Goal: Task Accomplishment & Management: Use online tool/utility

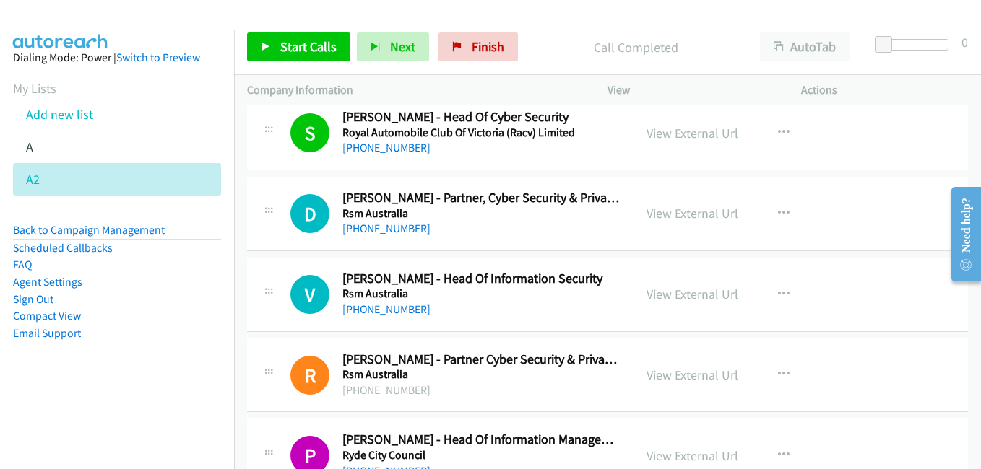
drag, startPoint x: 676, startPoint y: 208, endPoint x: 560, endPoint y: 176, distance: 120.5
click at [709, 208] on link "View External Url" at bounding box center [692, 213] width 92 height 17
click at [680, 297] on link "View External Url" at bounding box center [692, 294] width 92 height 17
click at [713, 372] on link "View External Url" at bounding box center [692, 375] width 92 height 17
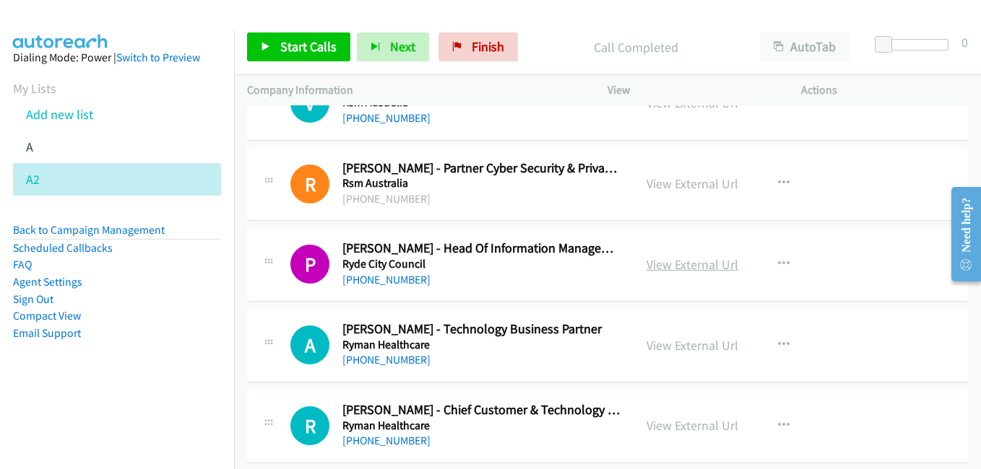
scroll to position [794, 0]
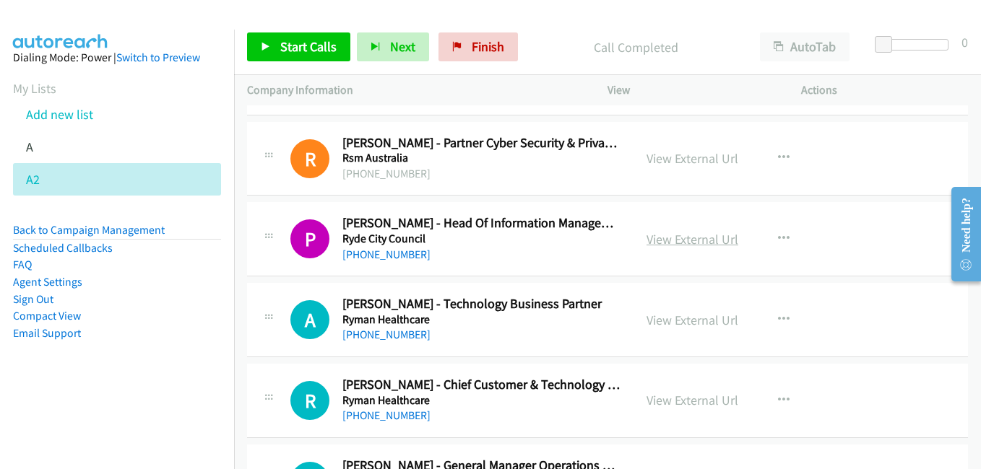
click at [693, 241] on link "View External Url" at bounding box center [692, 239] width 92 height 17
click at [664, 322] on link "View External Url" at bounding box center [692, 320] width 92 height 17
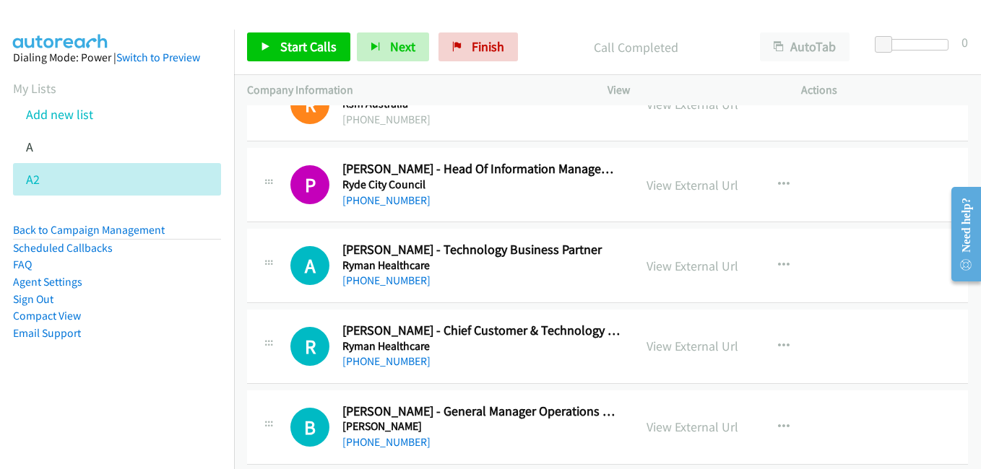
scroll to position [939, 0]
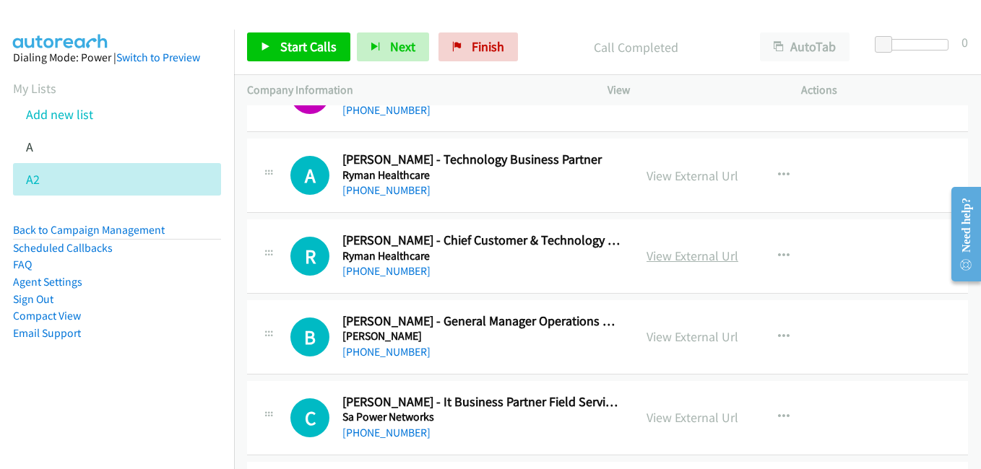
click at [706, 256] on link "View External Url" at bounding box center [692, 256] width 92 height 17
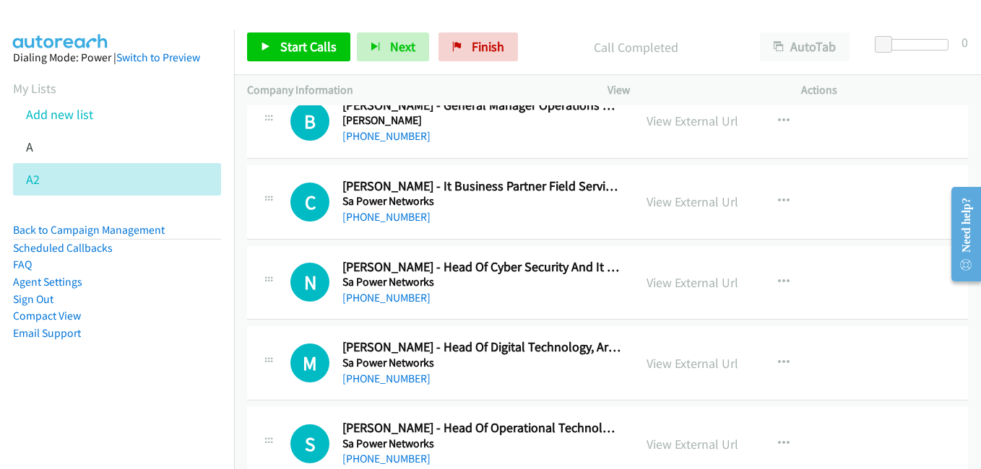
scroll to position [1156, 0]
drag, startPoint x: 677, startPoint y: 208, endPoint x: 465, endPoint y: 150, distance: 220.2
click at [678, 200] on link "View External Url" at bounding box center [692, 201] width 92 height 17
click at [693, 284] on link "View External Url" at bounding box center [692, 282] width 92 height 17
click at [693, 362] on link "View External Url" at bounding box center [692, 363] width 92 height 17
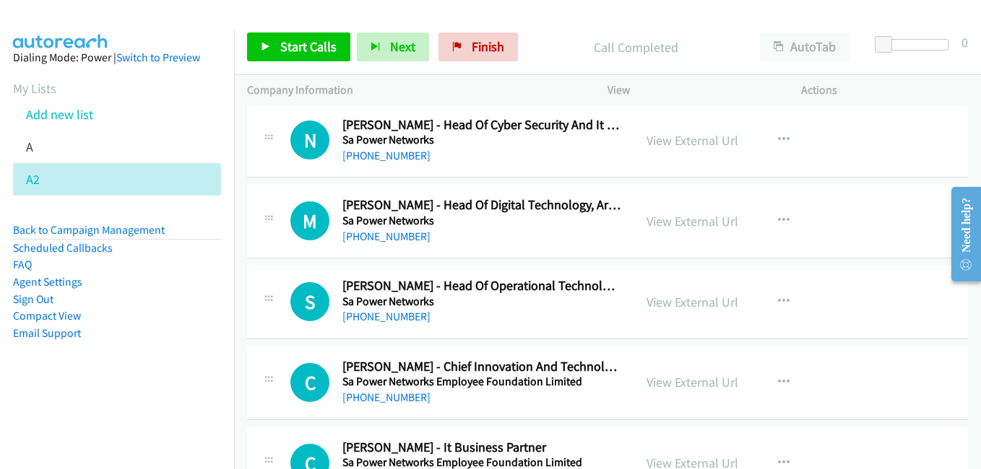
scroll to position [1300, 0]
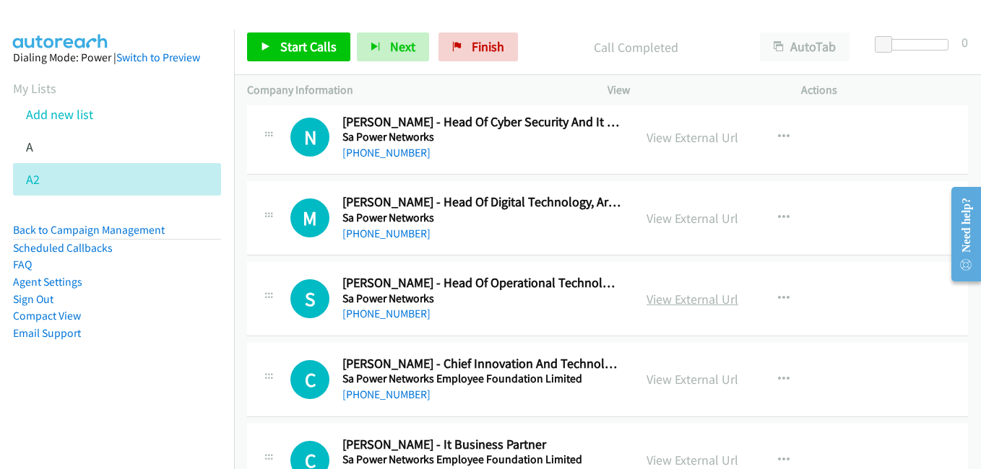
click at [675, 303] on link "View External Url" at bounding box center [692, 299] width 92 height 17
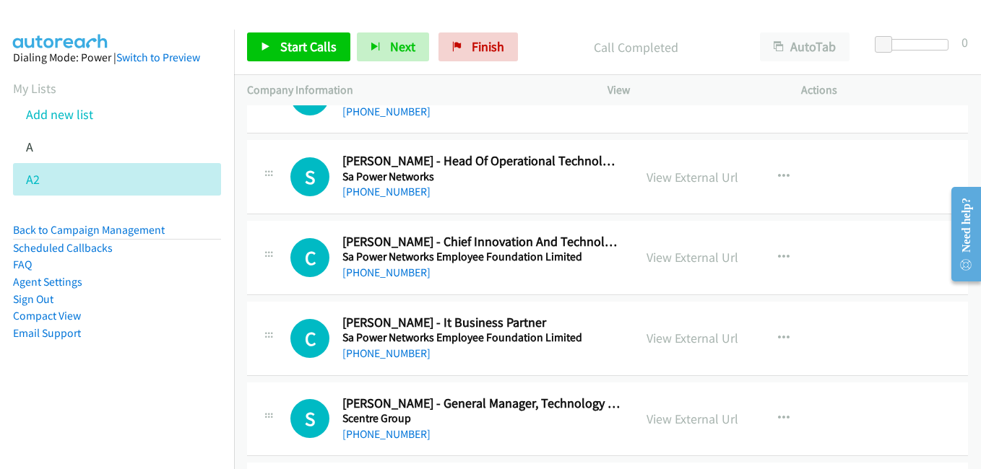
scroll to position [1444, 0]
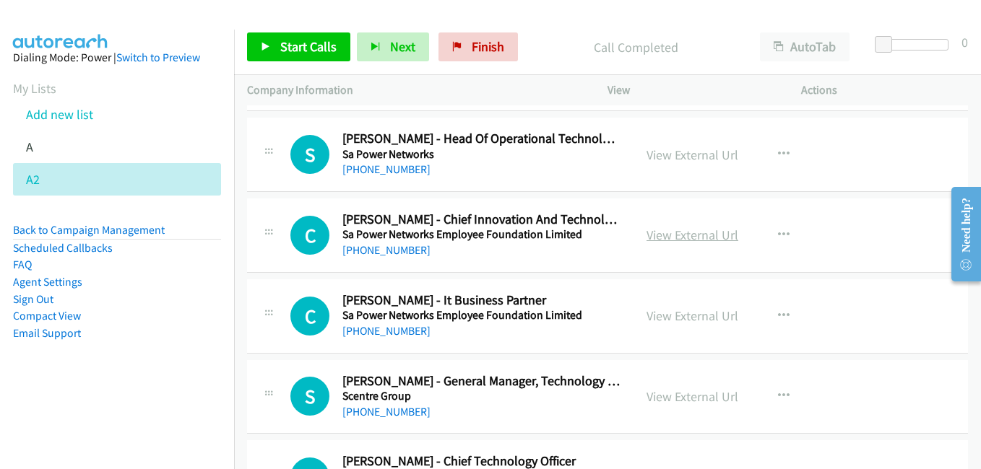
click at [672, 234] on link "View External Url" at bounding box center [692, 235] width 92 height 17
click at [670, 316] on link "View External Url" at bounding box center [692, 316] width 92 height 17
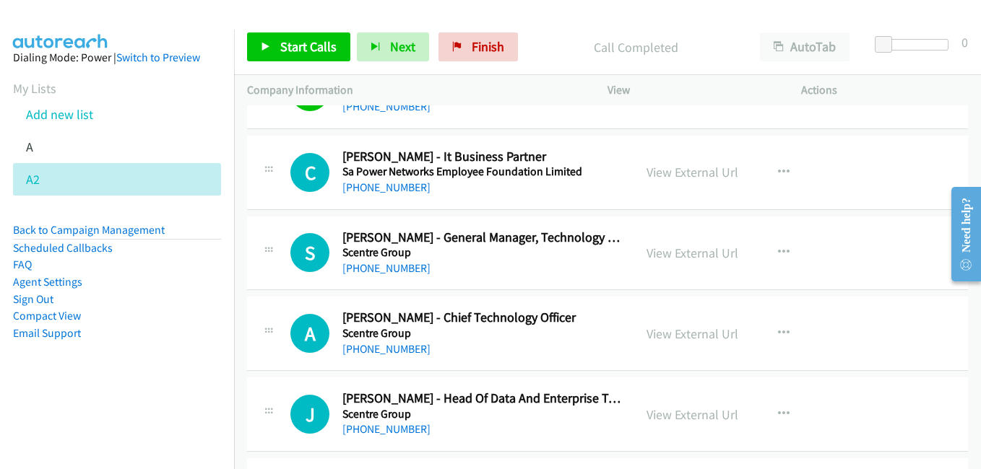
scroll to position [1589, 0]
click at [701, 255] on link "View External Url" at bounding box center [692, 252] width 92 height 17
click at [695, 341] on link "View External Url" at bounding box center [692, 333] width 92 height 17
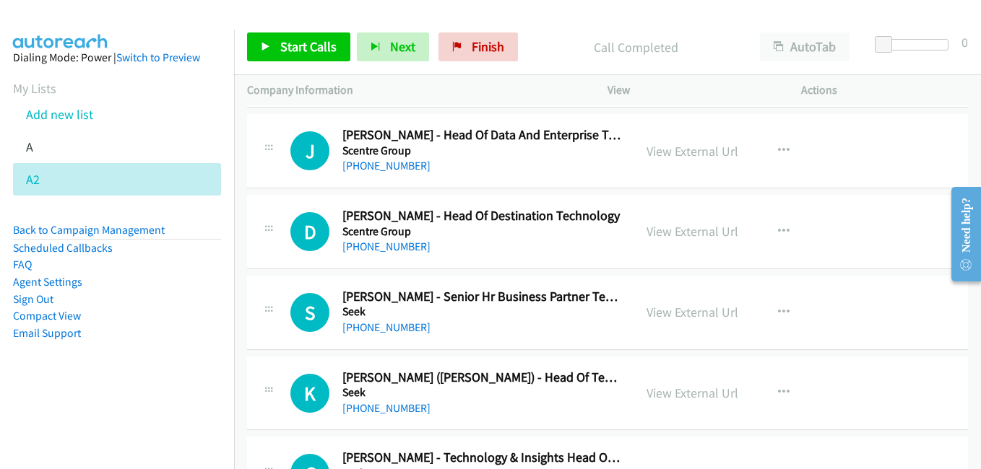
scroll to position [1878, 0]
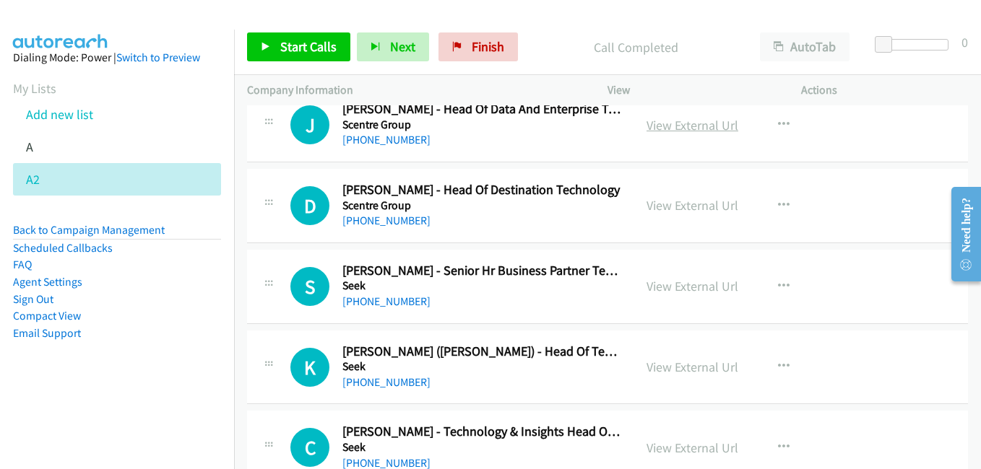
click at [677, 133] on link "View External Url" at bounding box center [692, 125] width 92 height 17
click at [688, 209] on link "View External Url" at bounding box center [692, 205] width 92 height 17
click at [683, 289] on link "View External Url" at bounding box center [692, 286] width 92 height 17
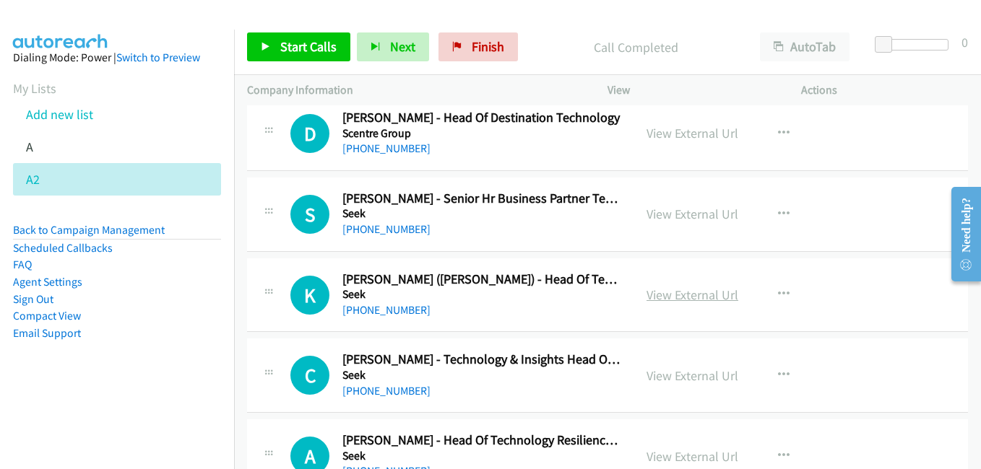
click at [691, 300] on link "View External Url" at bounding box center [692, 295] width 92 height 17
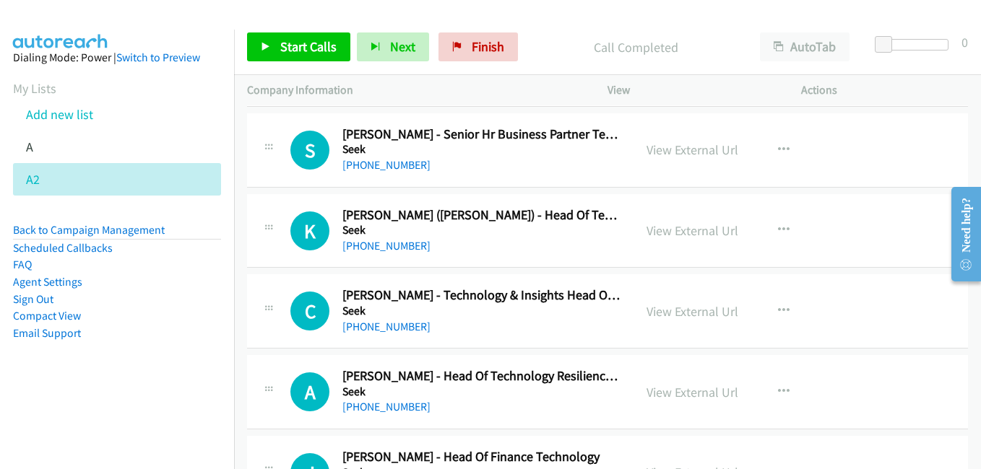
scroll to position [2022, 0]
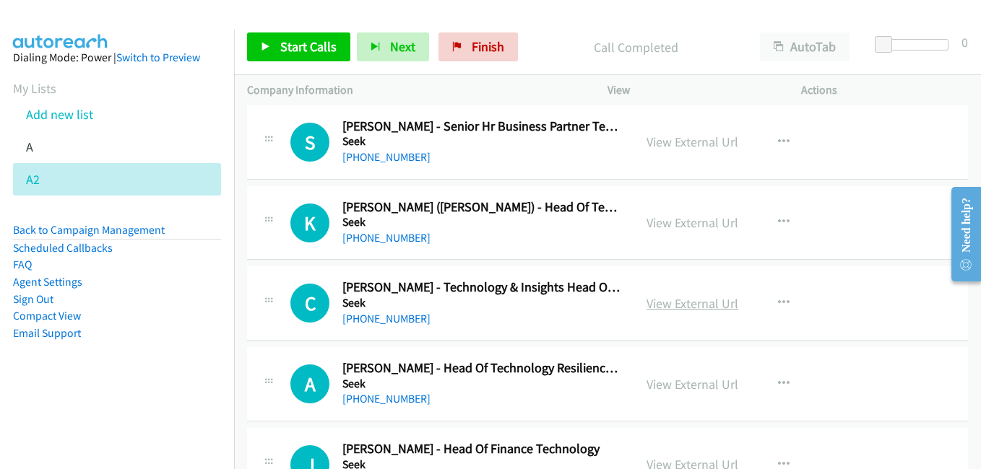
click at [690, 308] on link "View External Url" at bounding box center [692, 303] width 92 height 17
click at [685, 385] on link "View External Url" at bounding box center [692, 384] width 92 height 17
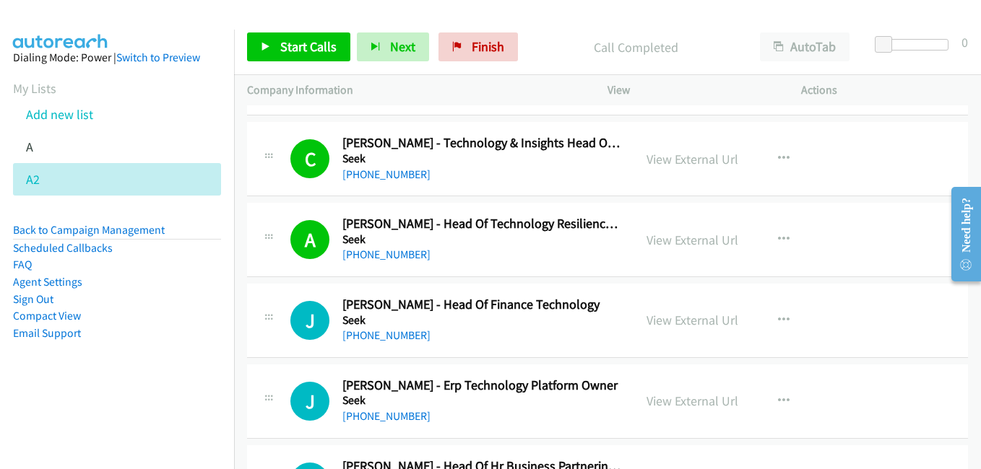
scroll to position [2239, 0]
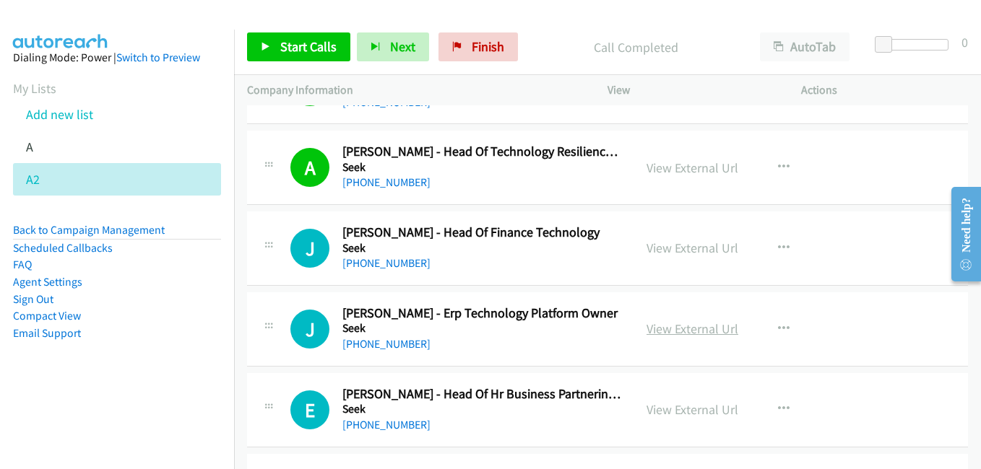
click at [700, 329] on link "View External Url" at bounding box center [692, 329] width 92 height 17
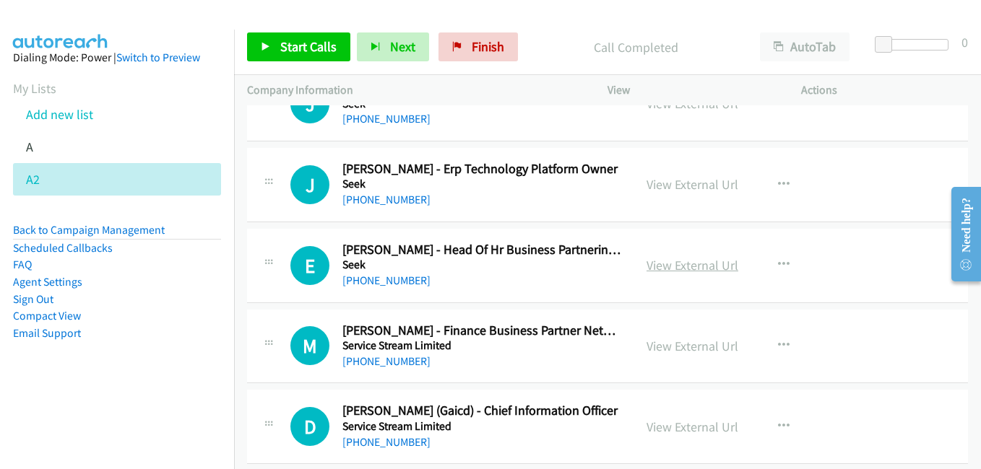
click at [704, 272] on link "View External Url" at bounding box center [692, 265] width 92 height 17
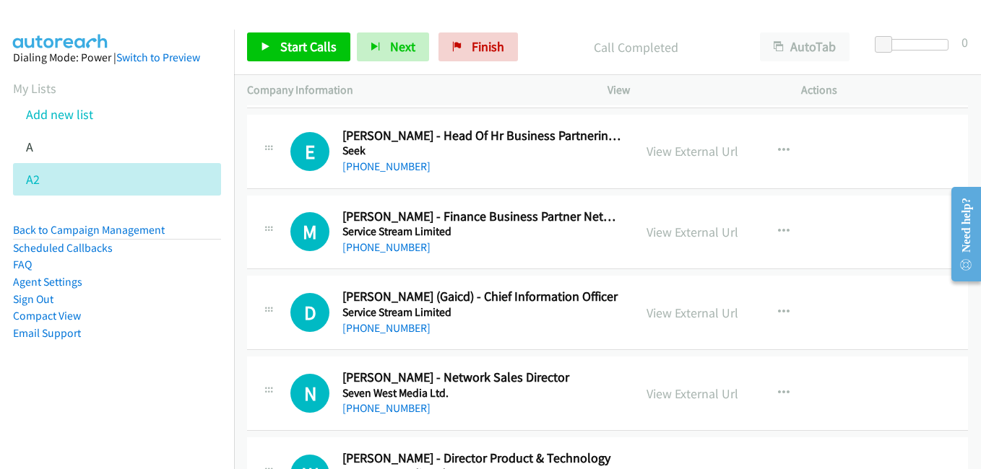
scroll to position [2528, 0]
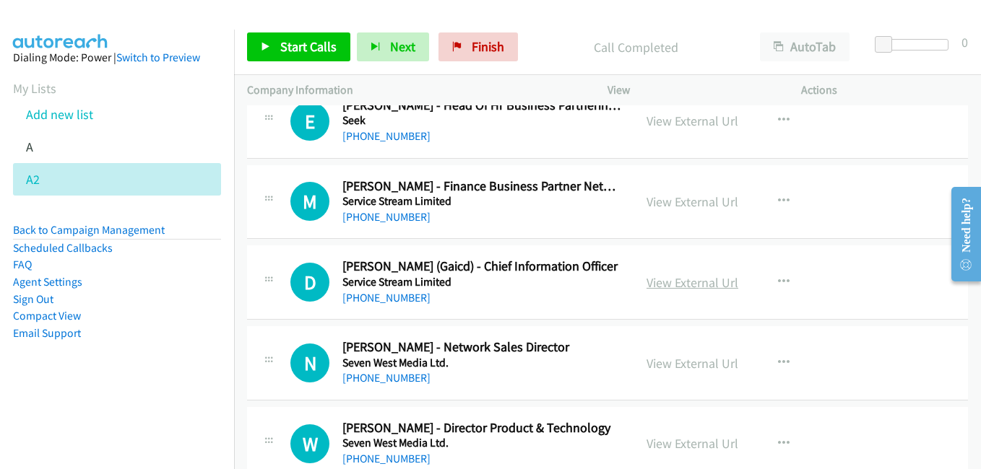
click at [690, 284] on link "View External Url" at bounding box center [692, 282] width 92 height 17
drag, startPoint x: 644, startPoint y: 368, endPoint x: 507, endPoint y: 276, distance: 164.5
click at [704, 362] on link "View External Url" at bounding box center [692, 363] width 92 height 17
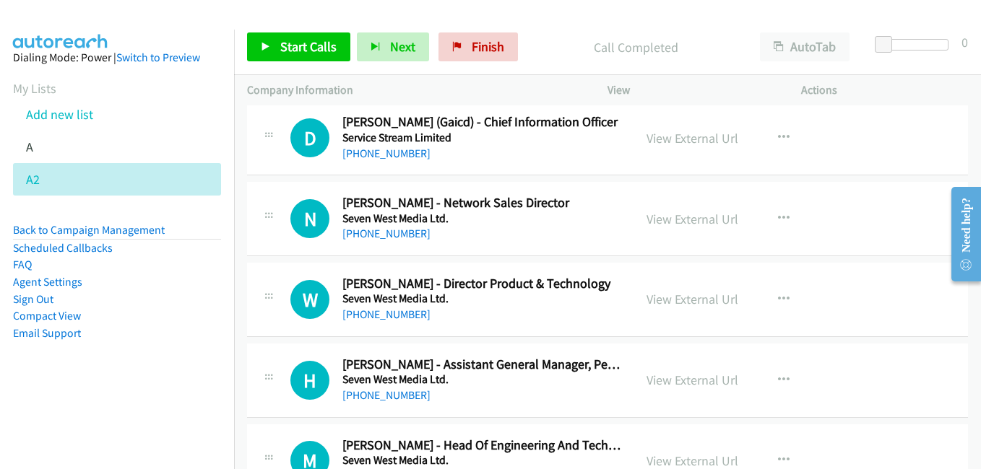
scroll to position [2744, 0]
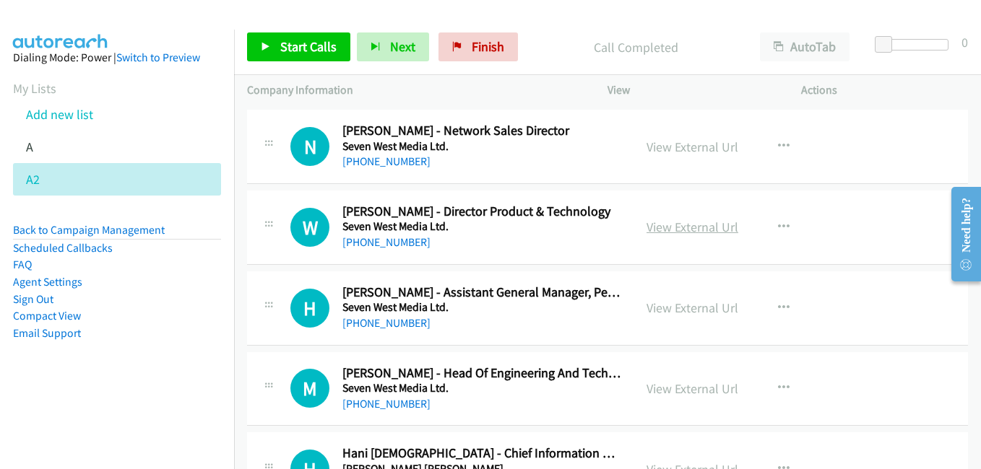
click at [701, 235] on link "View External Url" at bounding box center [692, 227] width 92 height 17
drag, startPoint x: 685, startPoint y: 308, endPoint x: 207, endPoint y: 4, distance: 567.0
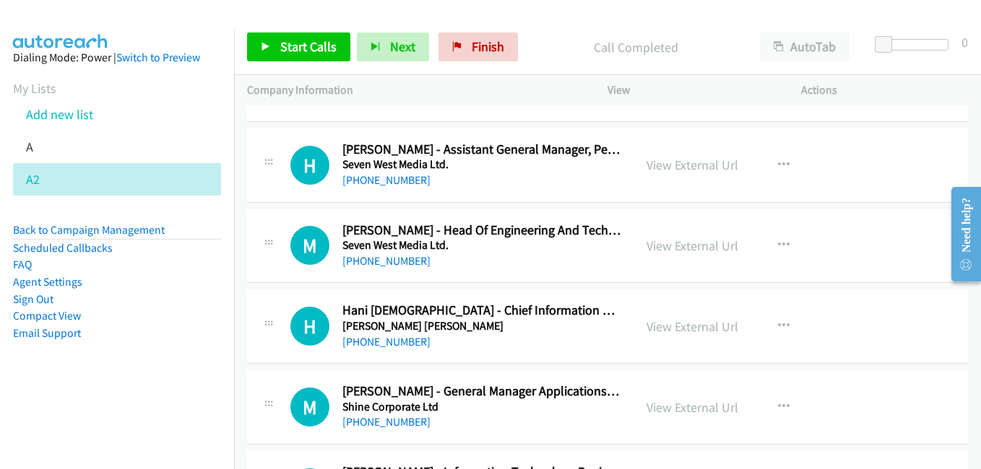
scroll to position [2889, 0]
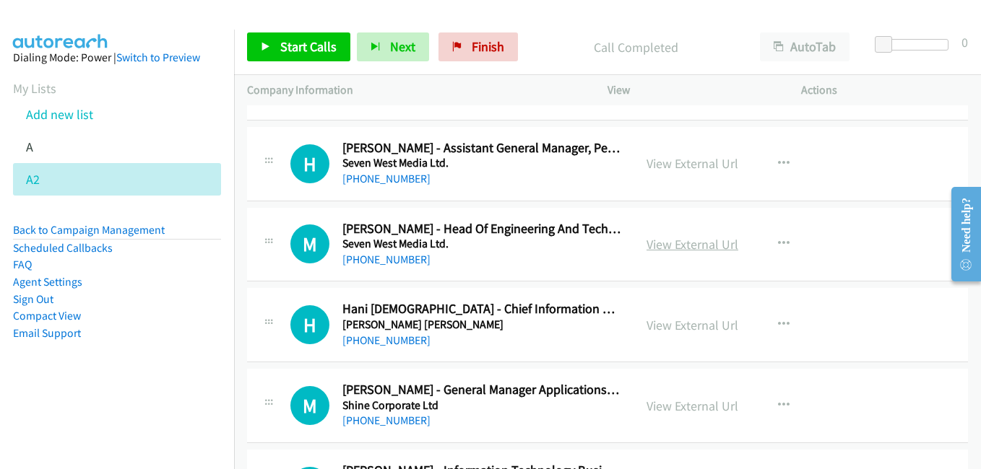
click at [673, 247] on link "View External Url" at bounding box center [692, 244] width 92 height 17
click at [697, 330] on link "View External Url" at bounding box center [692, 325] width 92 height 17
click at [677, 403] on link "View External Url" at bounding box center [692, 406] width 92 height 17
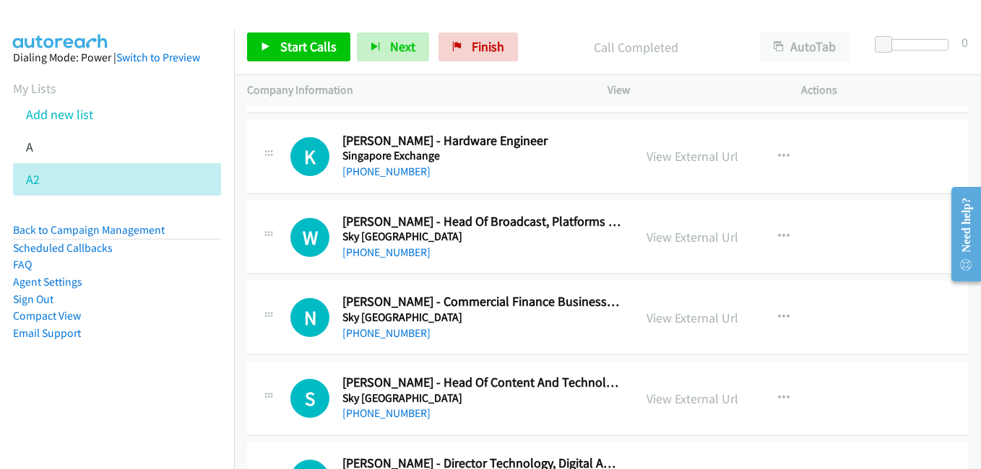
scroll to position [3395, 0]
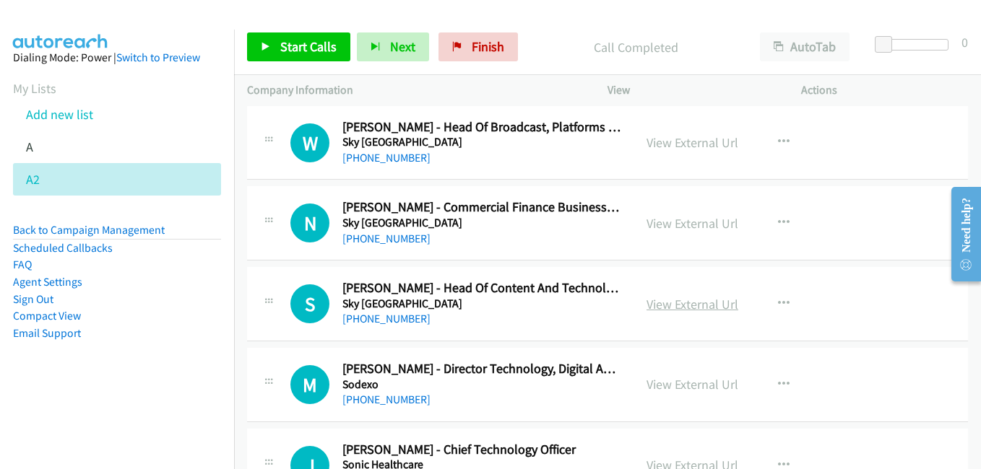
drag, startPoint x: 671, startPoint y: 307, endPoint x: 660, endPoint y: 307, distance: 10.8
click at [671, 307] on link "View External Url" at bounding box center [692, 304] width 92 height 17
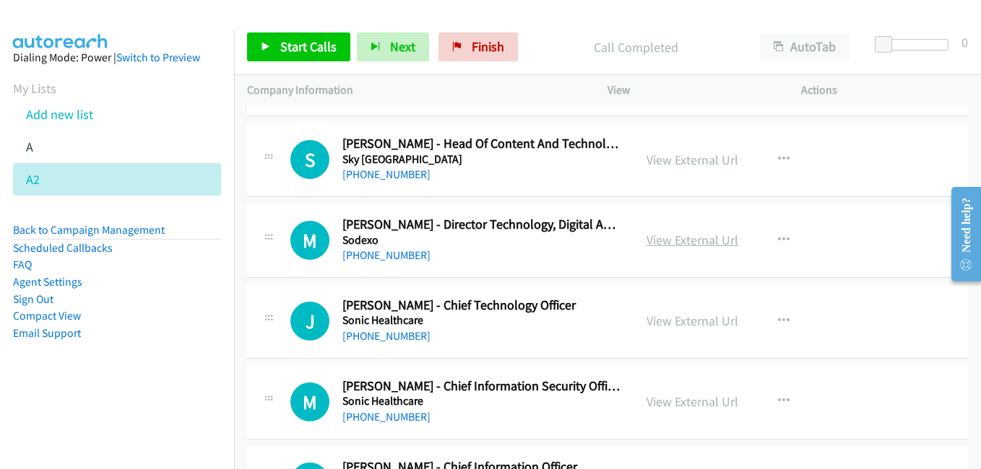
click at [686, 236] on link "View External Url" at bounding box center [692, 240] width 92 height 17
click at [680, 325] on link "View External Url" at bounding box center [692, 321] width 92 height 17
click at [698, 406] on link "View External Url" at bounding box center [692, 402] width 92 height 17
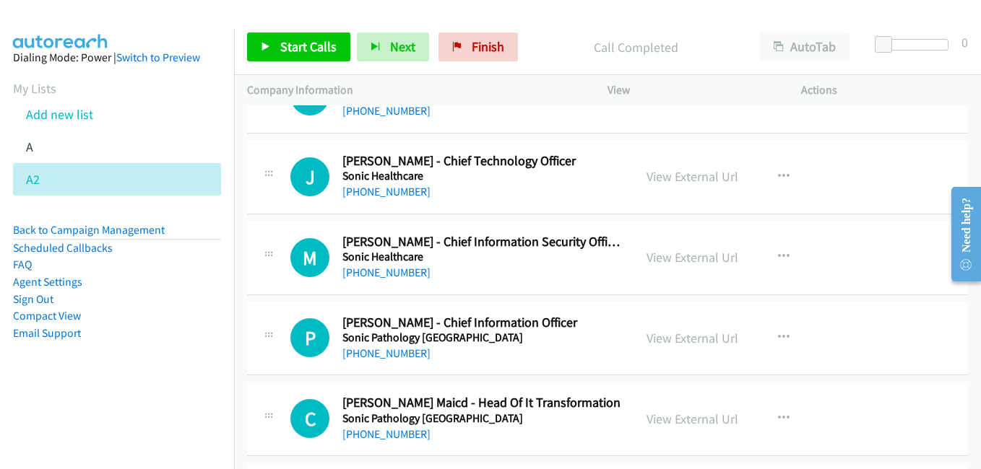
scroll to position [3828, 0]
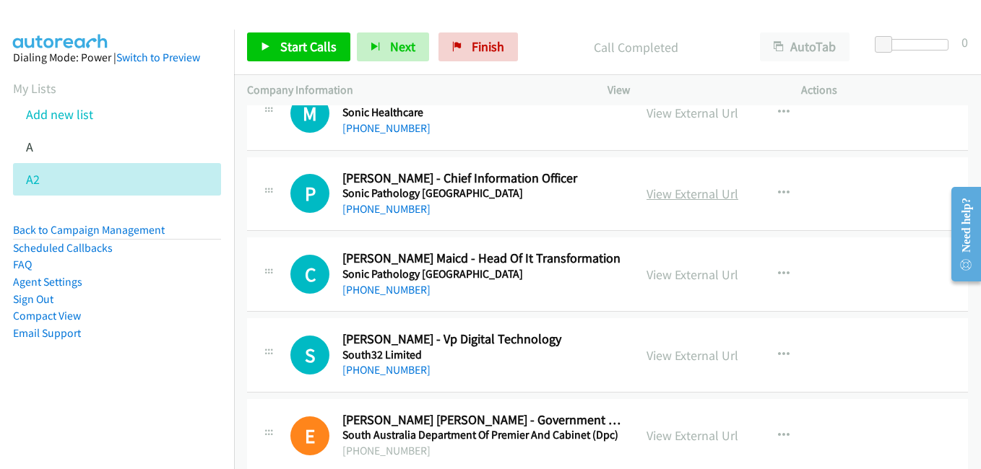
click at [673, 193] on link "View External Url" at bounding box center [692, 194] width 92 height 17
click at [692, 280] on link "View External Url" at bounding box center [692, 275] width 92 height 17
click at [687, 352] on link "View External Url" at bounding box center [692, 355] width 92 height 17
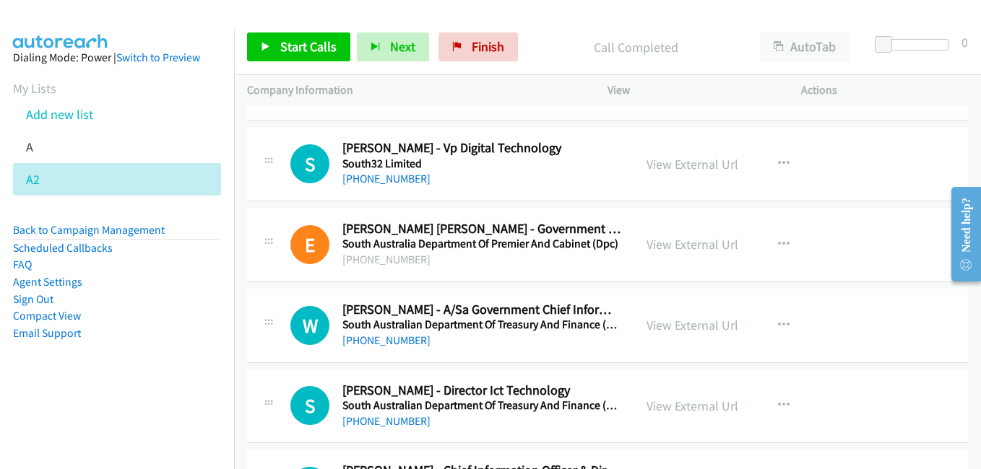
scroll to position [4045, 0]
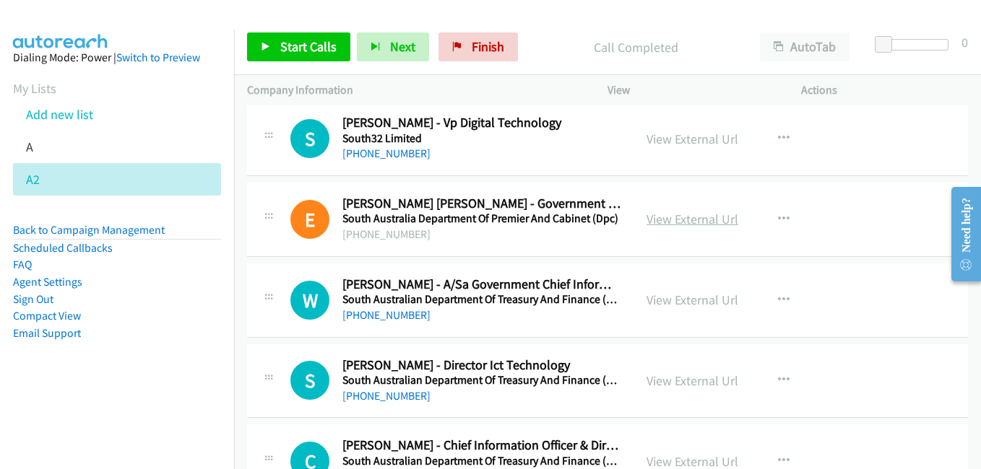
click at [665, 220] on link "View External Url" at bounding box center [692, 219] width 92 height 17
click at [684, 298] on link "View External Url" at bounding box center [692, 300] width 92 height 17
click at [675, 382] on link "View External Url" at bounding box center [692, 381] width 92 height 17
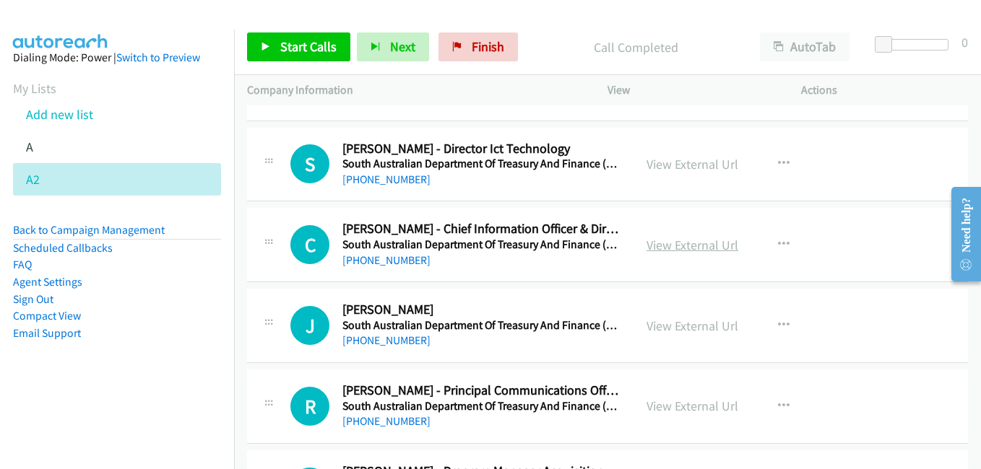
click at [688, 243] on link "View External Url" at bounding box center [692, 245] width 92 height 17
click at [679, 322] on link "View External Url" at bounding box center [692, 326] width 92 height 17
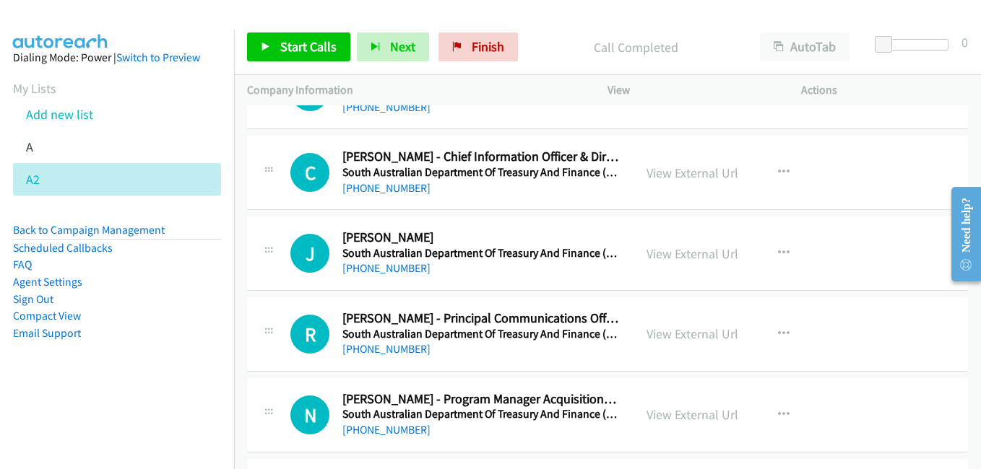
scroll to position [4478, 0]
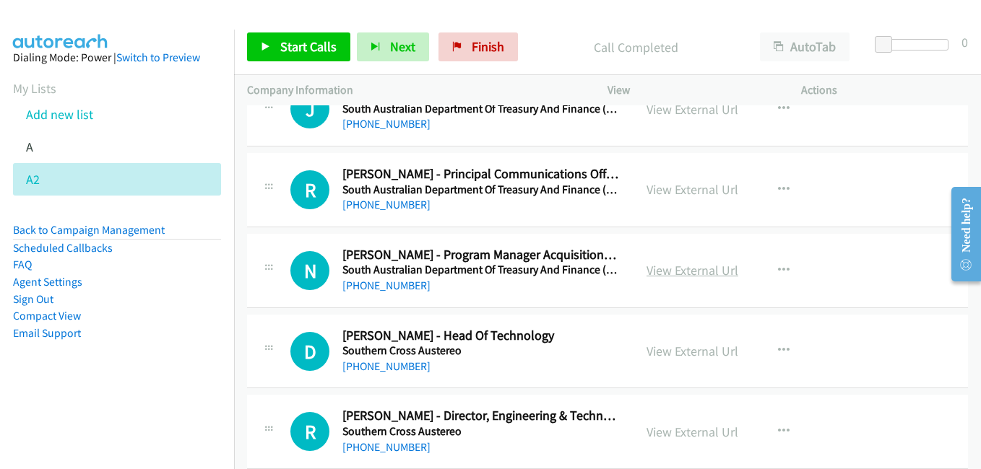
click at [695, 271] on link "View External Url" at bounding box center [692, 270] width 92 height 17
click at [687, 350] on link "View External Url" at bounding box center [692, 351] width 92 height 17
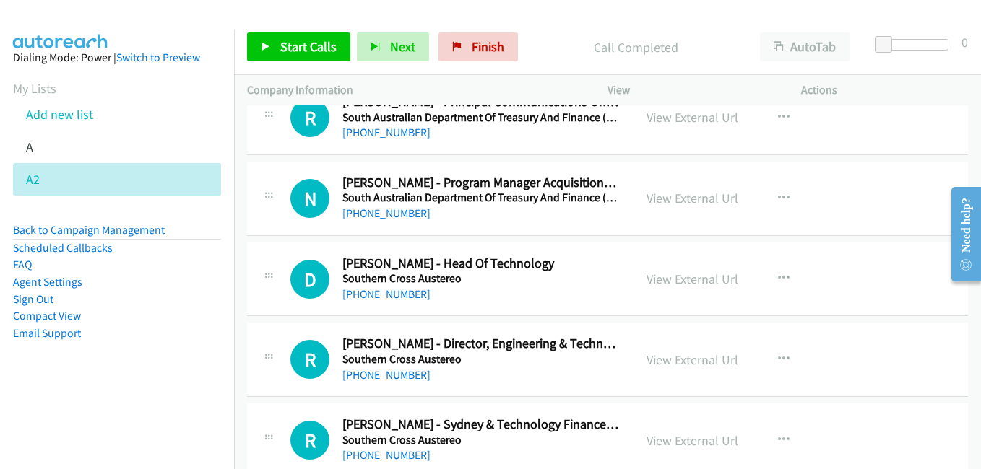
drag, startPoint x: 696, startPoint y: 359, endPoint x: 247, endPoint y: 0, distance: 575.0
click at [680, 359] on link "View External Url" at bounding box center [692, 360] width 92 height 17
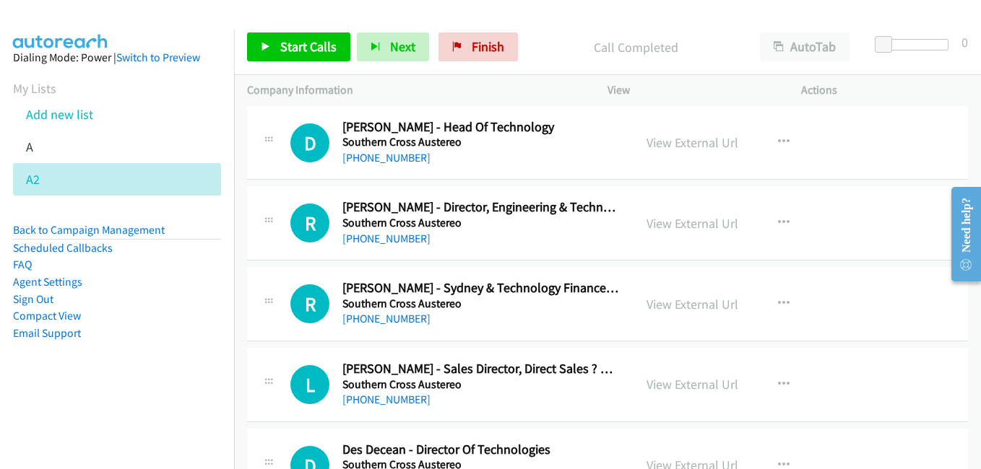
scroll to position [4695, 0]
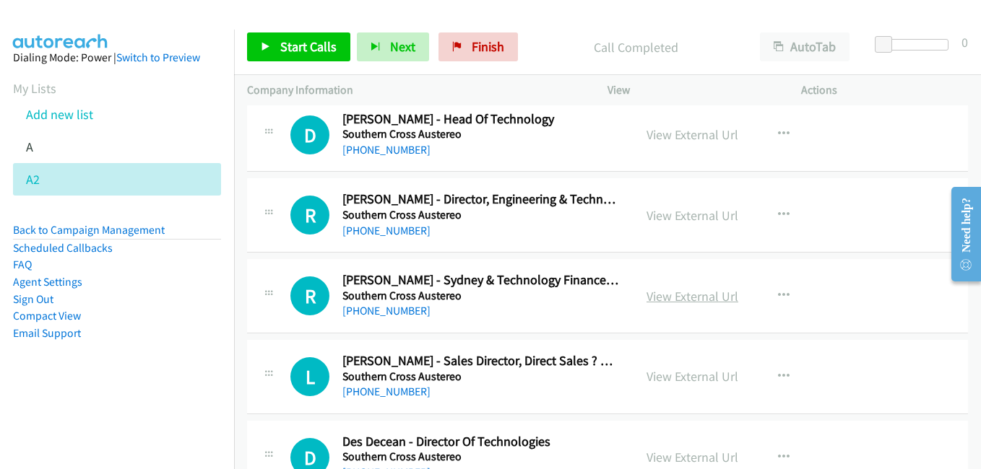
click at [700, 300] on link "View External Url" at bounding box center [692, 296] width 92 height 17
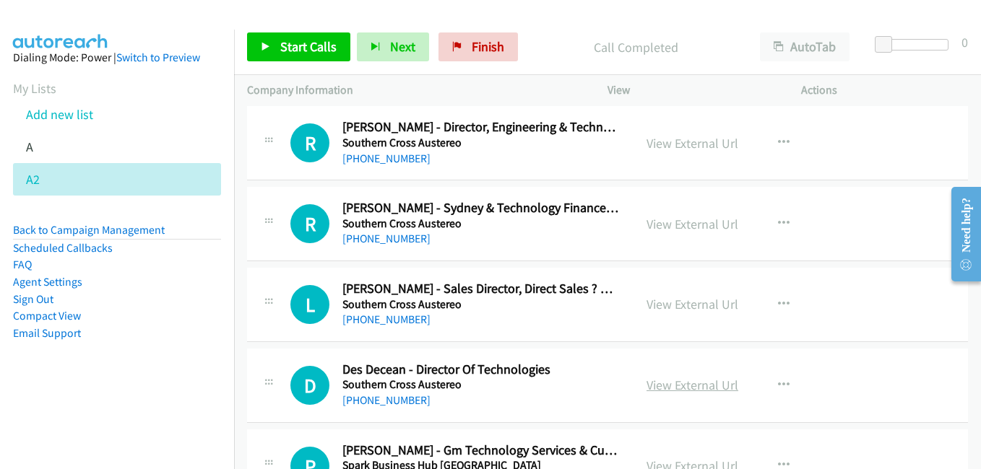
click at [696, 385] on link "View External Url" at bounding box center [692, 385] width 92 height 17
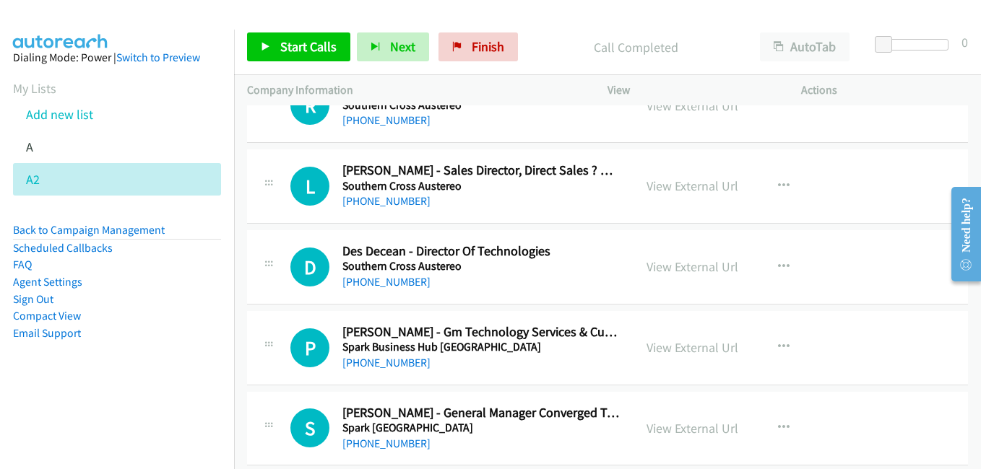
scroll to position [4911, 0]
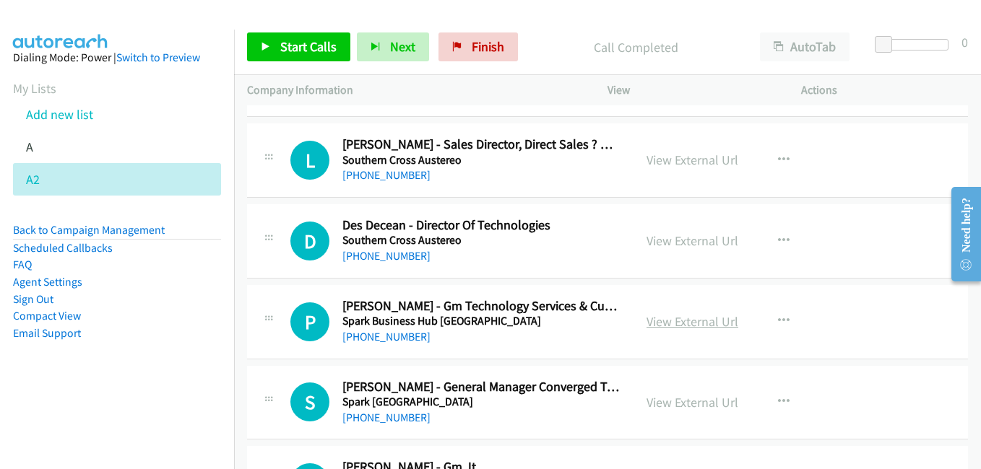
click at [690, 323] on link "View External Url" at bounding box center [692, 321] width 92 height 17
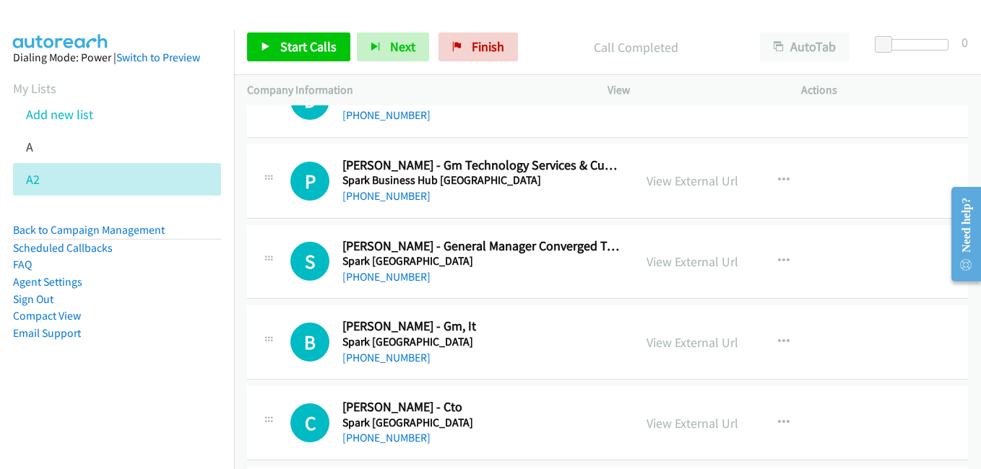
scroll to position [5056, 0]
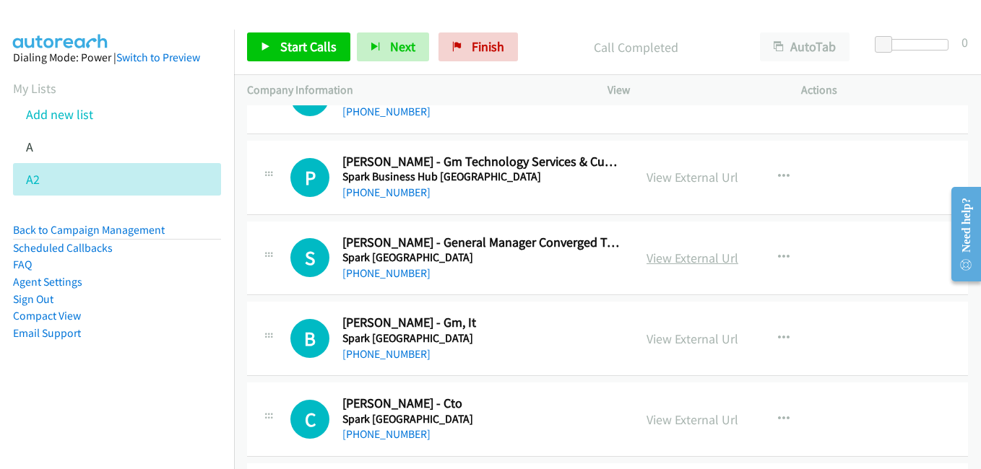
click at [703, 261] on link "View External Url" at bounding box center [692, 258] width 92 height 17
click at [700, 338] on link "View External Url" at bounding box center [692, 339] width 92 height 17
click at [695, 415] on link "View External Url" at bounding box center [692, 420] width 92 height 17
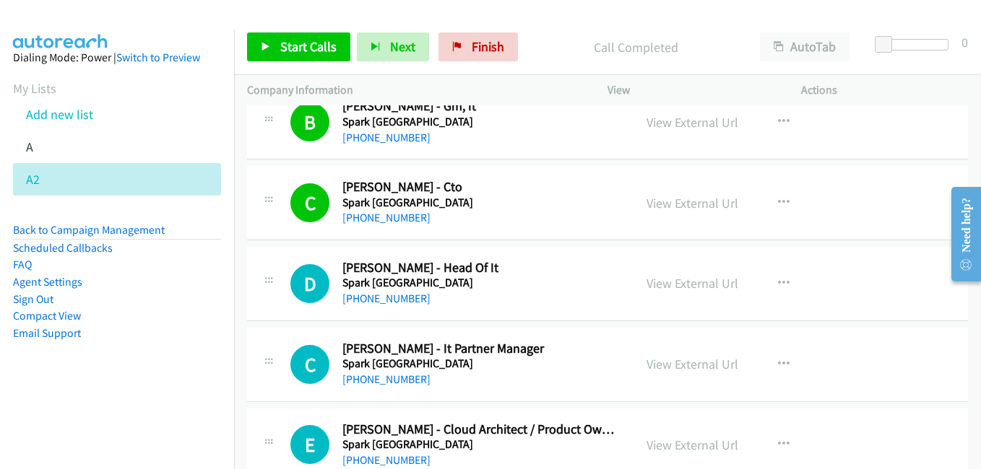
scroll to position [5345, 0]
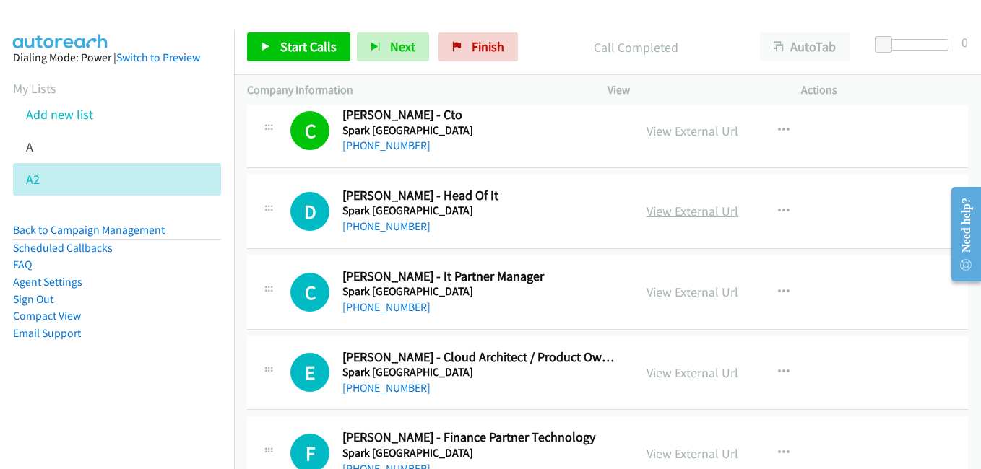
click at [670, 215] on link "View External Url" at bounding box center [692, 211] width 92 height 17
click at [685, 293] on link "View External Url" at bounding box center [692, 292] width 92 height 17
click at [690, 371] on link "View External Url" at bounding box center [692, 373] width 92 height 17
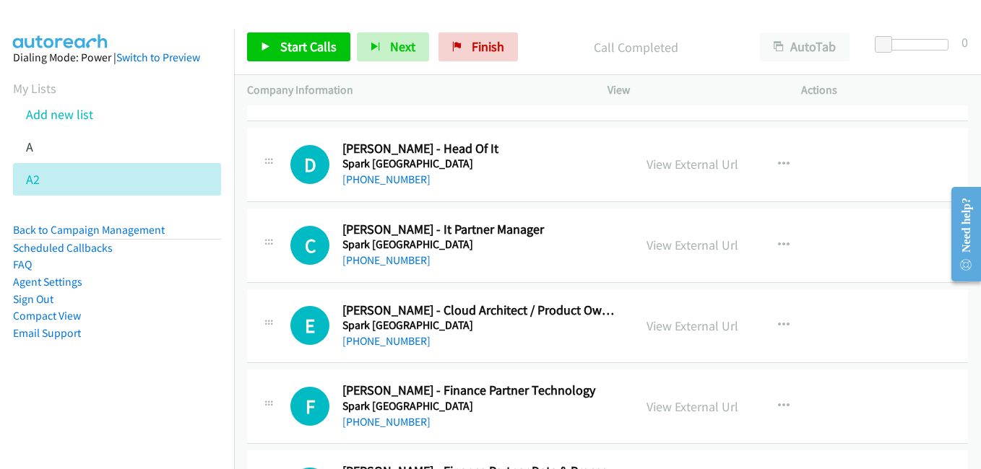
scroll to position [5417, 0]
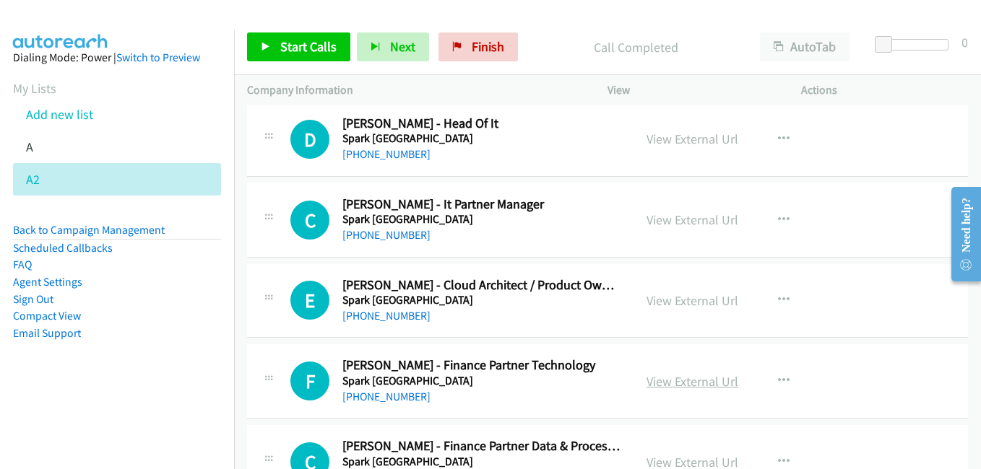
click at [675, 386] on link "View External Url" at bounding box center [692, 381] width 92 height 17
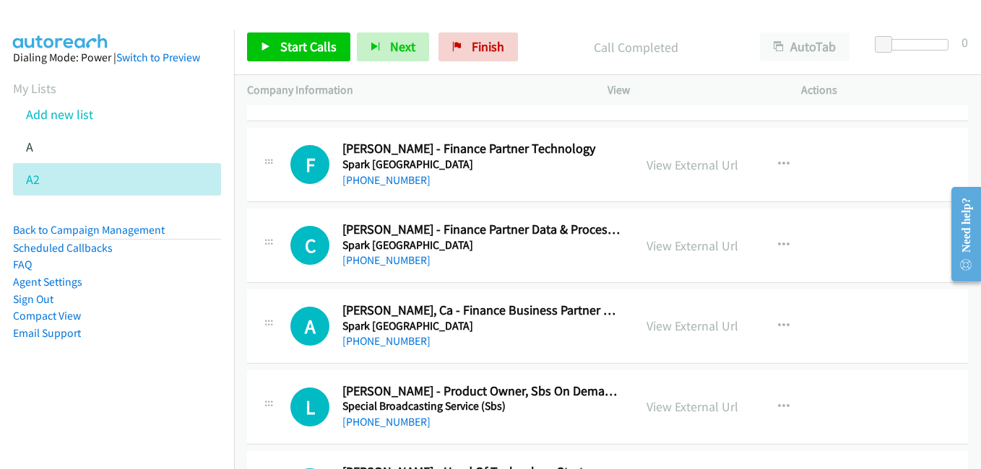
scroll to position [5706, 0]
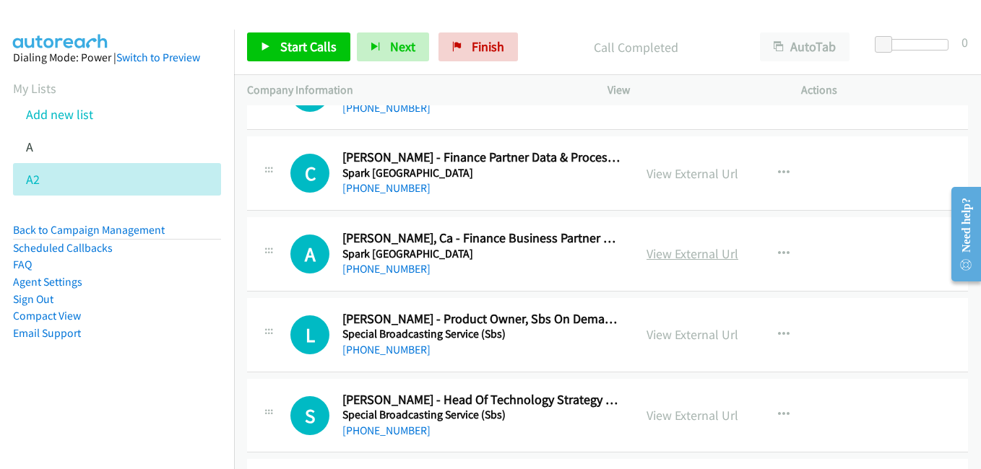
click at [698, 260] on link "View External Url" at bounding box center [692, 254] width 92 height 17
click at [693, 332] on link "View External Url" at bounding box center [692, 334] width 92 height 17
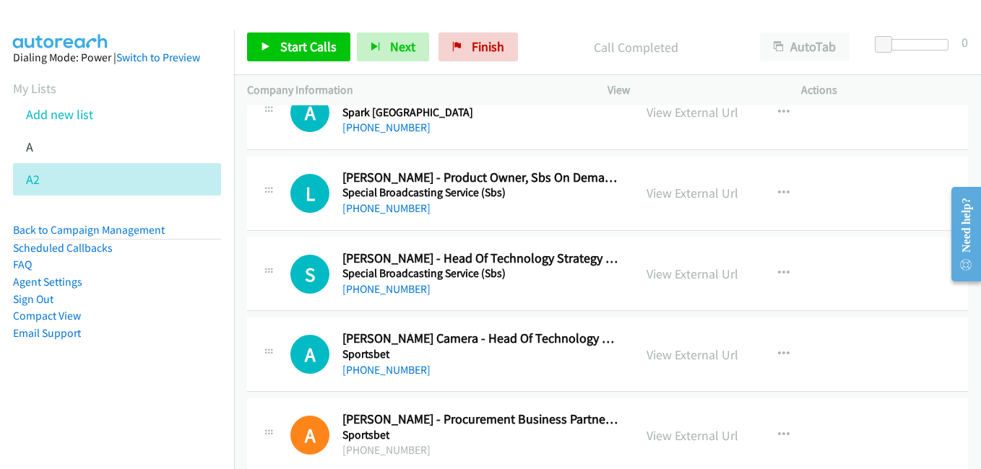
scroll to position [5850, 0]
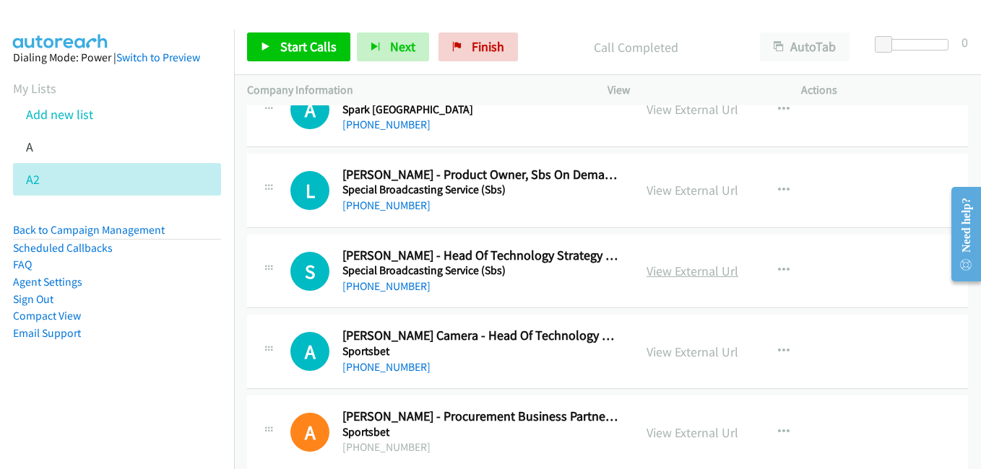
click at [671, 268] on link "View External Url" at bounding box center [692, 271] width 92 height 17
click at [672, 348] on link "View External Url" at bounding box center [692, 352] width 92 height 17
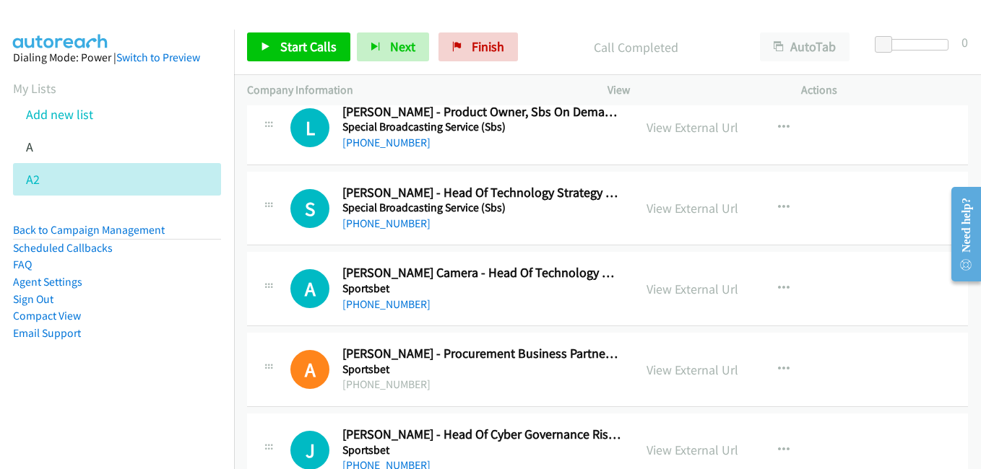
scroll to position [5995, 0]
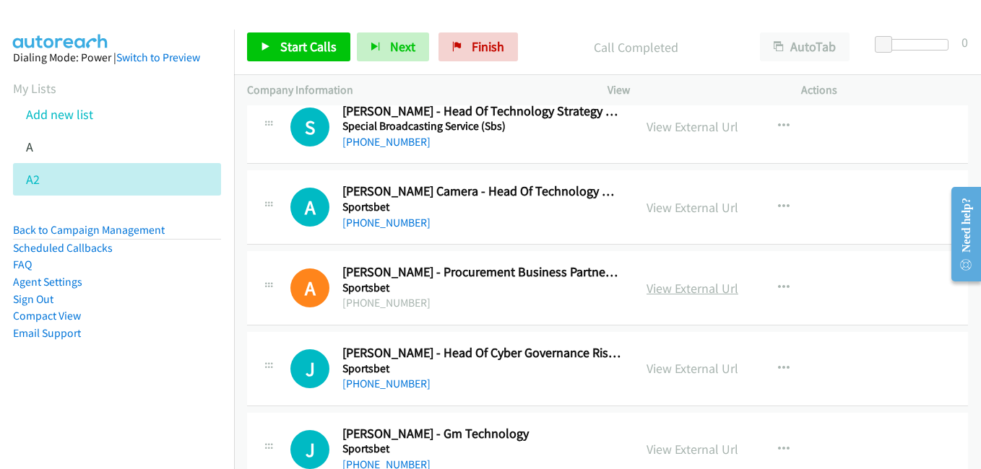
click at [678, 295] on link "View External Url" at bounding box center [692, 288] width 92 height 17
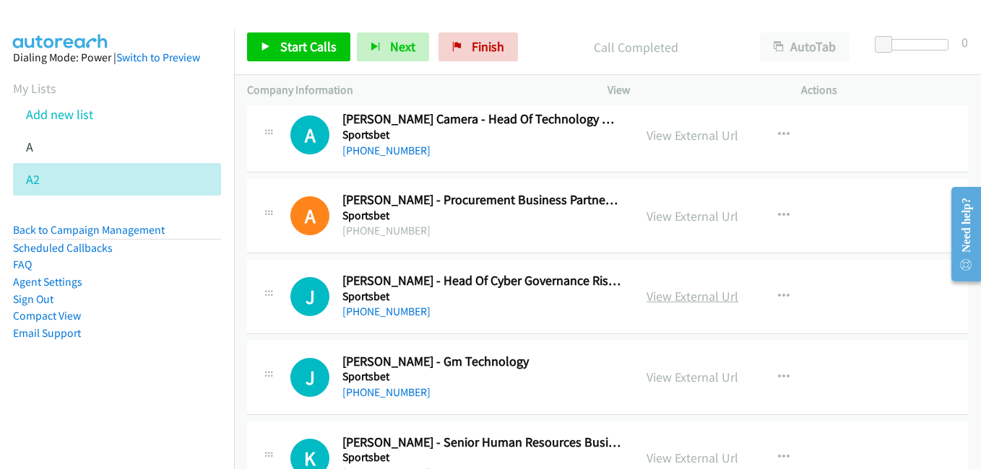
click at [663, 295] on link "View External Url" at bounding box center [692, 296] width 92 height 17
click at [682, 377] on link "View External Url" at bounding box center [692, 377] width 92 height 17
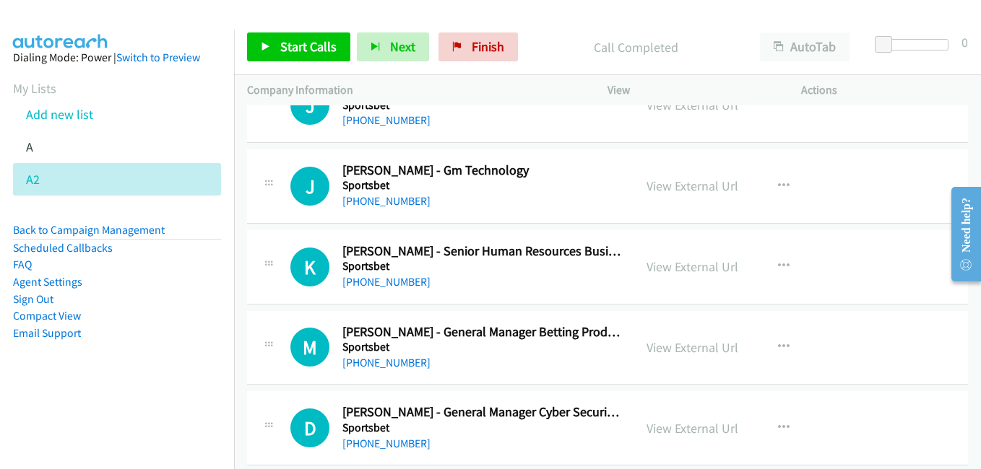
scroll to position [6283, 0]
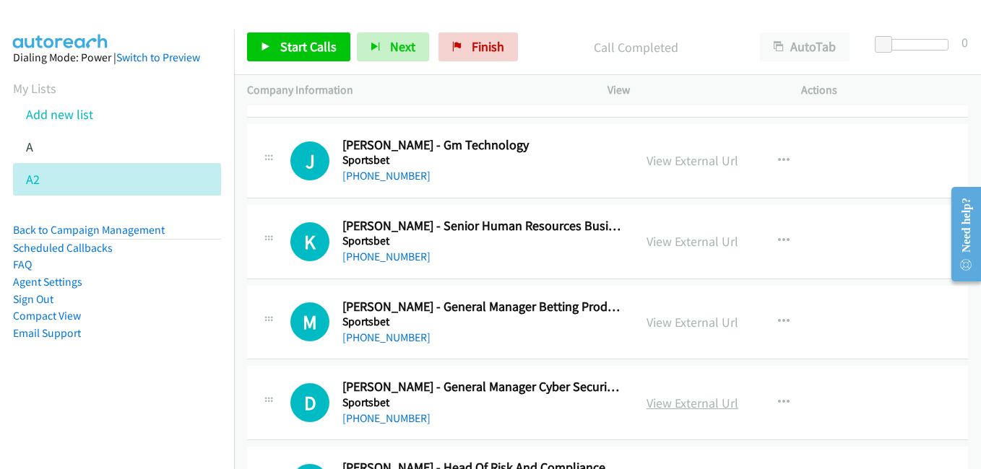
click at [688, 409] on link "View External Url" at bounding box center [692, 403] width 92 height 17
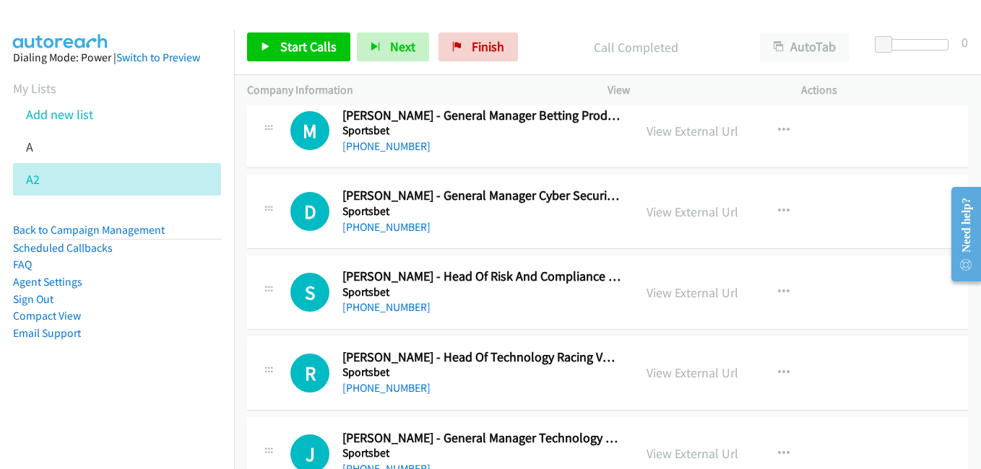
scroll to position [6500, 0]
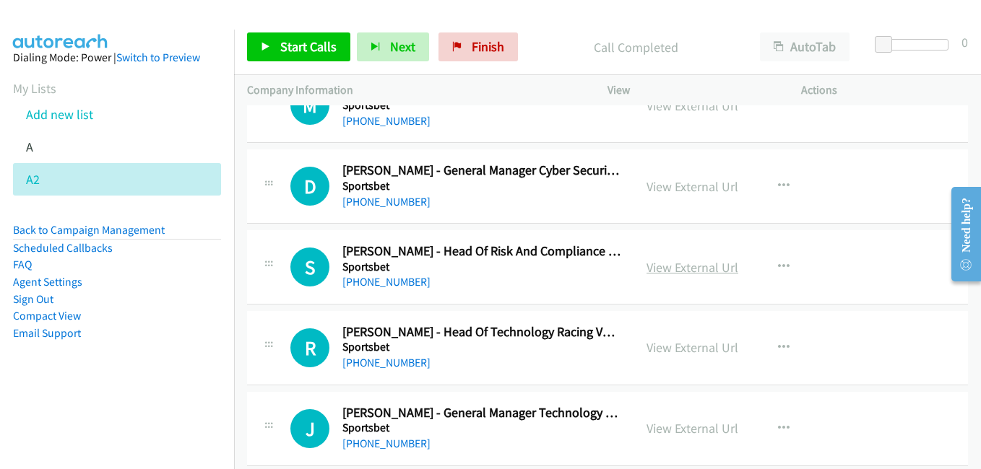
click at [667, 261] on link "View External Url" at bounding box center [692, 267] width 92 height 17
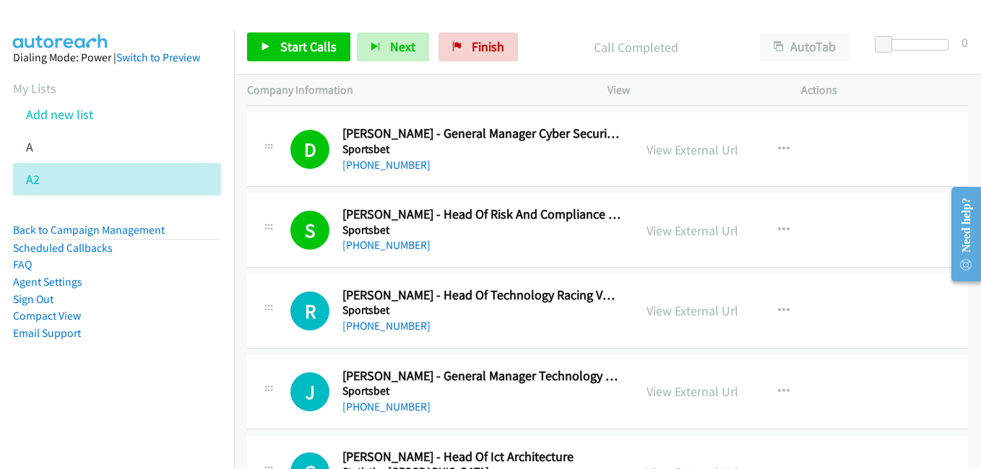
scroll to position [6572, 0]
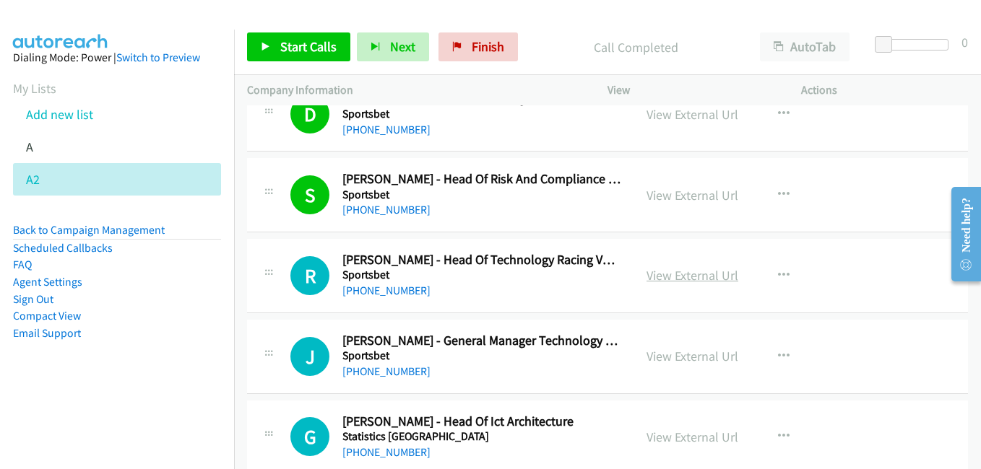
click at [690, 278] on link "View External Url" at bounding box center [692, 275] width 92 height 17
click at [654, 354] on link "View External Url" at bounding box center [692, 356] width 92 height 17
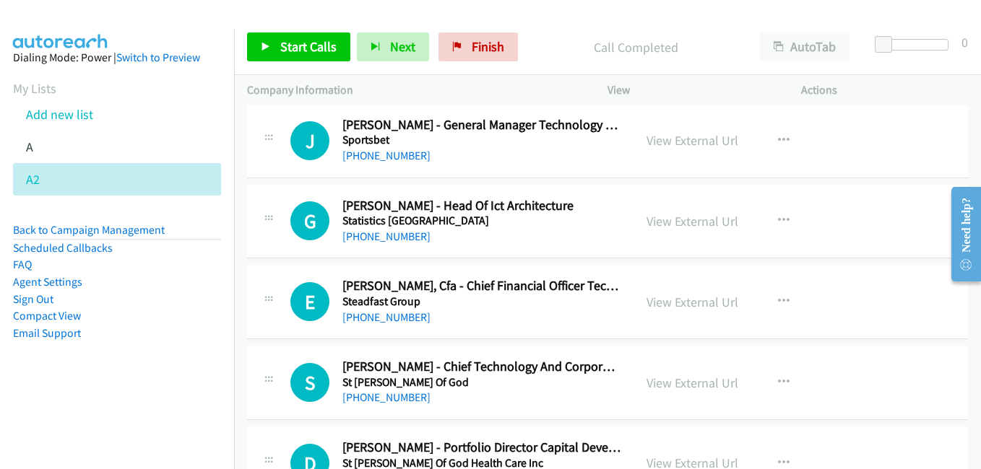
scroll to position [6789, 0]
click at [675, 229] on div "View External Url" at bounding box center [692, 221] width 92 height 20
click at [664, 221] on link "View External Url" at bounding box center [692, 220] width 92 height 17
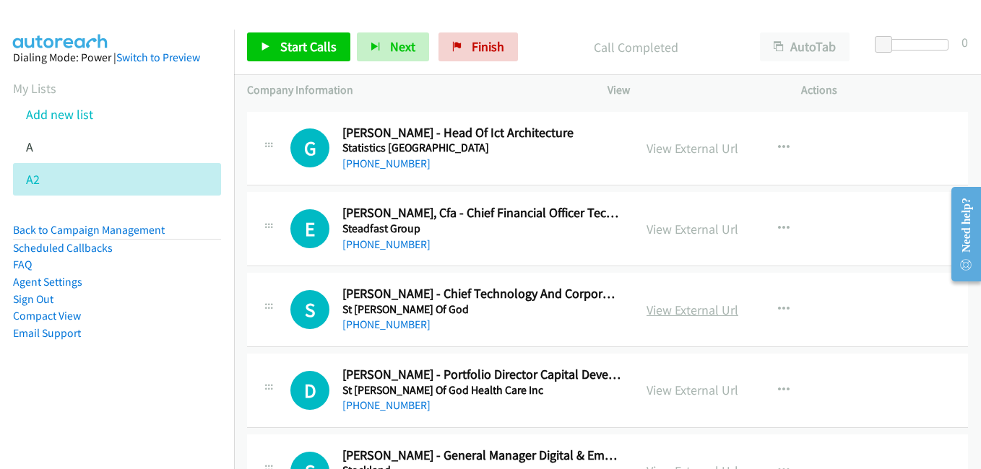
click at [688, 309] on link "View External Url" at bounding box center [692, 310] width 92 height 17
click at [659, 304] on link "View External Url" at bounding box center [692, 310] width 92 height 17
click at [696, 392] on link "View External Url" at bounding box center [692, 390] width 92 height 17
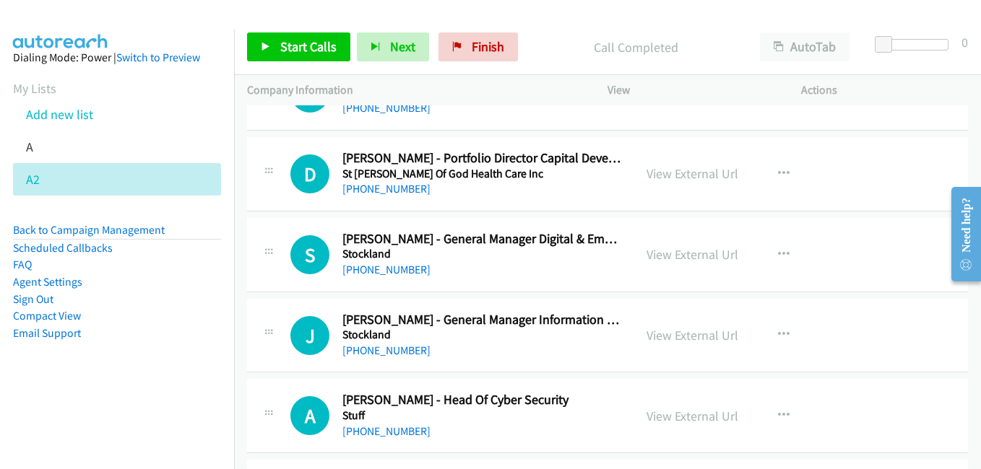
scroll to position [7150, 0]
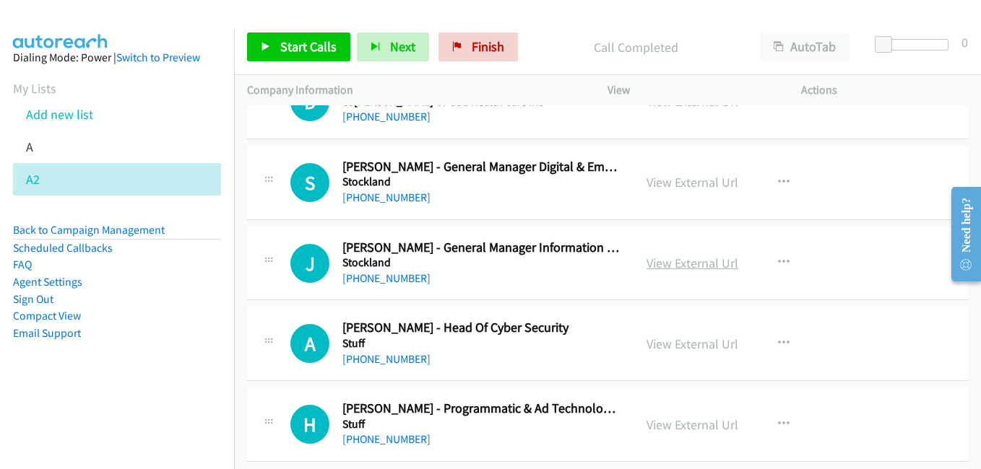
click at [676, 269] on link "View External Url" at bounding box center [692, 263] width 92 height 17
click at [687, 338] on link "View External Url" at bounding box center [692, 344] width 92 height 17
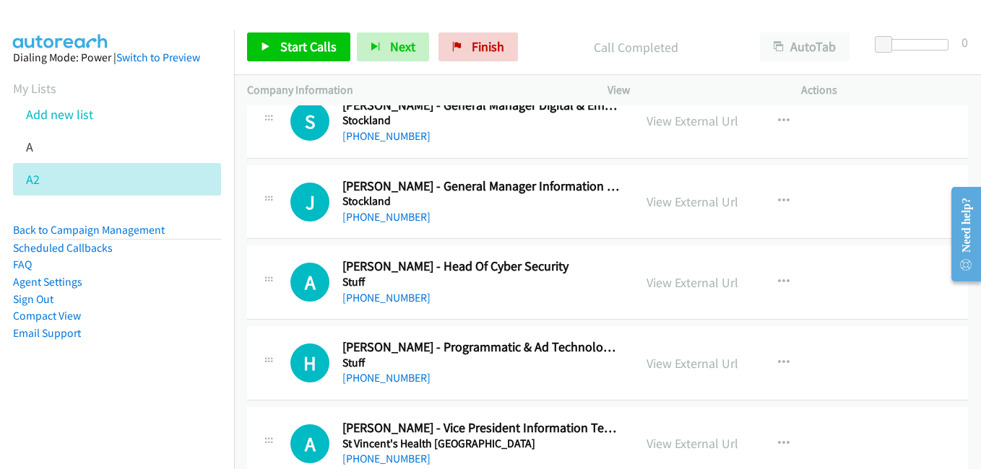
scroll to position [7295, 0]
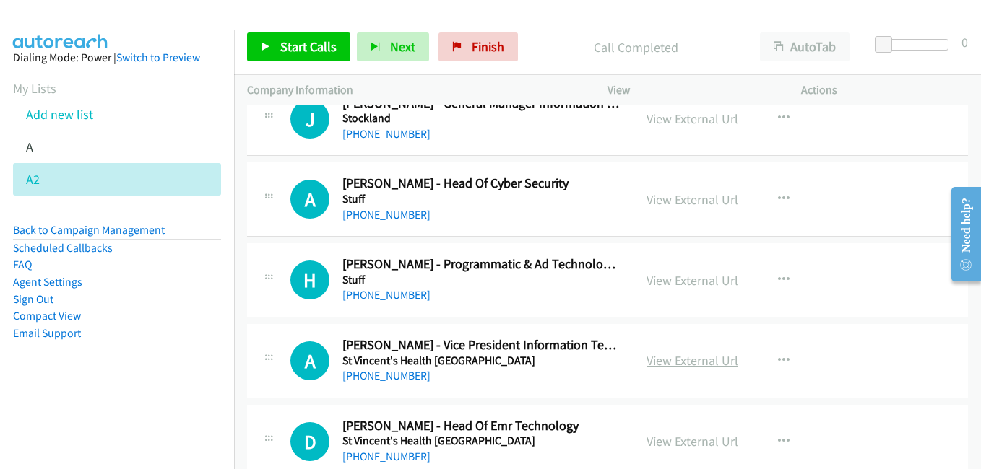
click at [663, 367] on link "View External Url" at bounding box center [692, 360] width 92 height 17
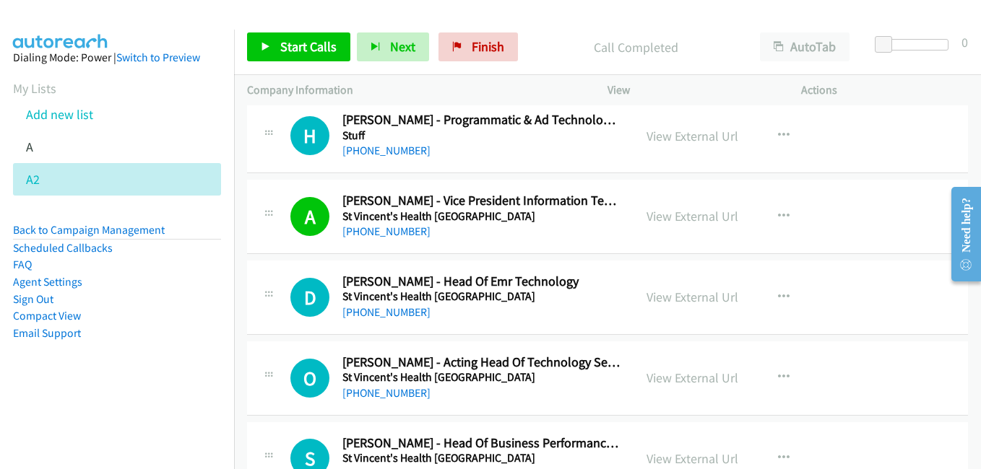
scroll to position [7511, 0]
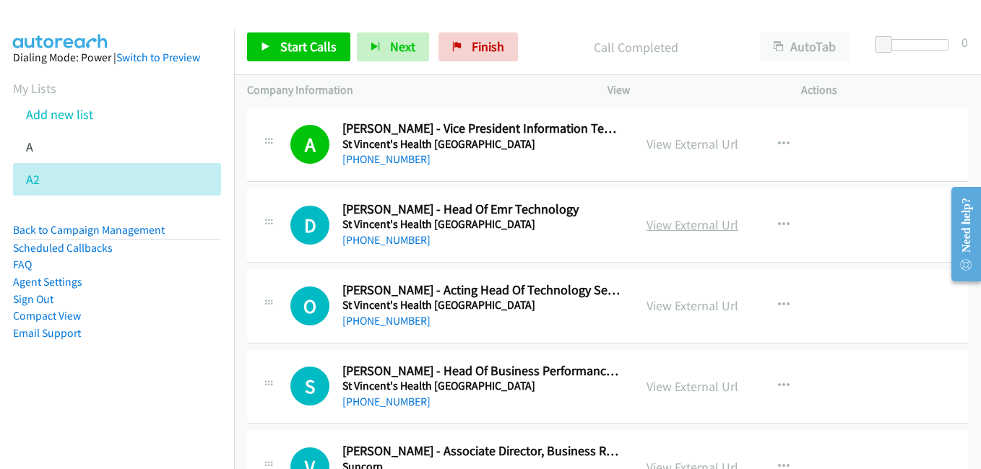
click at [675, 228] on link "View External Url" at bounding box center [692, 225] width 92 height 17
click at [688, 308] on link "View External Url" at bounding box center [692, 306] width 92 height 17
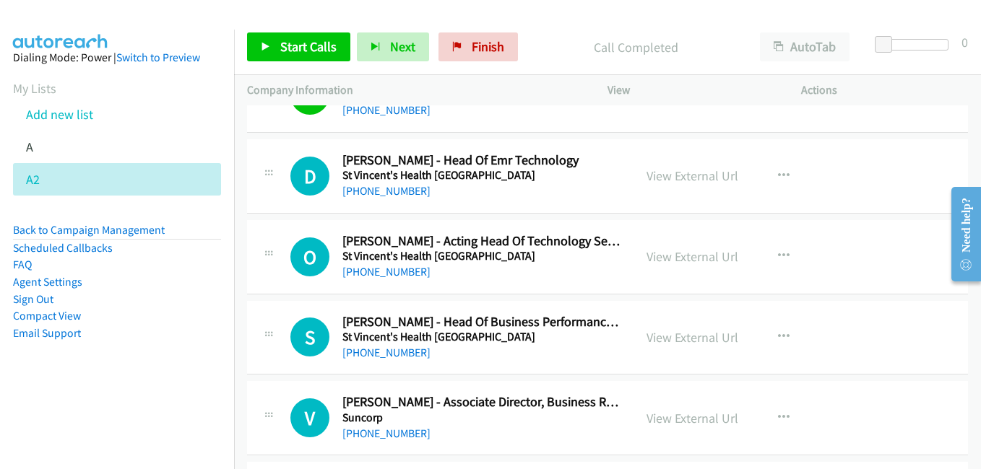
scroll to position [7583, 0]
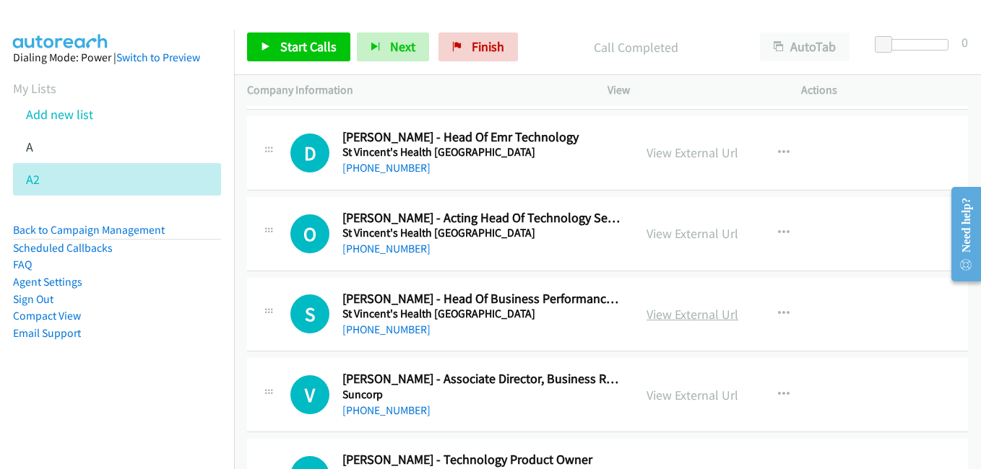
click at [693, 319] on link "View External Url" at bounding box center [692, 314] width 92 height 17
click at [695, 393] on link "View External Url" at bounding box center [692, 395] width 92 height 17
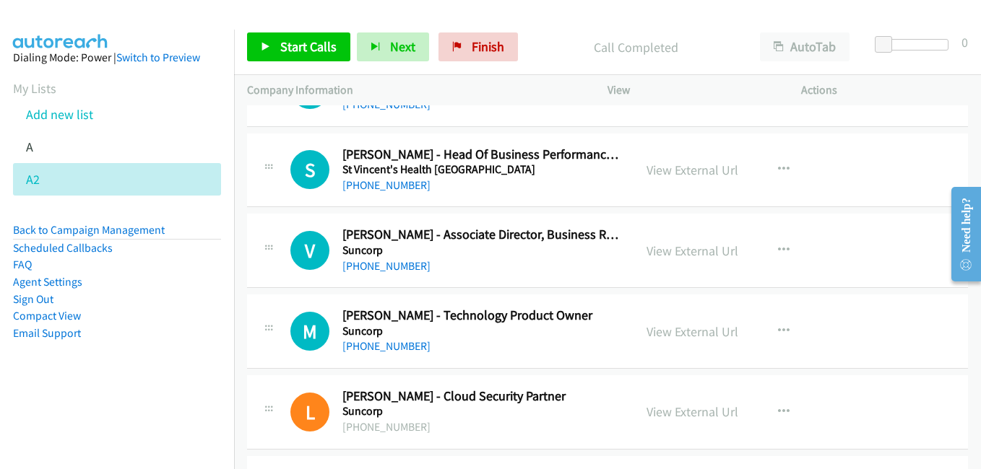
scroll to position [7800, 0]
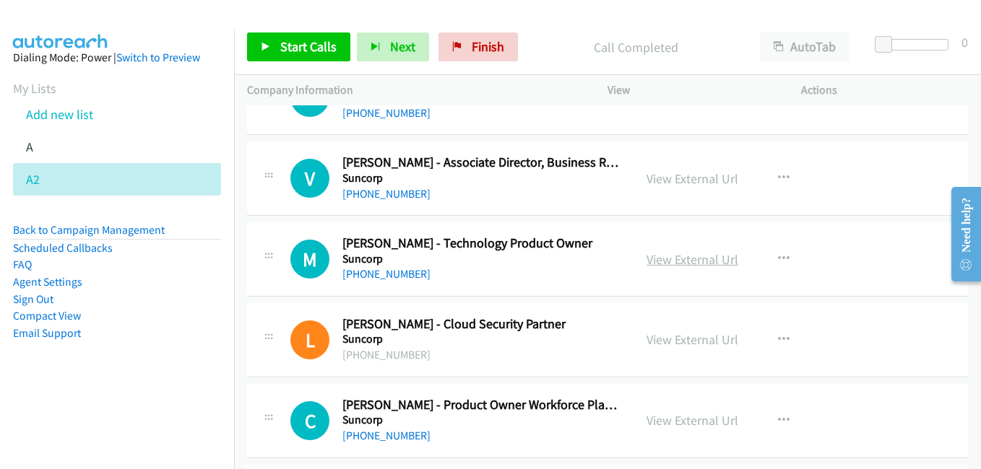
click at [657, 267] on link "View External Url" at bounding box center [692, 259] width 92 height 17
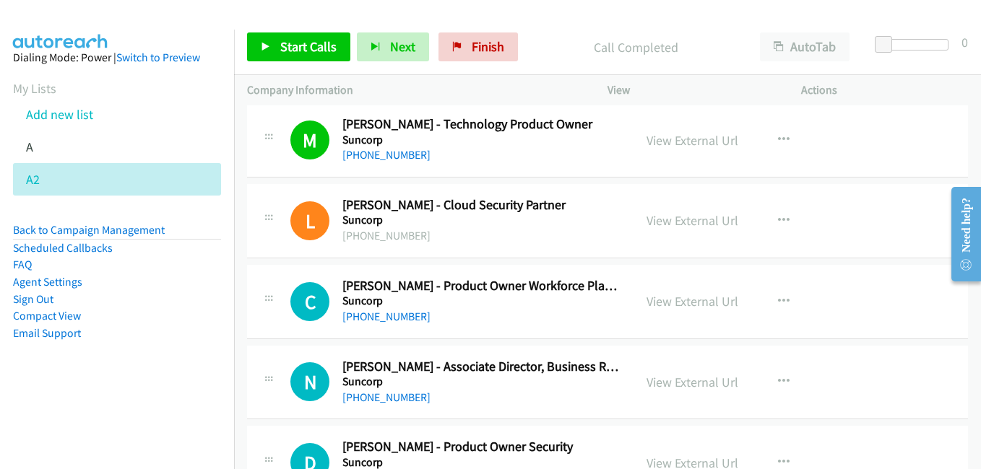
scroll to position [7945, 0]
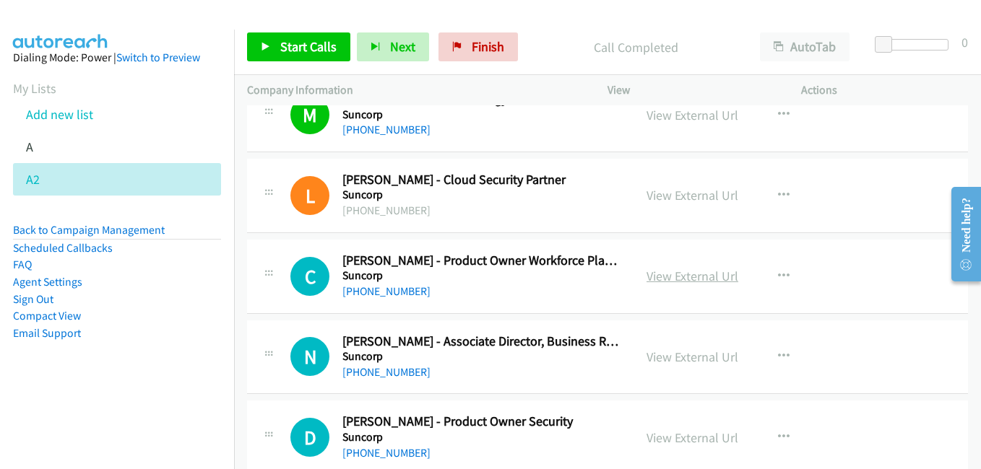
click at [700, 279] on link "View External Url" at bounding box center [692, 276] width 92 height 17
click at [684, 358] on link "View External Url" at bounding box center [692, 357] width 92 height 17
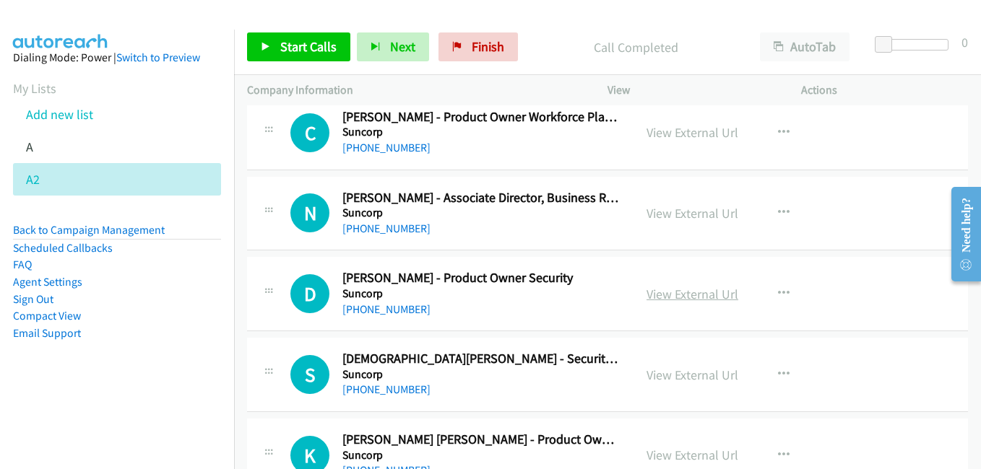
scroll to position [8089, 0]
drag, startPoint x: 698, startPoint y: 295, endPoint x: 677, endPoint y: 290, distance: 22.2
click at [698, 295] on link "View External Url" at bounding box center [692, 293] width 92 height 17
click at [679, 375] on link "View External Url" at bounding box center [692, 374] width 92 height 17
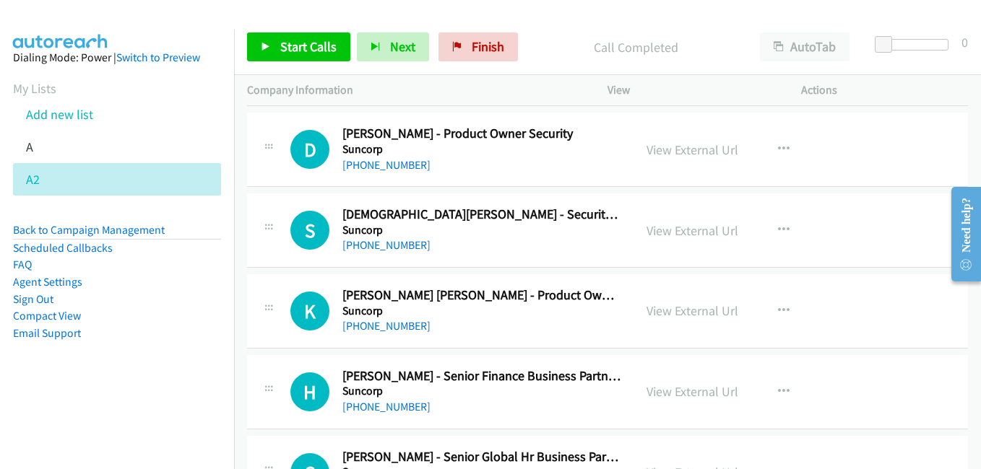
scroll to position [8233, 0]
click at [687, 308] on link "View External Url" at bounding box center [692, 310] width 92 height 17
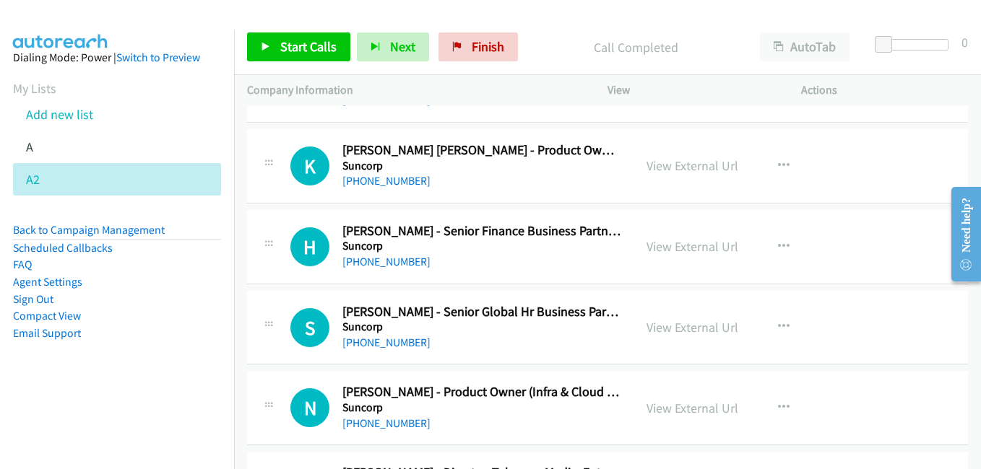
scroll to position [8450, 0]
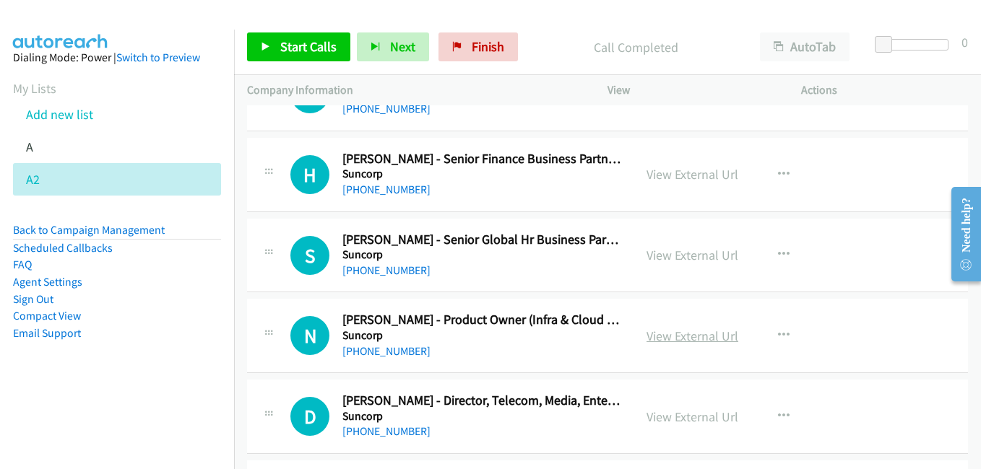
click at [692, 339] on link "View External Url" at bounding box center [692, 336] width 92 height 17
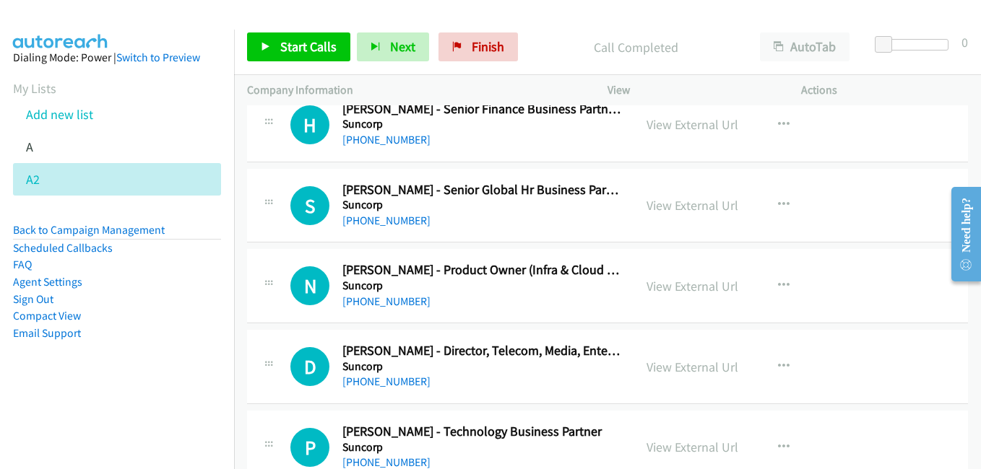
scroll to position [8522, 0]
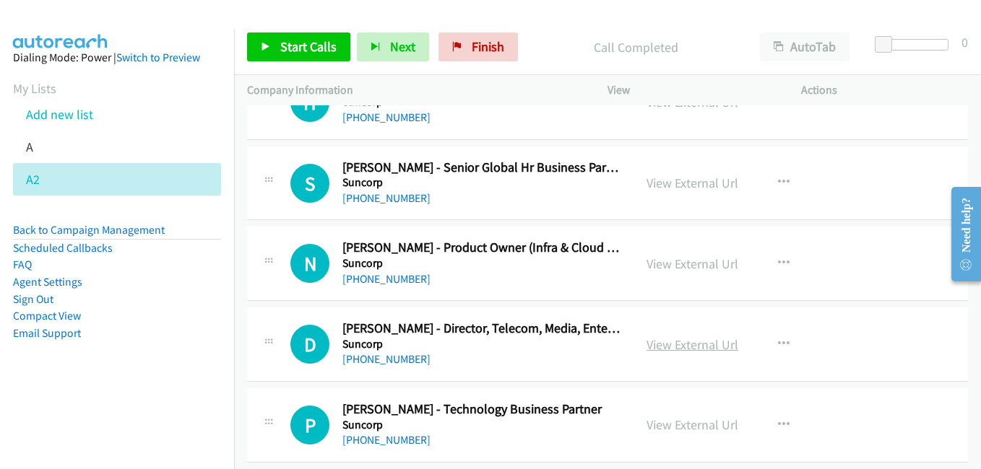
click at [684, 350] on link "View External Url" at bounding box center [692, 345] width 92 height 17
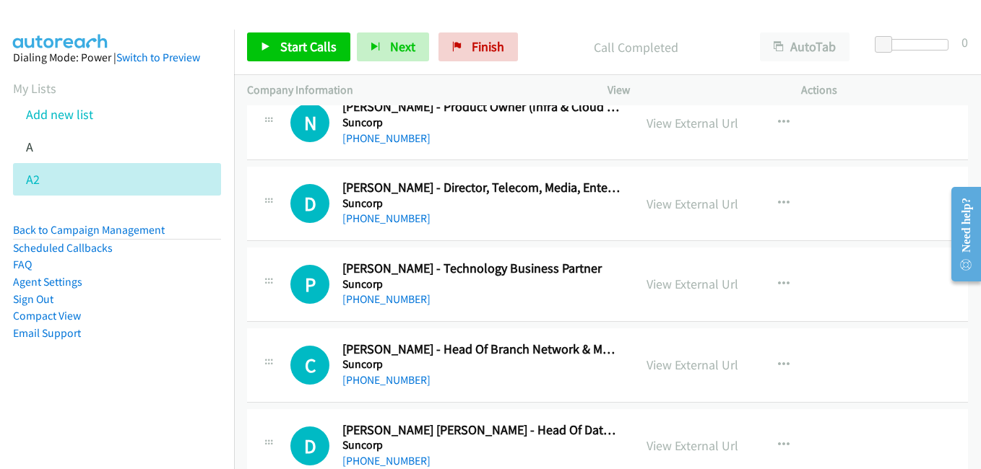
scroll to position [8667, 0]
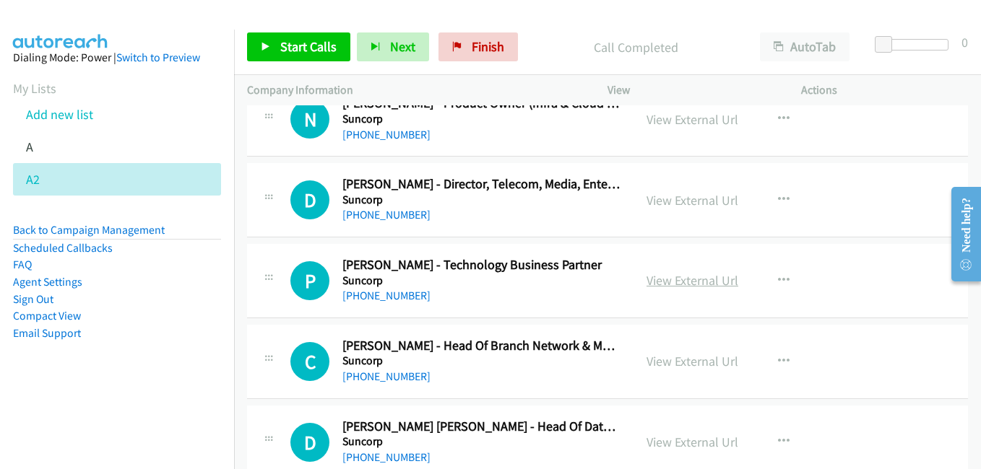
click at [703, 281] on link "View External Url" at bounding box center [692, 280] width 92 height 17
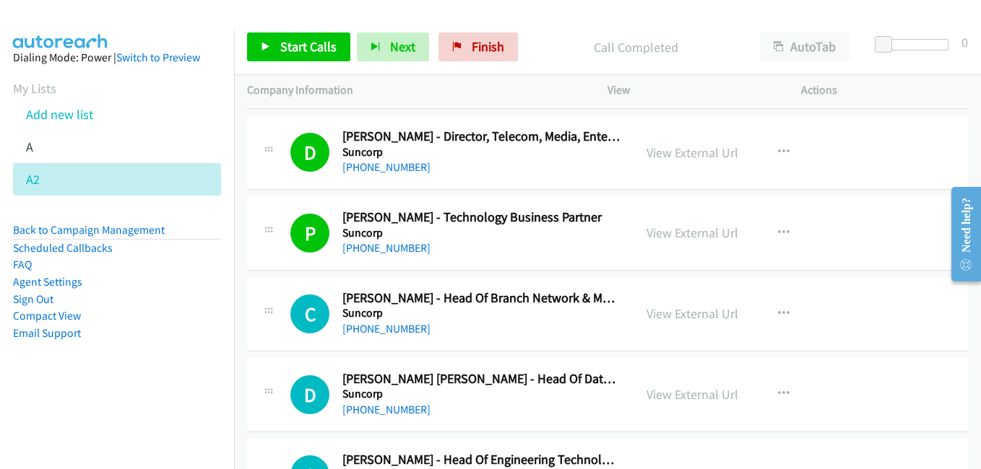
scroll to position [8739, 0]
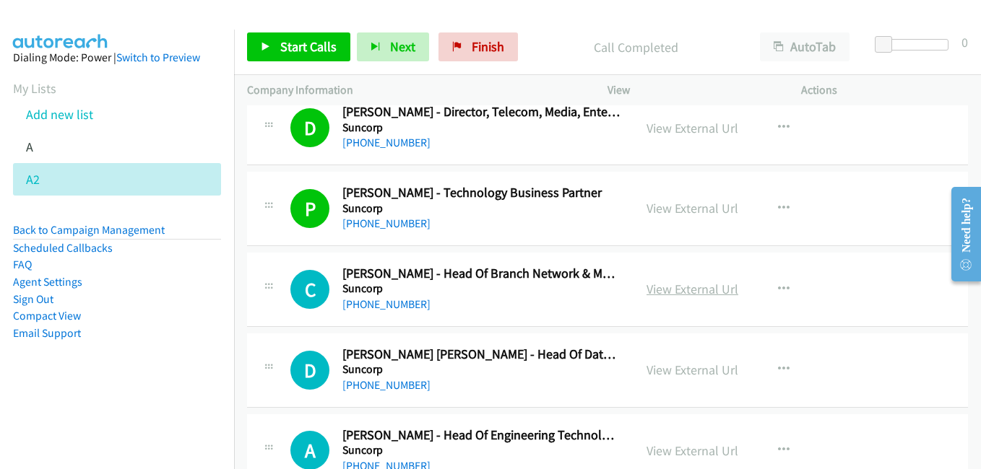
click at [685, 290] on link "View External Url" at bounding box center [692, 289] width 92 height 17
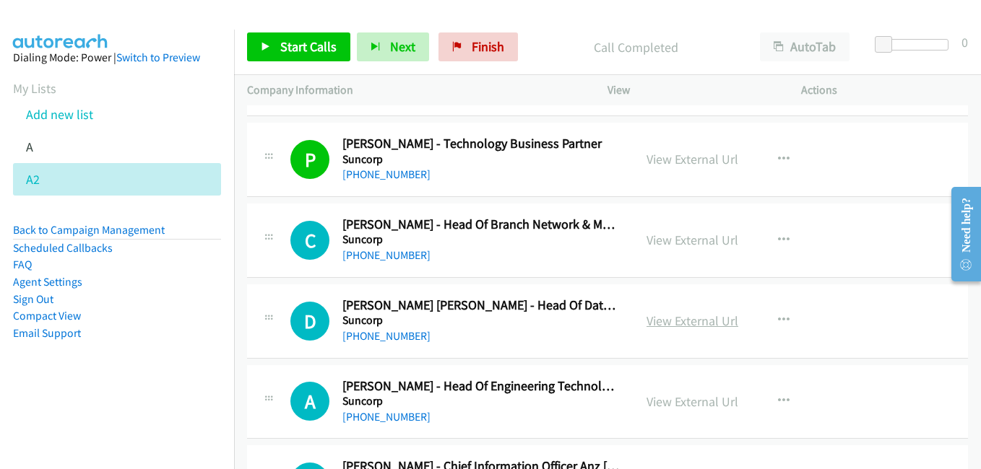
scroll to position [8811, 0]
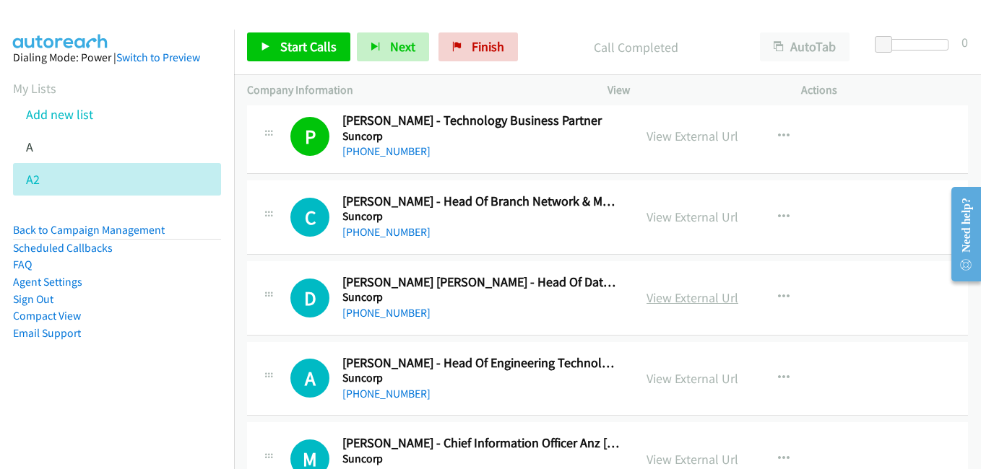
click at [678, 299] on link "View External Url" at bounding box center [692, 298] width 92 height 17
click at [677, 375] on link "View External Url" at bounding box center [692, 379] width 92 height 17
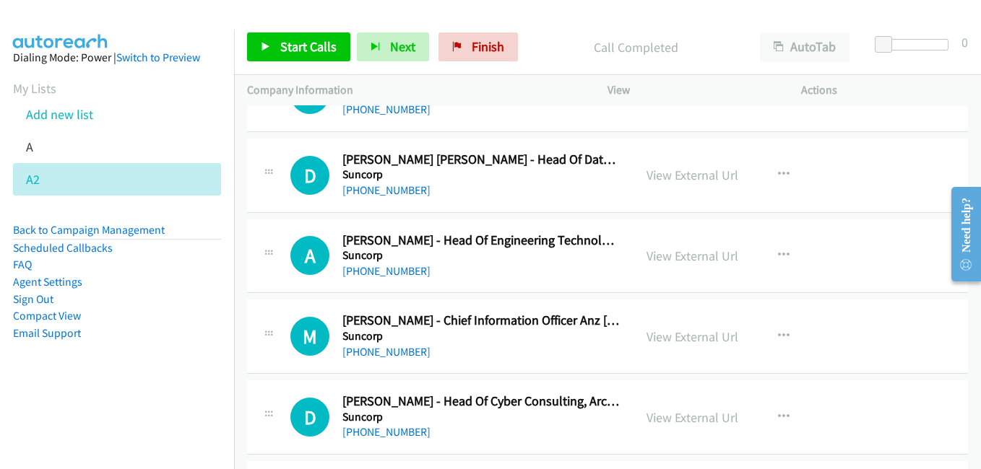
scroll to position [8956, 0]
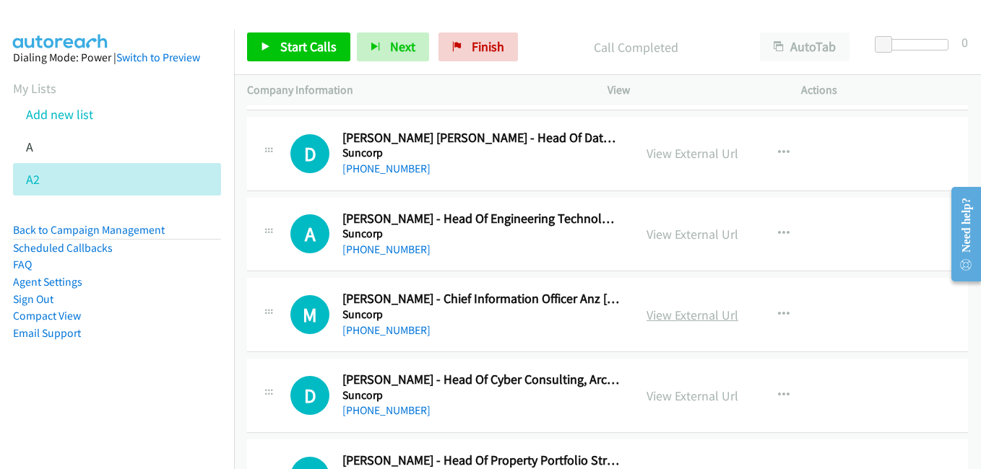
click at [689, 318] on link "View External Url" at bounding box center [692, 315] width 92 height 17
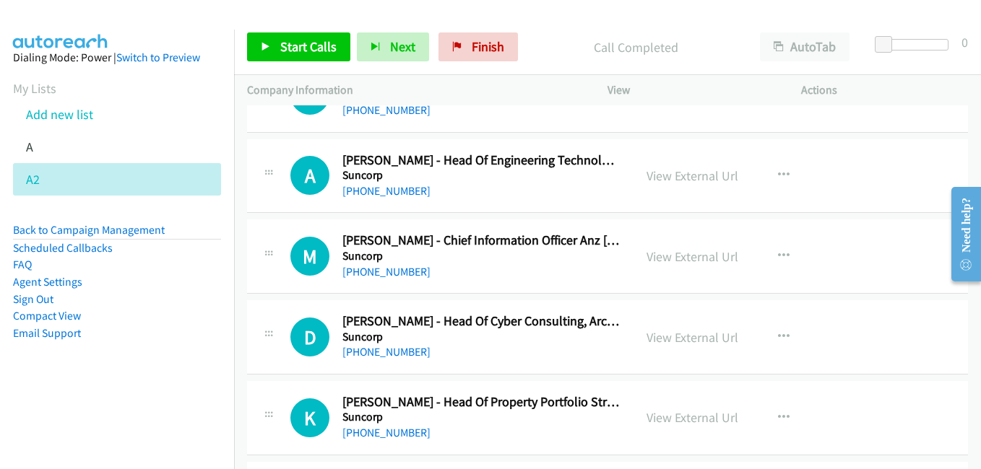
scroll to position [9028, 0]
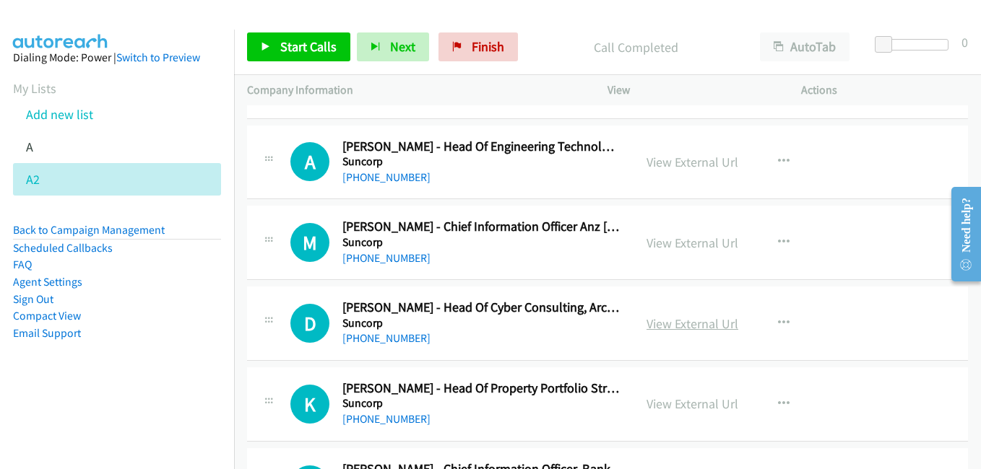
click at [670, 320] on link "View External Url" at bounding box center [692, 324] width 92 height 17
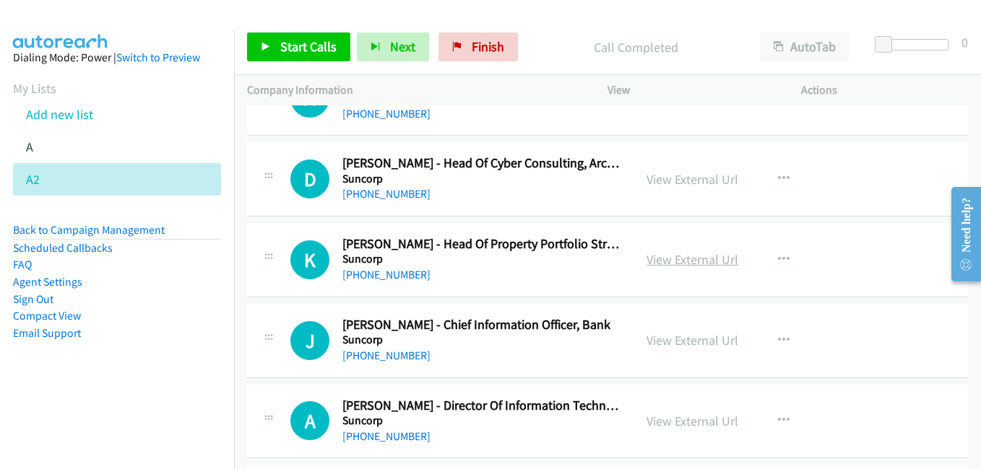
click at [694, 266] on link "View External Url" at bounding box center [692, 259] width 92 height 17
click at [677, 342] on link "View External Url" at bounding box center [692, 340] width 92 height 17
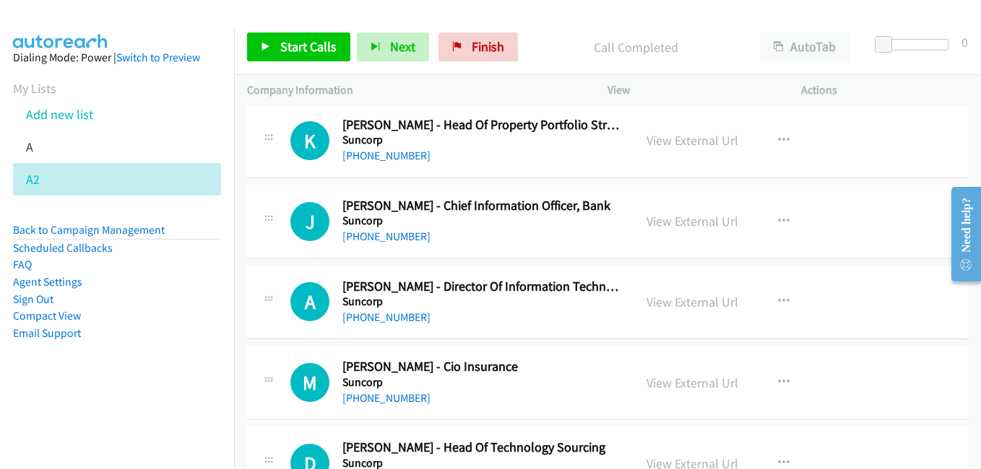
scroll to position [9317, 0]
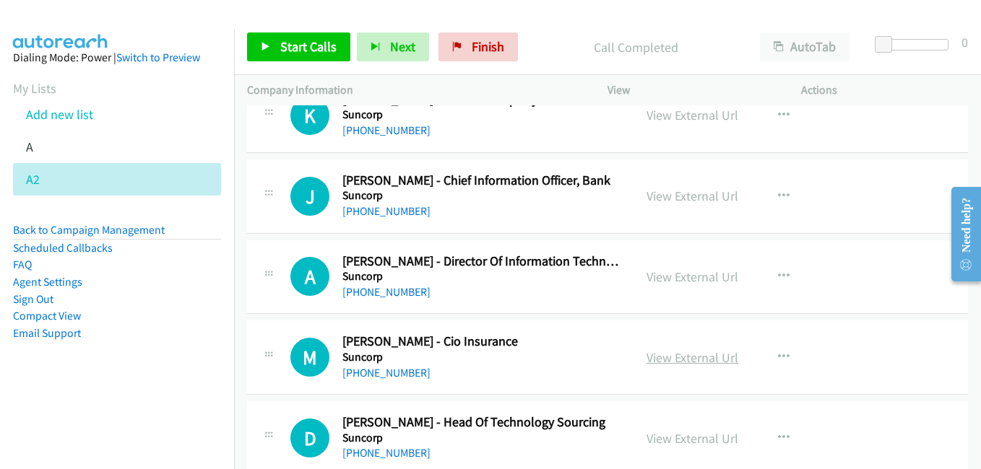
click at [673, 357] on link "View External Url" at bounding box center [692, 358] width 92 height 17
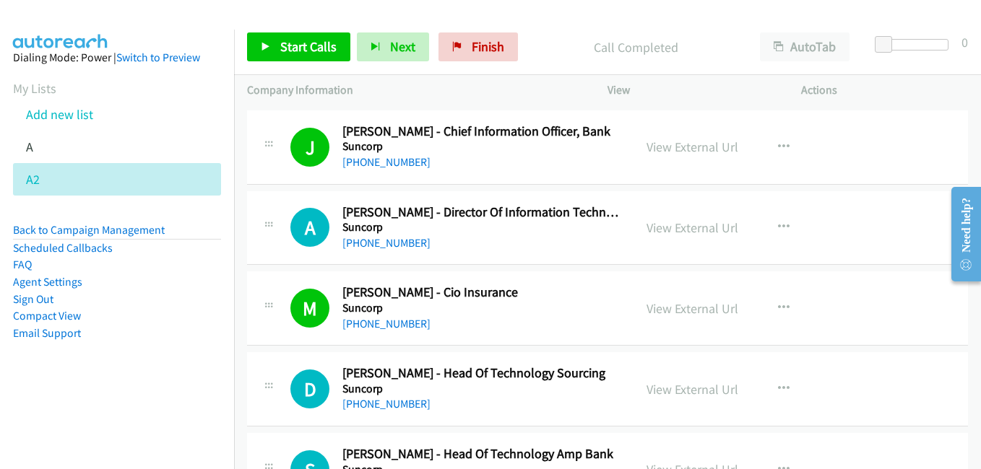
scroll to position [9389, 0]
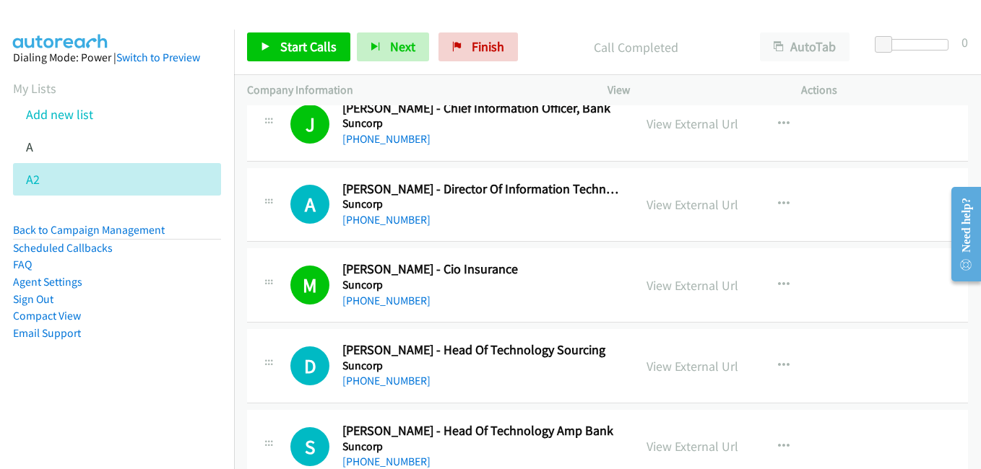
drag, startPoint x: 699, startPoint y: 365, endPoint x: 529, endPoint y: 322, distance: 175.0
click at [672, 367] on link "View External Url" at bounding box center [692, 366] width 92 height 17
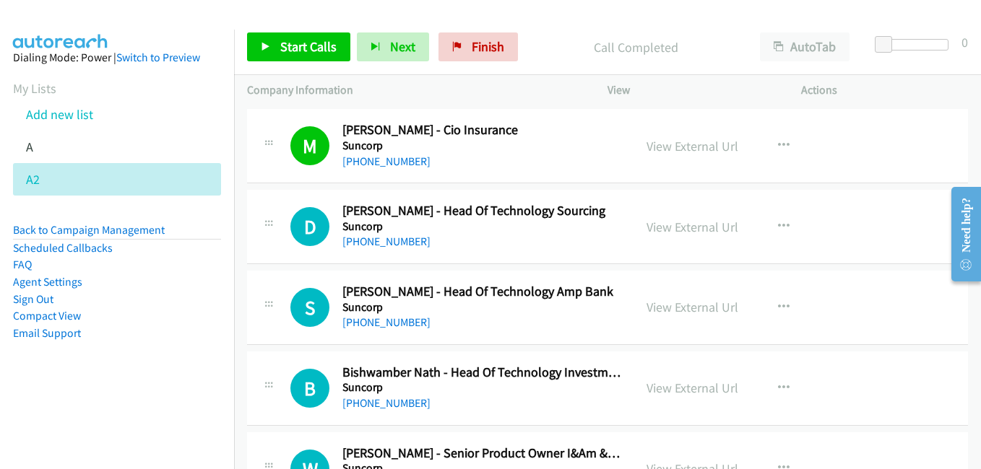
scroll to position [9534, 0]
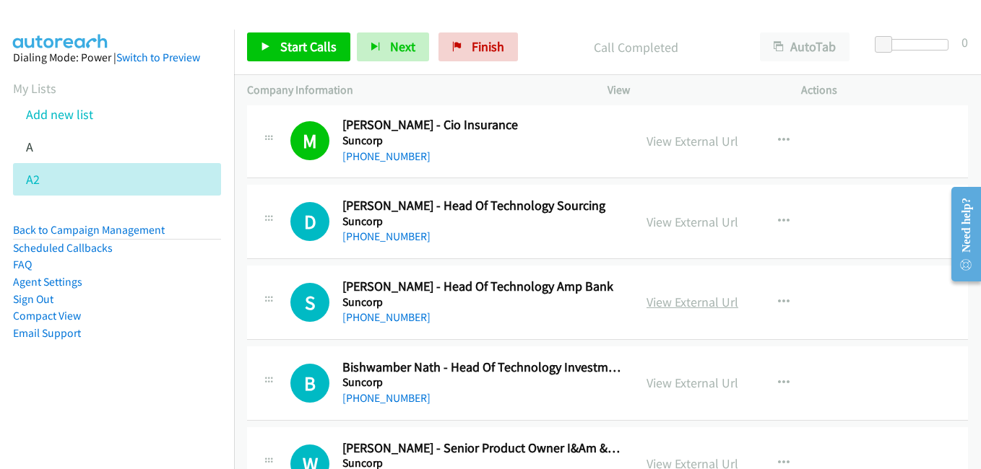
click at [680, 305] on link "View External Url" at bounding box center [692, 302] width 92 height 17
click at [675, 379] on link "View External Url" at bounding box center [692, 383] width 92 height 17
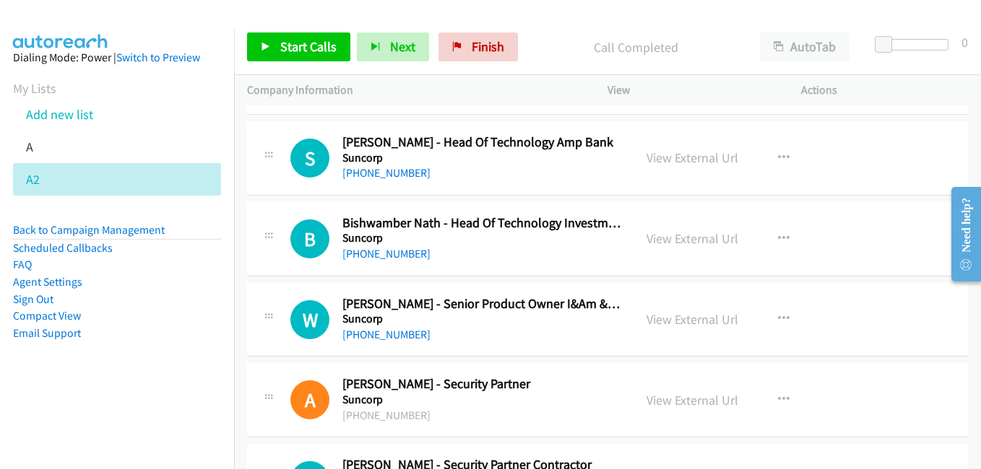
scroll to position [9750, 0]
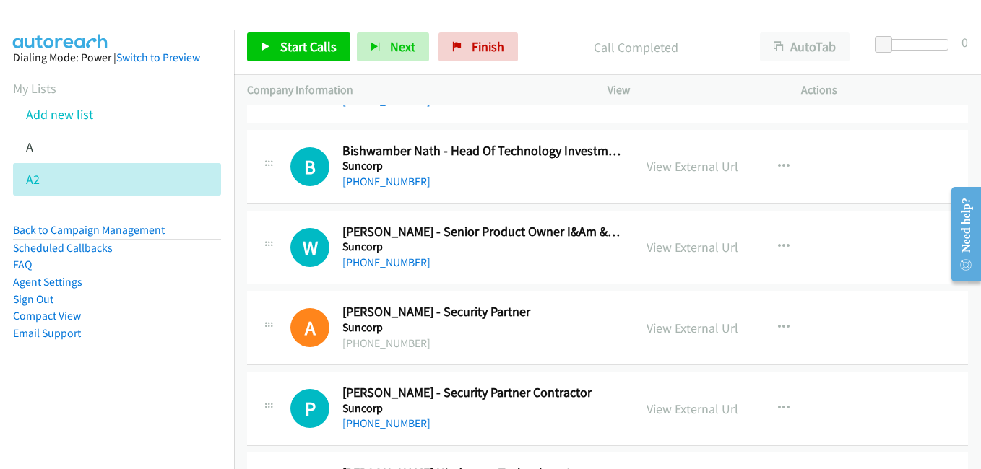
click at [685, 249] on link "View External Url" at bounding box center [692, 247] width 92 height 17
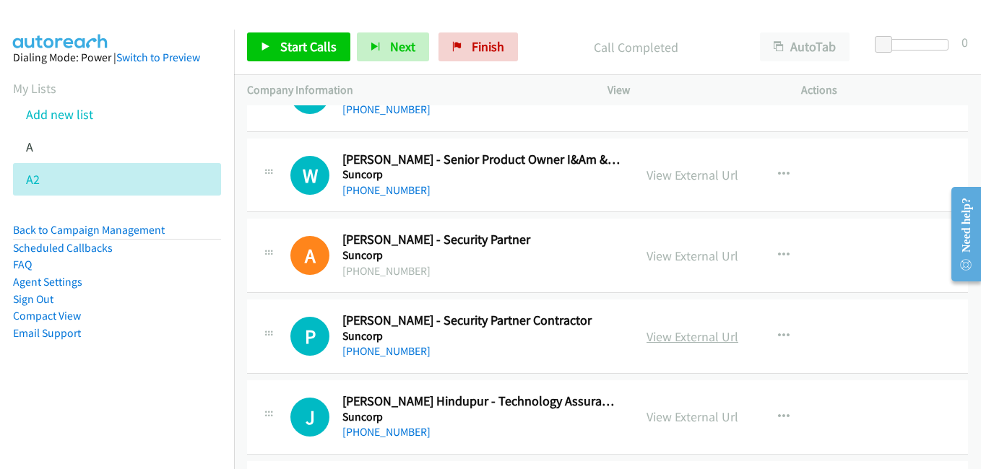
click at [683, 337] on link "View External Url" at bounding box center [692, 337] width 92 height 17
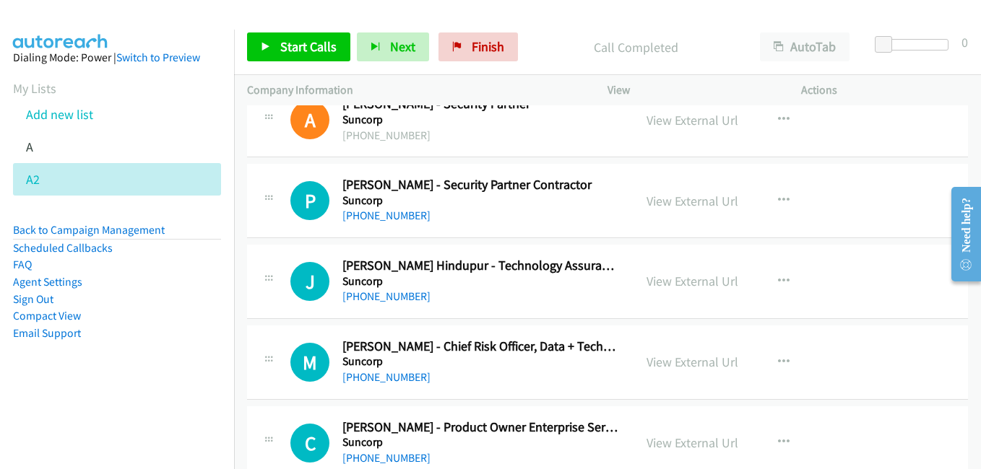
scroll to position [9967, 0]
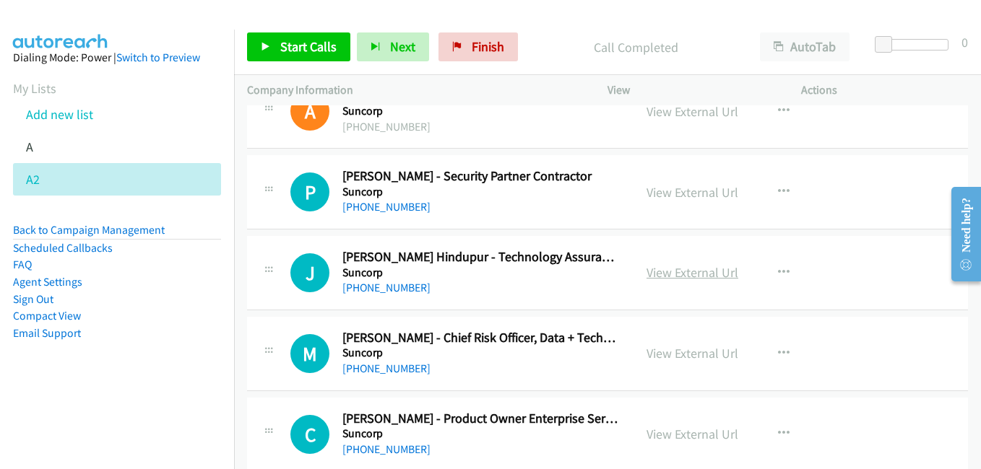
click at [666, 277] on link "View External Url" at bounding box center [692, 272] width 92 height 17
click at [684, 355] on link "View External Url" at bounding box center [692, 353] width 92 height 17
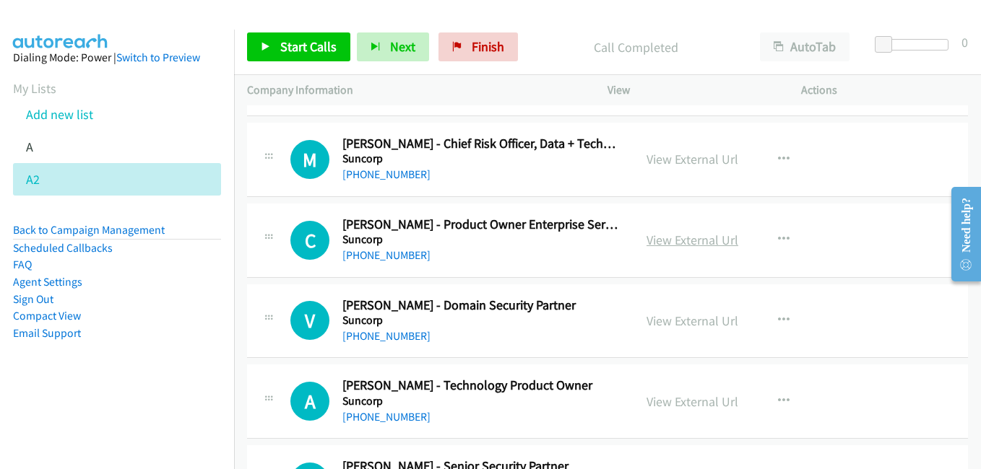
scroll to position [10184, 0]
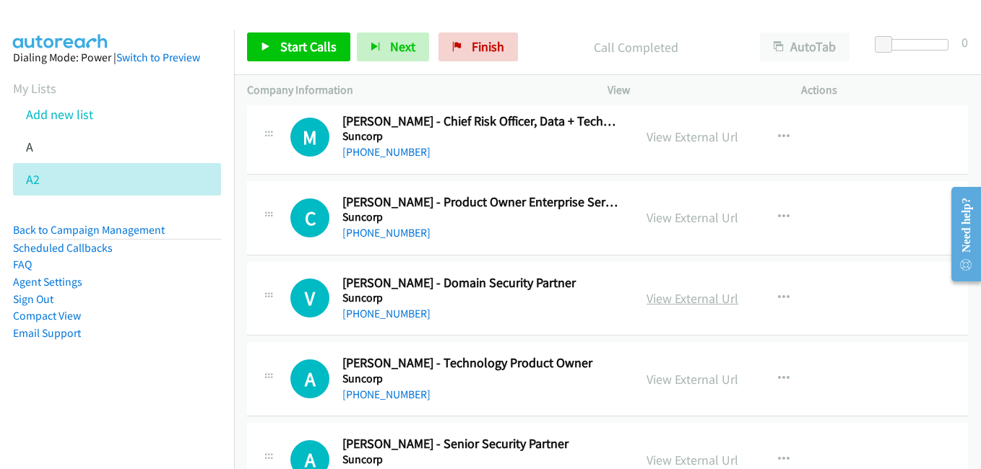
click at [690, 304] on link "View External Url" at bounding box center [692, 298] width 92 height 17
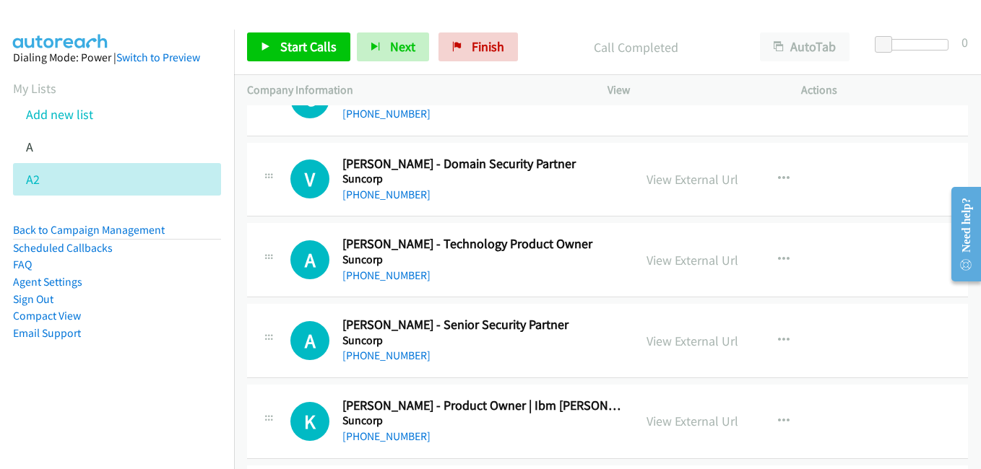
scroll to position [10328, 0]
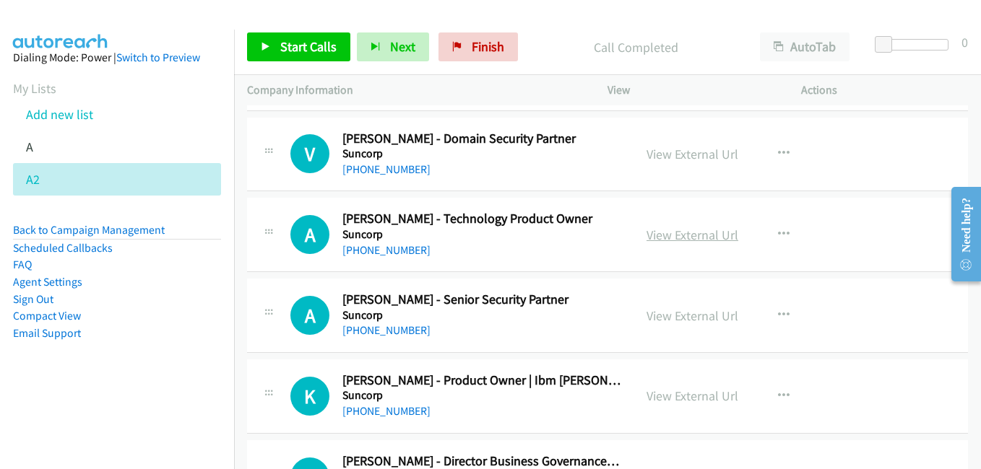
click at [689, 235] on link "View External Url" at bounding box center [692, 235] width 92 height 17
click at [683, 316] on link "View External Url" at bounding box center [692, 316] width 92 height 17
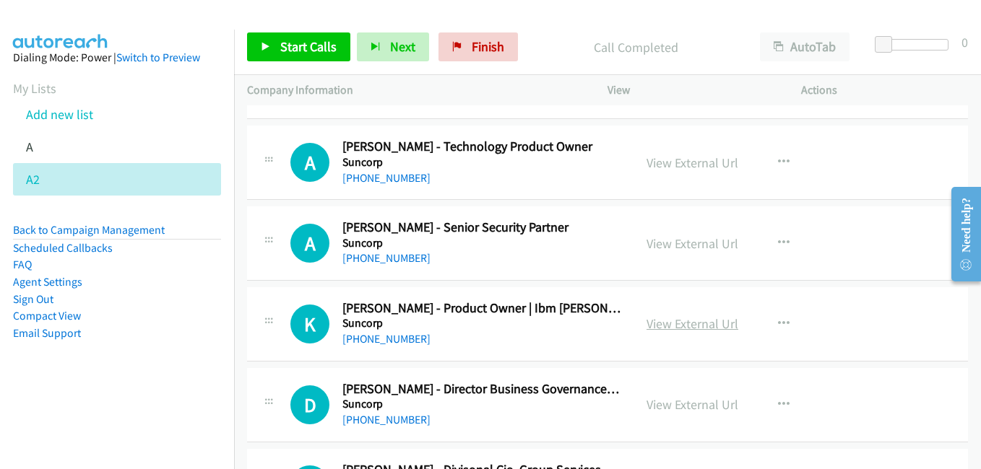
click at [673, 317] on link "View External Url" at bounding box center [692, 324] width 92 height 17
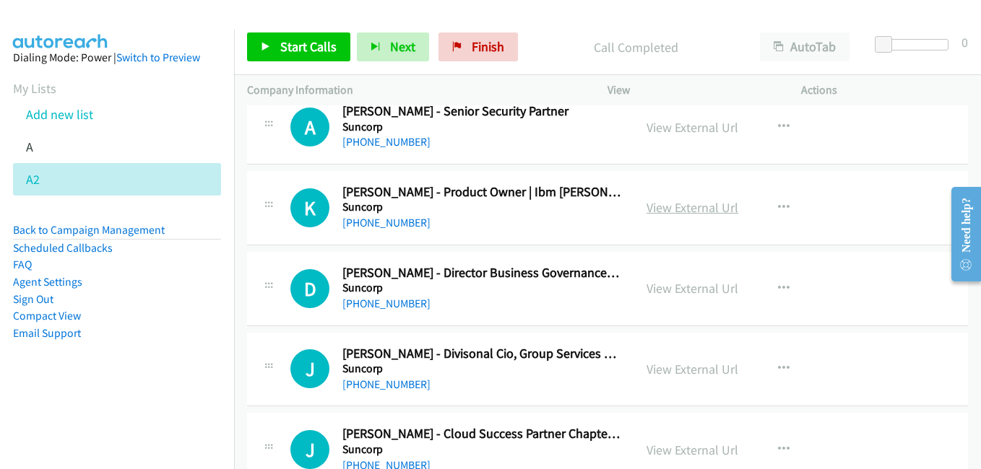
scroll to position [10545, 0]
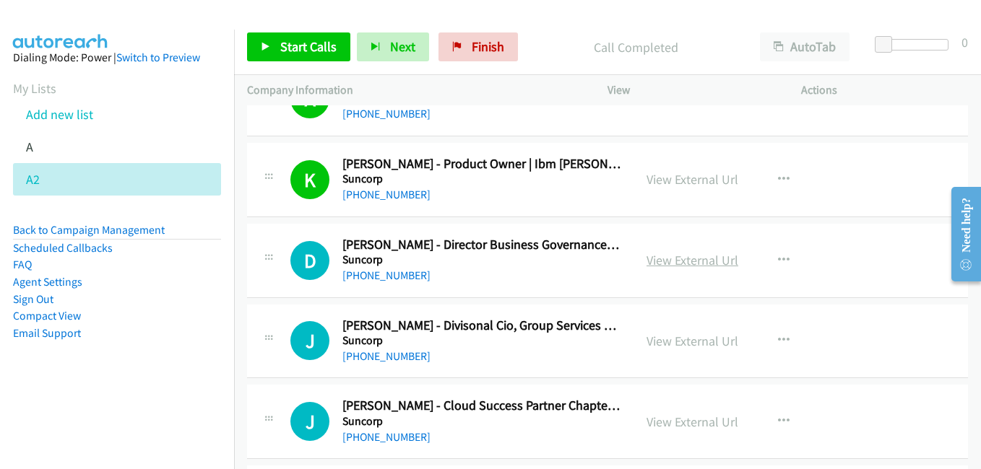
click at [697, 259] on link "View External Url" at bounding box center [692, 260] width 92 height 17
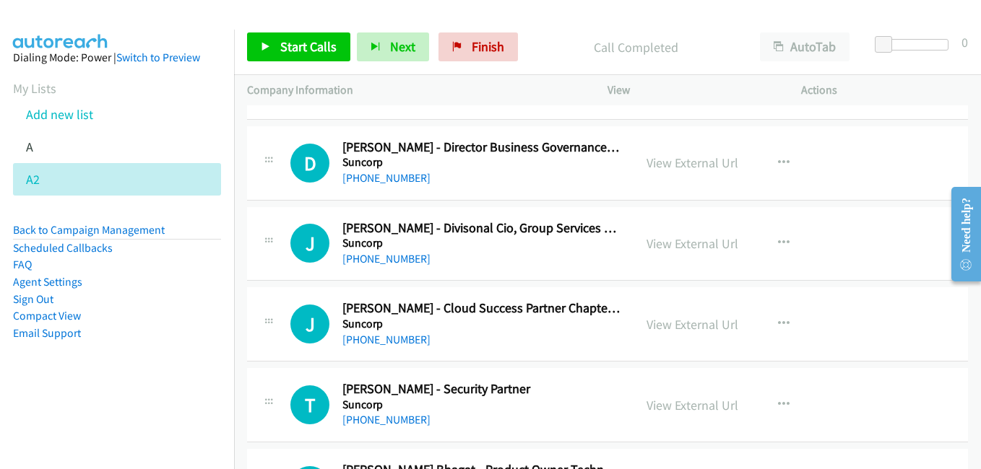
scroll to position [10617, 0]
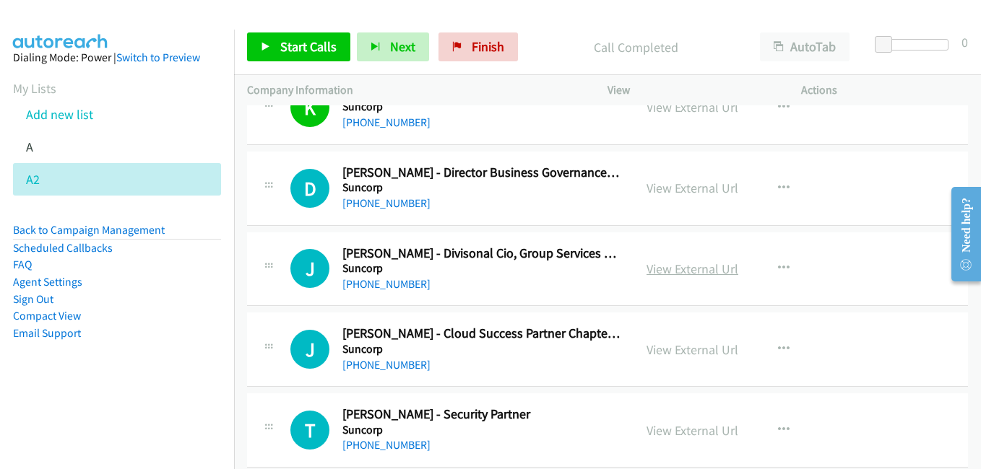
click at [688, 264] on link "View External Url" at bounding box center [692, 269] width 92 height 17
click at [711, 352] on link "View External Url" at bounding box center [692, 350] width 92 height 17
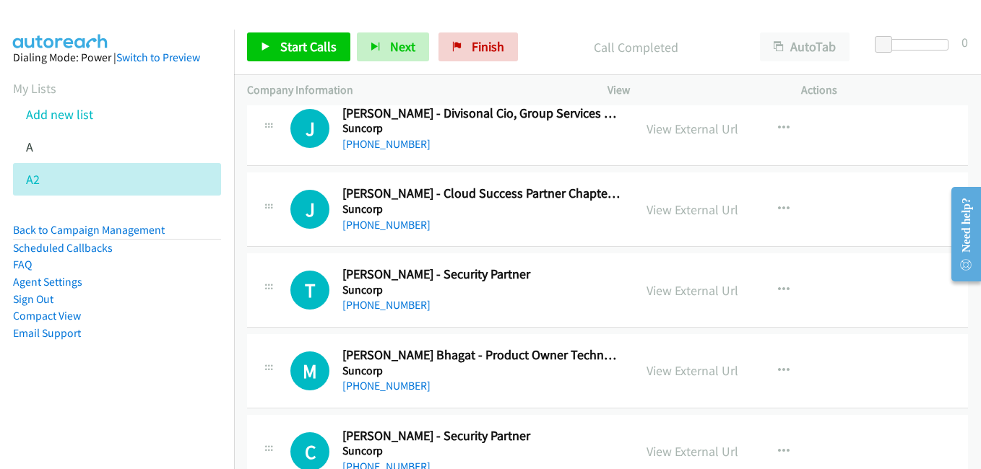
scroll to position [10761, 0]
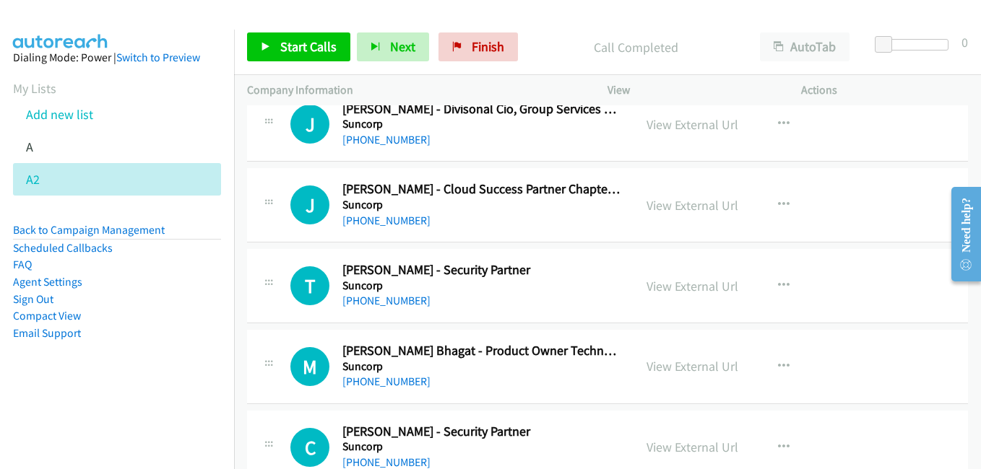
drag, startPoint x: 696, startPoint y: 288, endPoint x: 227, endPoint y: 98, distance: 506.0
click at [83, 116] on link "Add new list" at bounding box center [59, 114] width 67 height 17
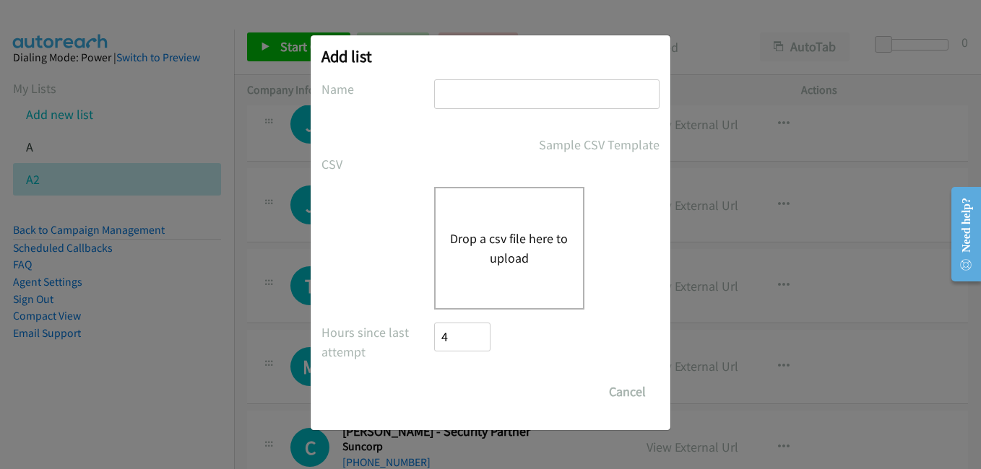
click at [527, 98] on input "text" at bounding box center [546, 94] width 225 height 30
type input "a2"
click at [467, 194] on div "Drop a csv file here to upload" at bounding box center [509, 248] width 150 height 123
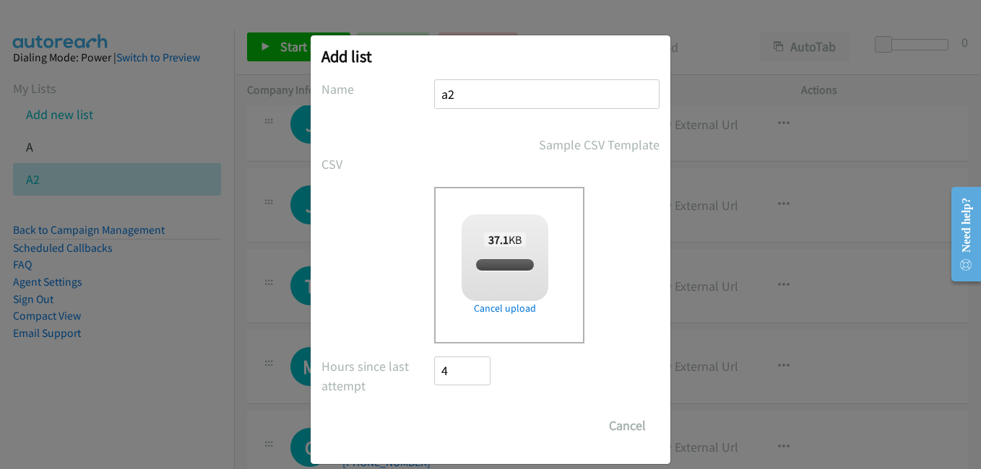
checkbox input "true"
click at [486, 417] on input "Save List" at bounding box center [472, 426] width 76 height 29
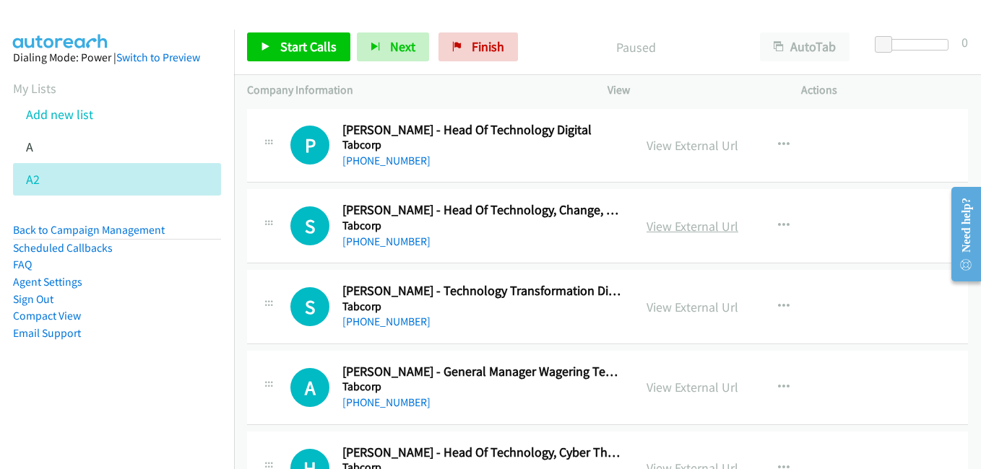
click at [675, 225] on link "View External Url" at bounding box center [692, 226] width 92 height 17
click at [711, 306] on link "View External Url" at bounding box center [692, 307] width 92 height 17
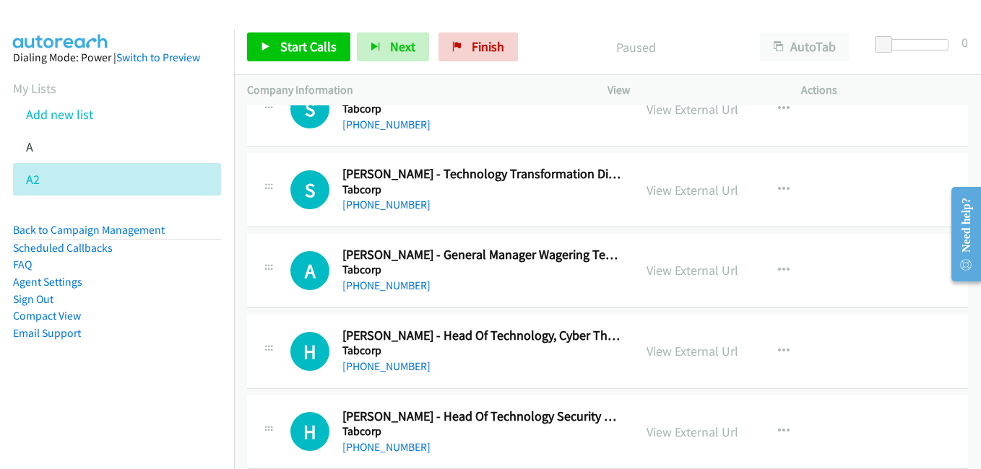
scroll to position [144, 0]
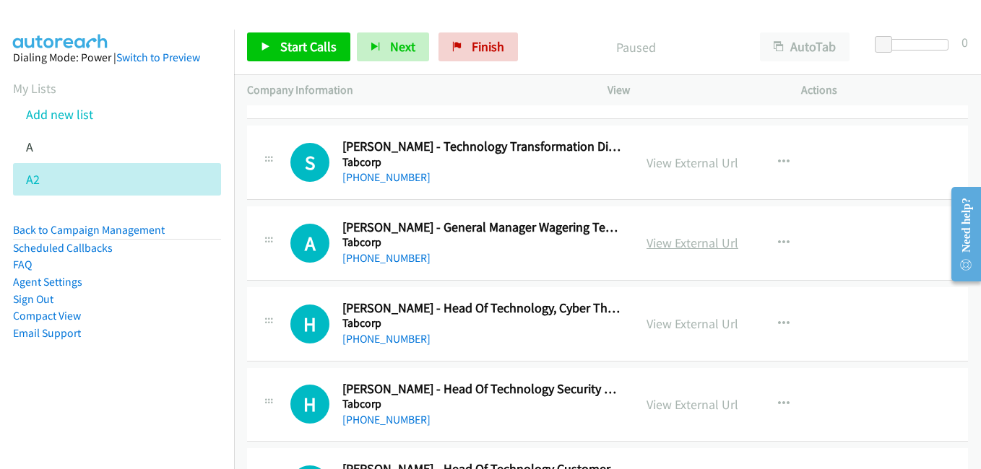
click at [701, 247] on link "View External Url" at bounding box center [692, 243] width 92 height 17
click at [672, 322] on link "View External Url" at bounding box center [692, 324] width 92 height 17
click at [656, 407] on link "View External Url" at bounding box center [692, 405] width 92 height 17
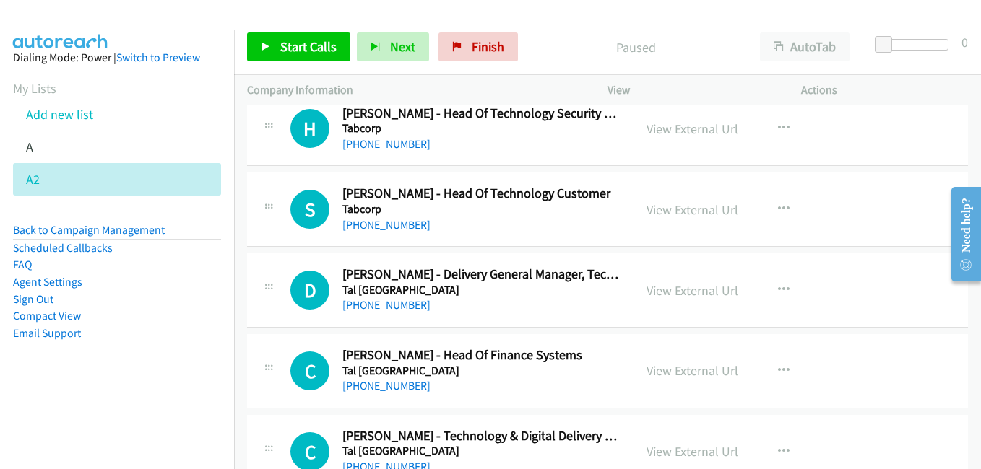
scroll to position [506, 0]
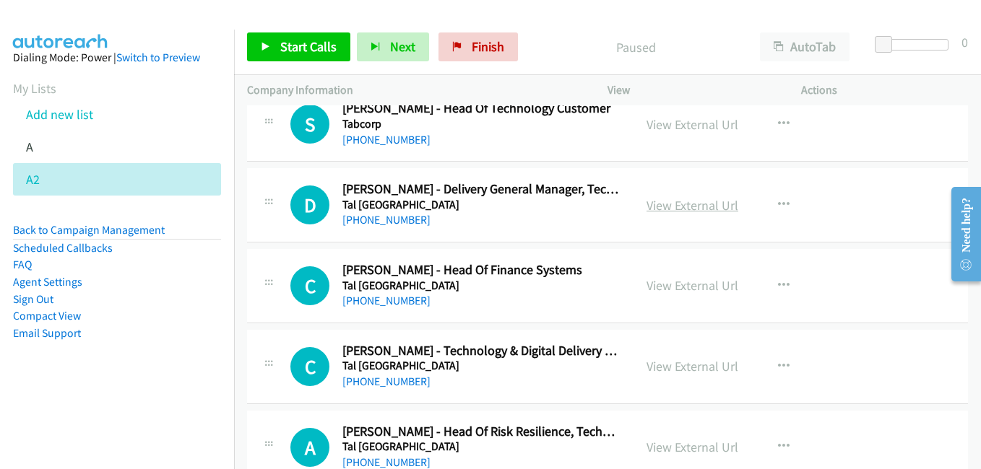
click at [675, 199] on link "View External Url" at bounding box center [692, 205] width 92 height 17
drag, startPoint x: 699, startPoint y: 372, endPoint x: 583, endPoint y: 313, distance: 130.2
click at [699, 372] on link "View External Url" at bounding box center [692, 366] width 92 height 17
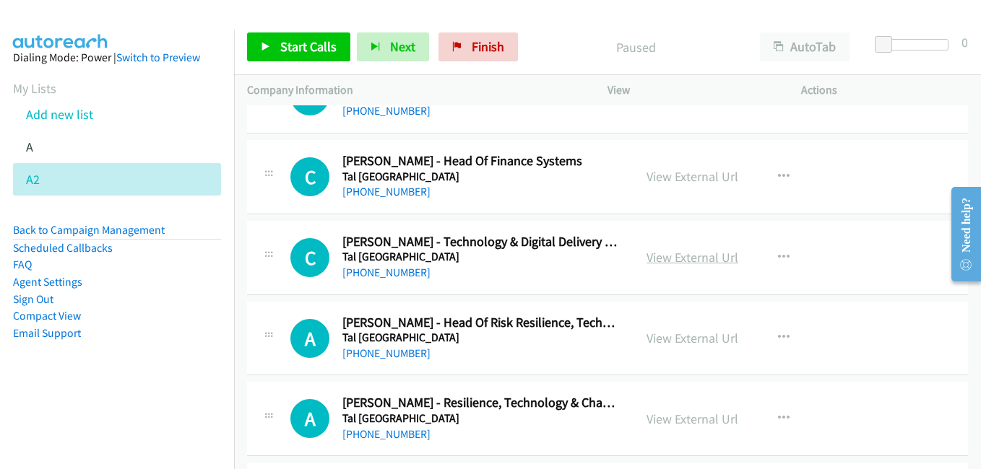
scroll to position [650, 0]
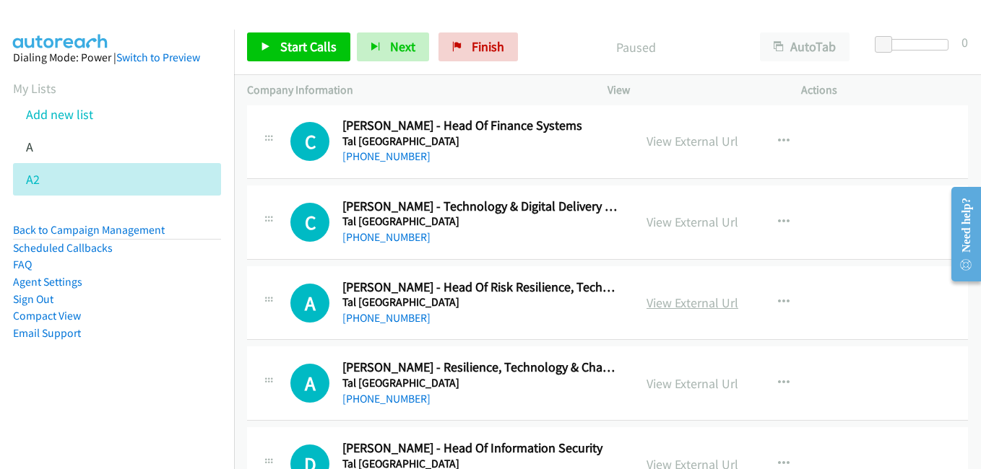
click at [684, 300] on link "View External Url" at bounding box center [692, 303] width 92 height 17
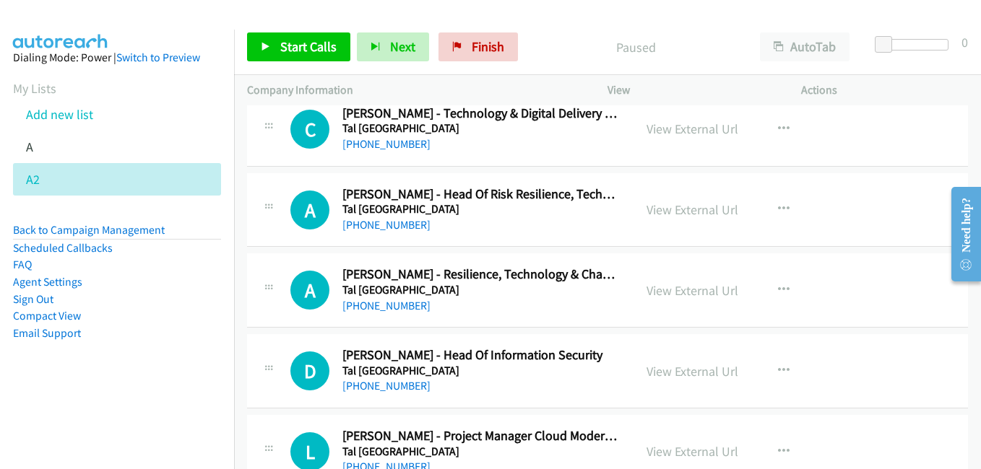
scroll to position [794, 0]
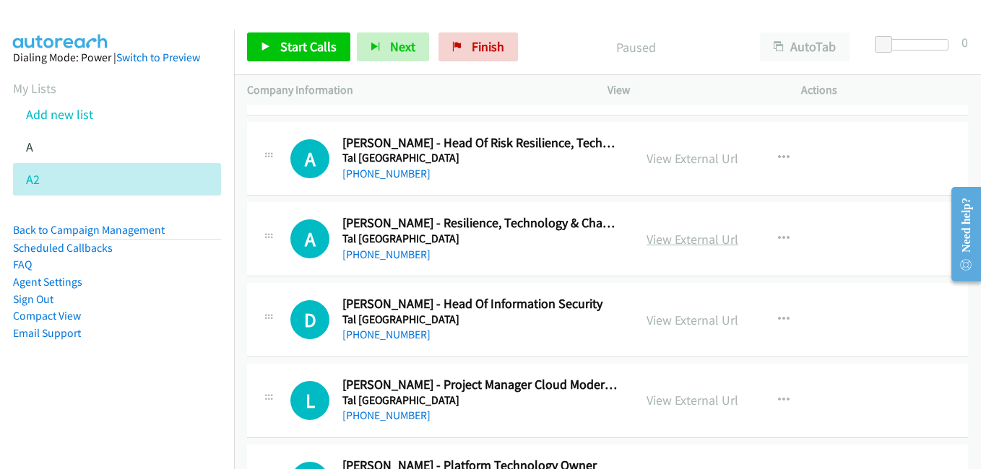
click at [675, 243] on link "View External Url" at bounding box center [692, 239] width 92 height 17
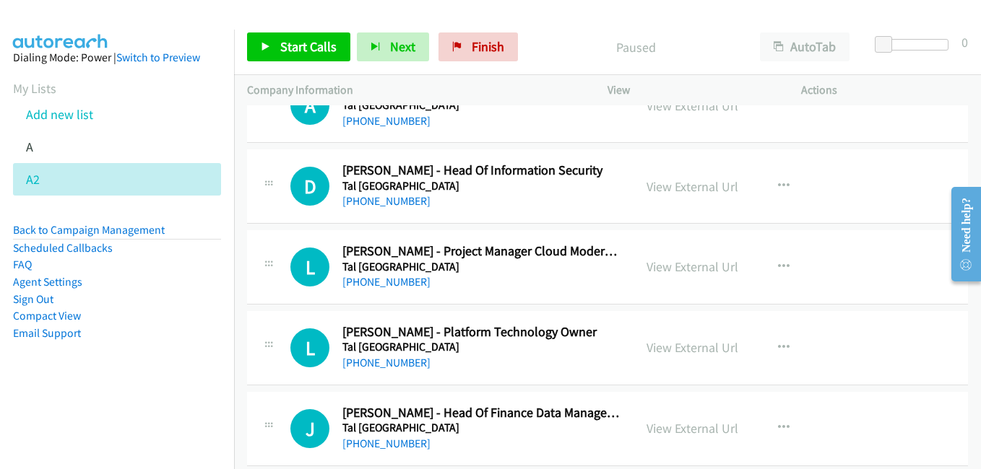
scroll to position [939, 0]
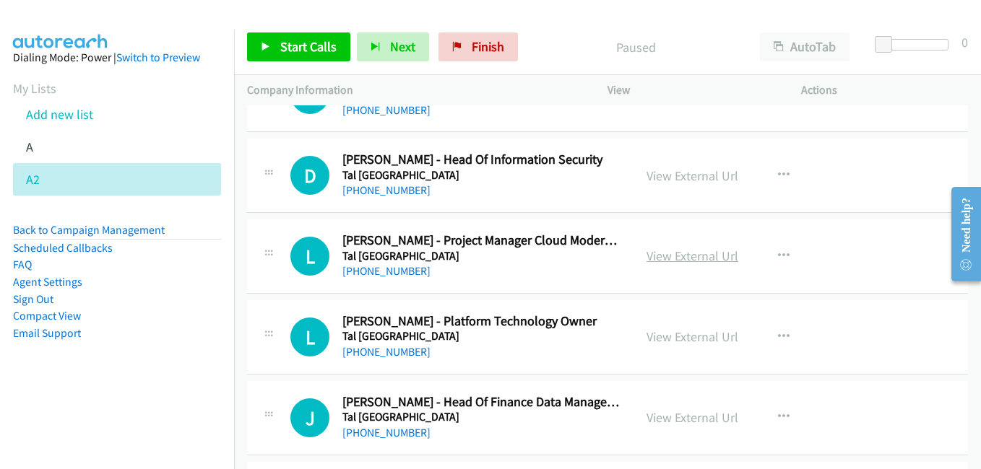
click at [689, 260] on link "View External Url" at bounding box center [692, 256] width 92 height 17
click at [698, 177] on link "View External Url" at bounding box center [692, 176] width 92 height 17
click at [705, 259] on link "View External Url" at bounding box center [692, 256] width 92 height 17
click at [683, 337] on link "View External Url" at bounding box center [692, 337] width 92 height 17
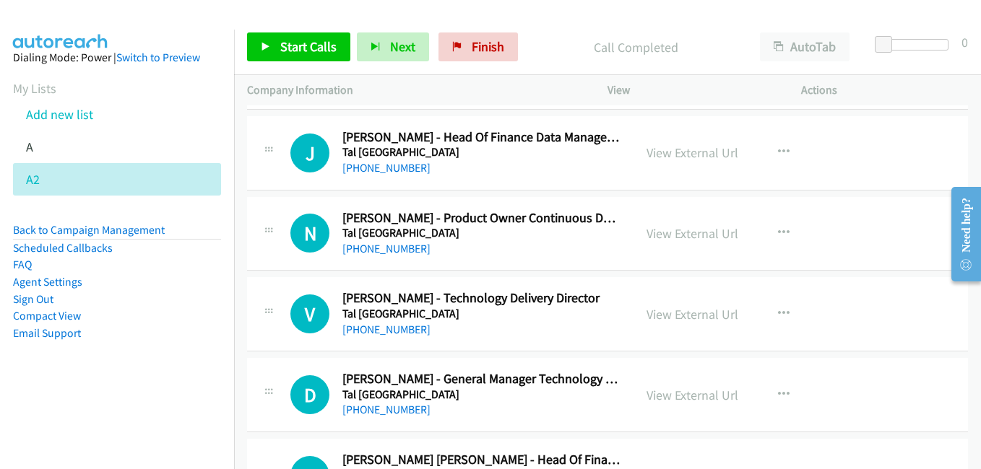
scroll to position [1228, 0]
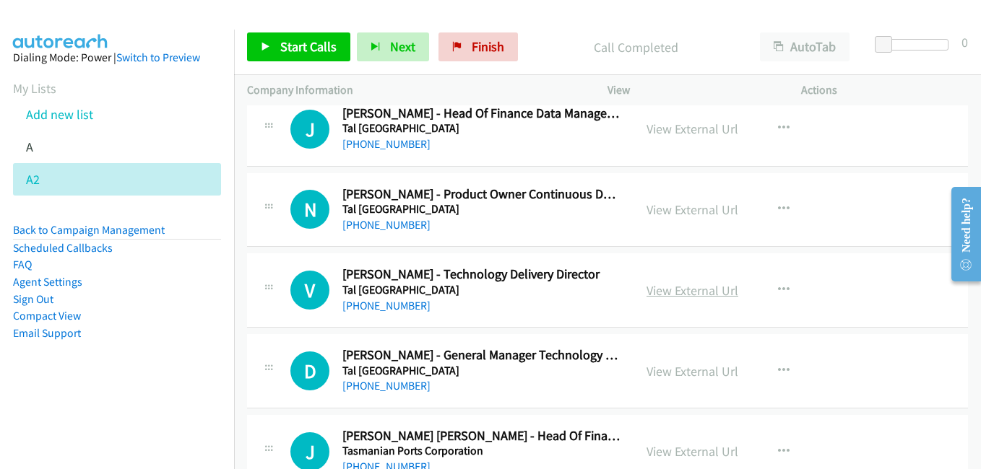
click at [694, 295] on link "View External Url" at bounding box center [692, 290] width 92 height 17
click at [691, 373] on link "View External Url" at bounding box center [692, 371] width 92 height 17
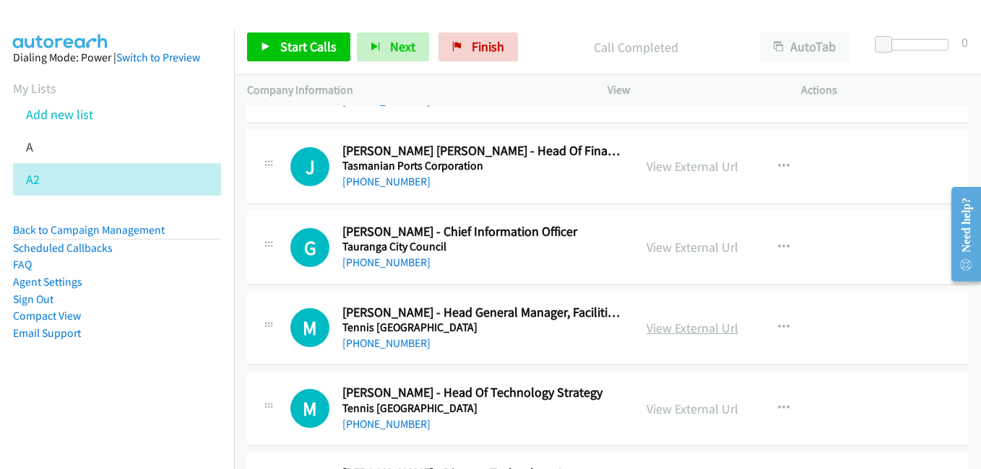
scroll to position [1517, 0]
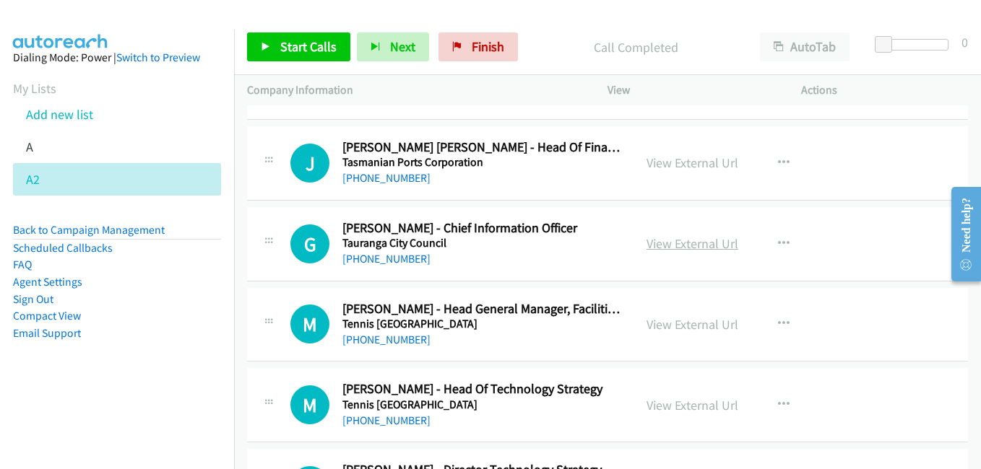
click at [670, 242] on link "View External Url" at bounding box center [692, 243] width 92 height 17
drag, startPoint x: 683, startPoint y: 329, endPoint x: 278, endPoint y: 109, distance: 460.2
click at [683, 329] on link "View External Url" at bounding box center [692, 324] width 92 height 17
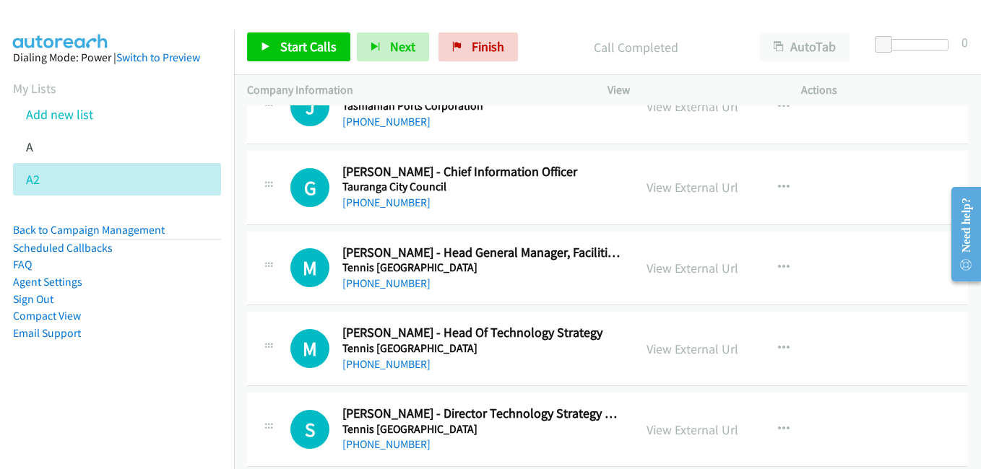
scroll to position [1589, 0]
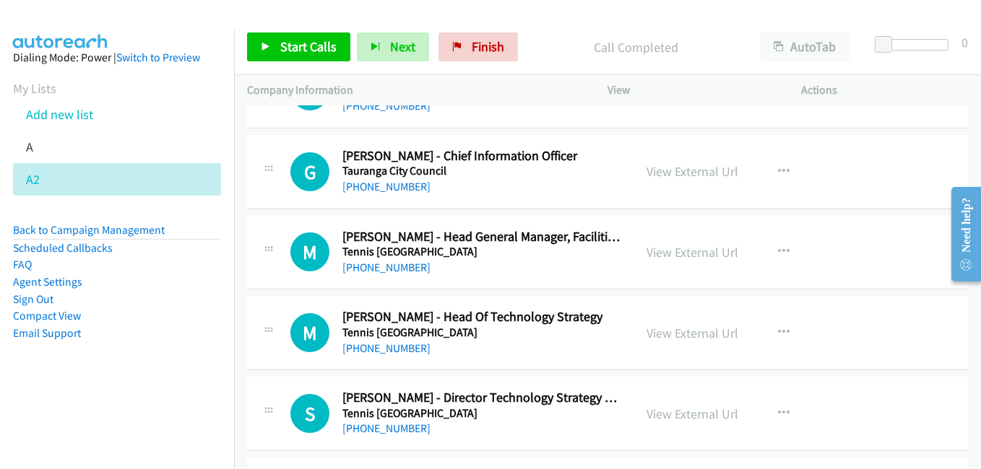
drag, startPoint x: 671, startPoint y: 334, endPoint x: 132, endPoint y: 4, distance: 631.8
click at [683, 339] on link "View External Url" at bounding box center [692, 333] width 92 height 17
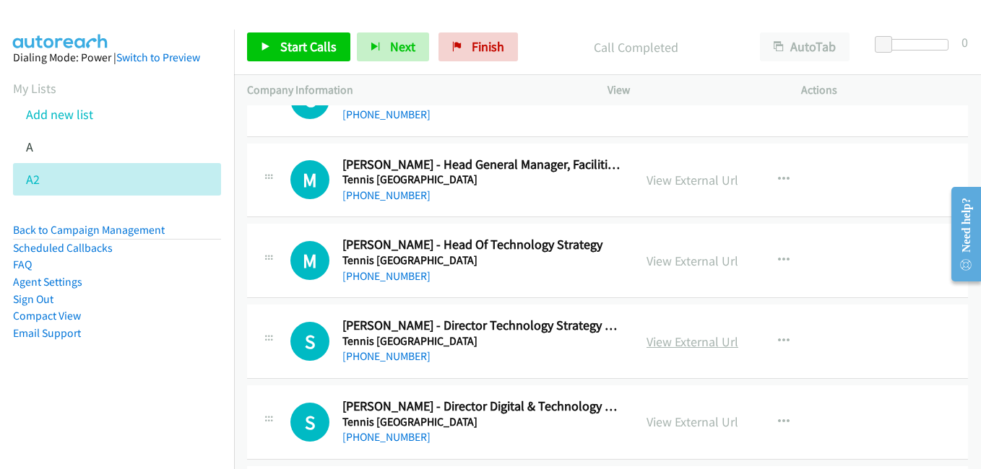
click at [672, 338] on link "View External Url" at bounding box center [692, 342] width 92 height 17
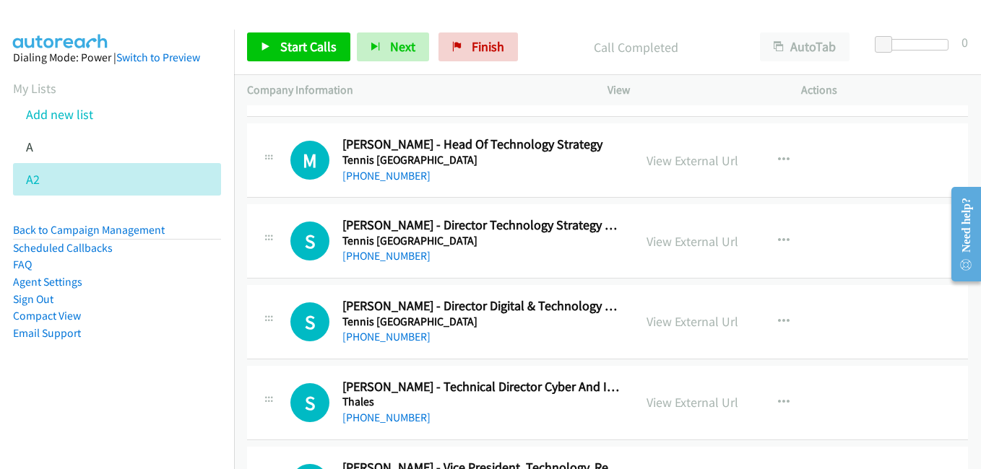
scroll to position [1806, 0]
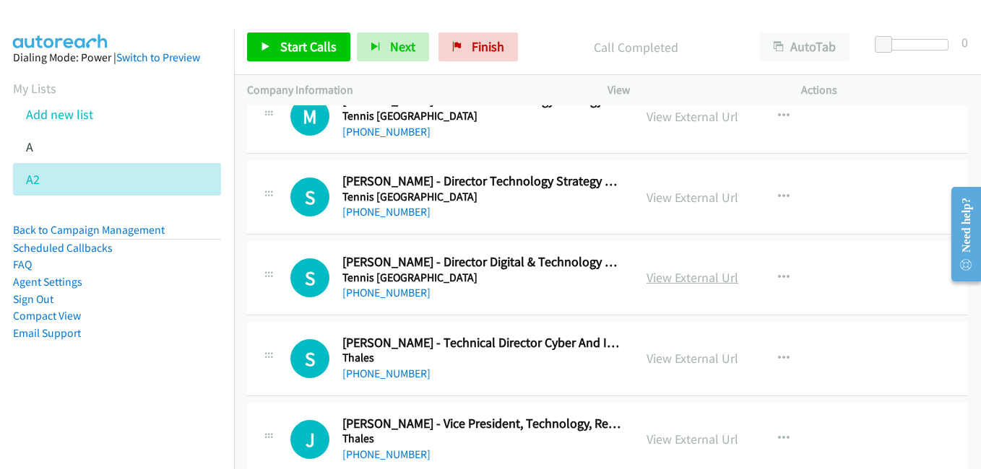
click at [683, 277] on link "View External Url" at bounding box center [692, 277] width 92 height 17
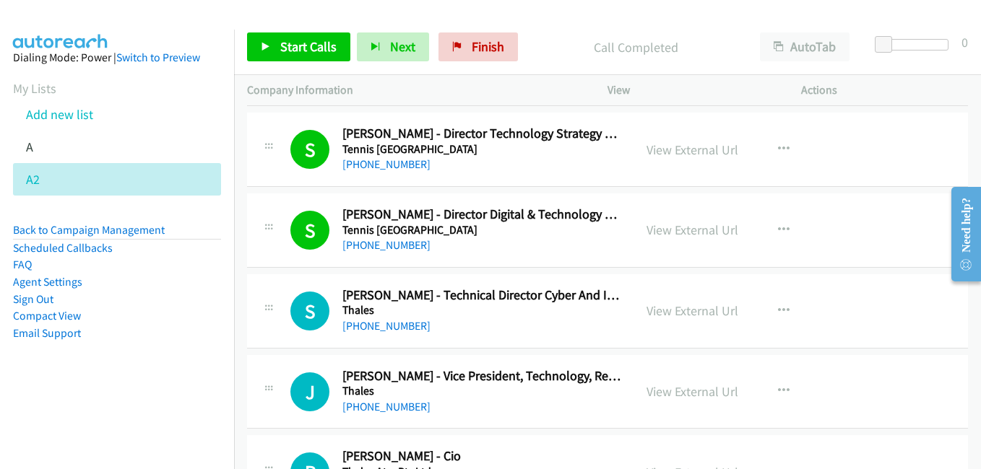
scroll to position [1878, 0]
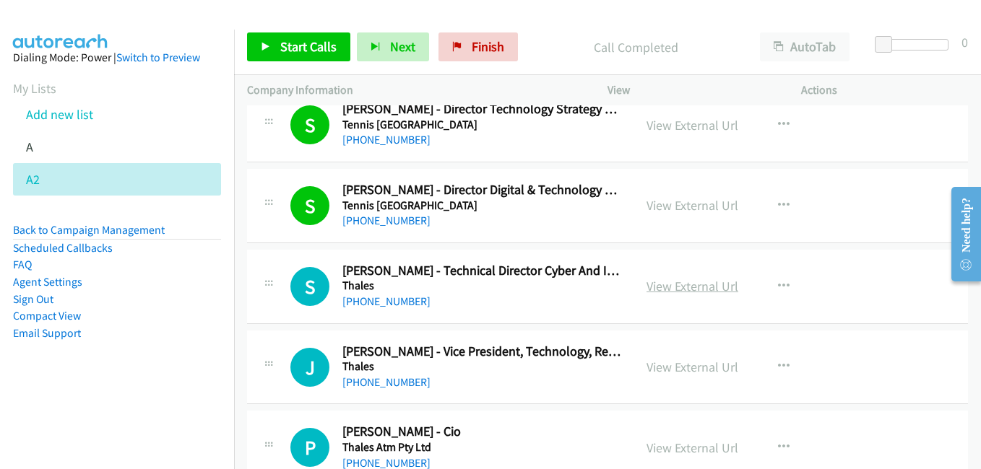
click at [687, 290] on link "View External Url" at bounding box center [692, 286] width 92 height 17
click at [691, 366] on link "View External Url" at bounding box center [692, 367] width 92 height 17
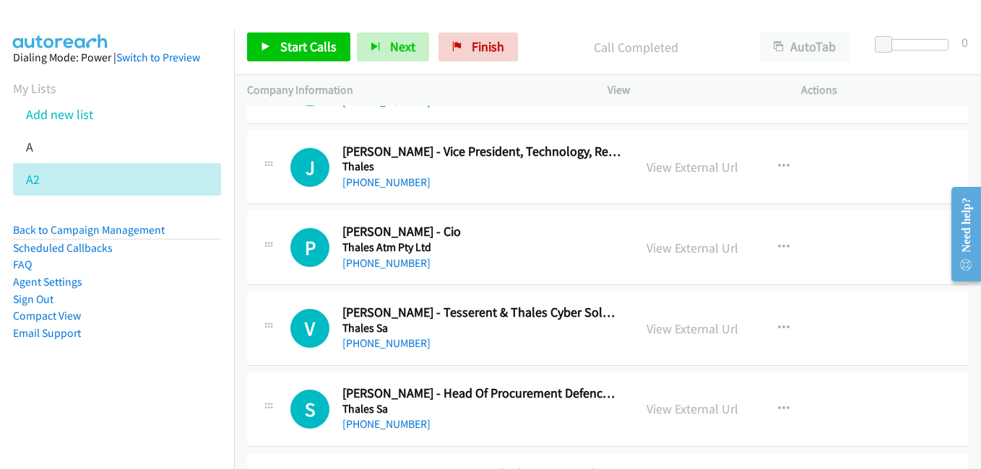
scroll to position [2094, 0]
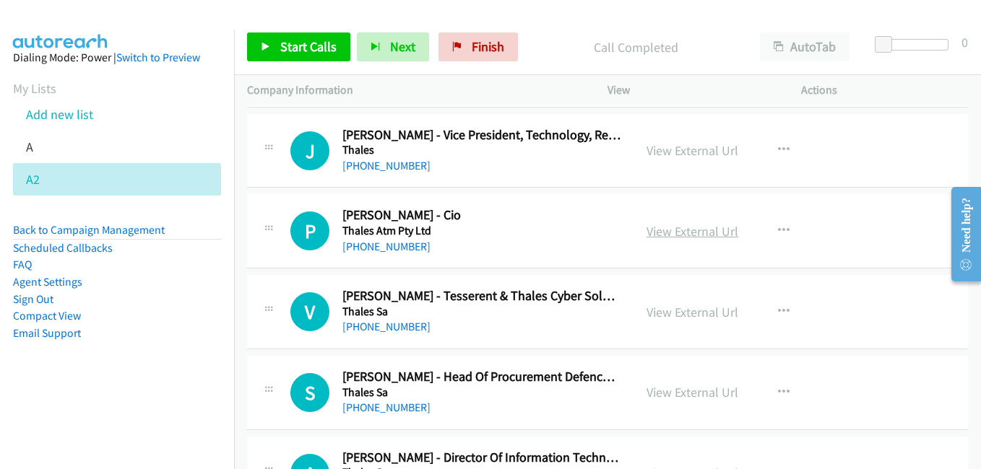
click at [716, 232] on link "View External Url" at bounding box center [692, 231] width 92 height 17
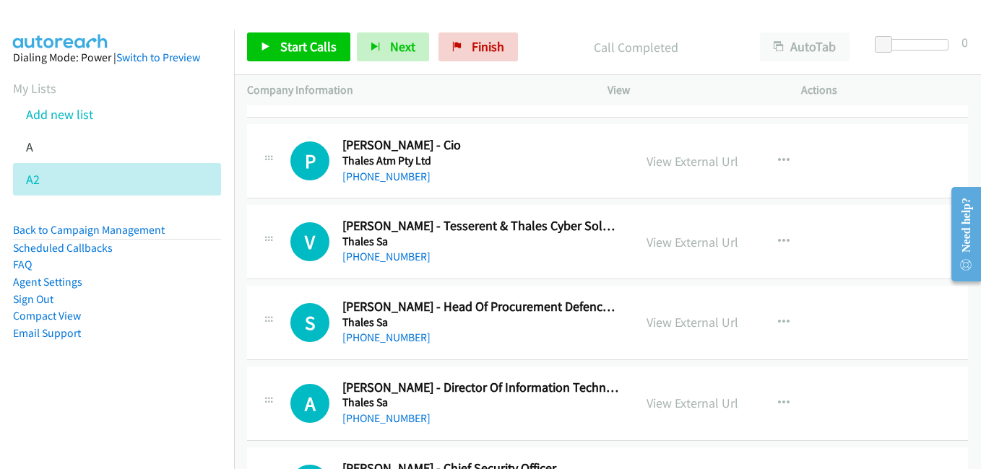
scroll to position [2167, 0]
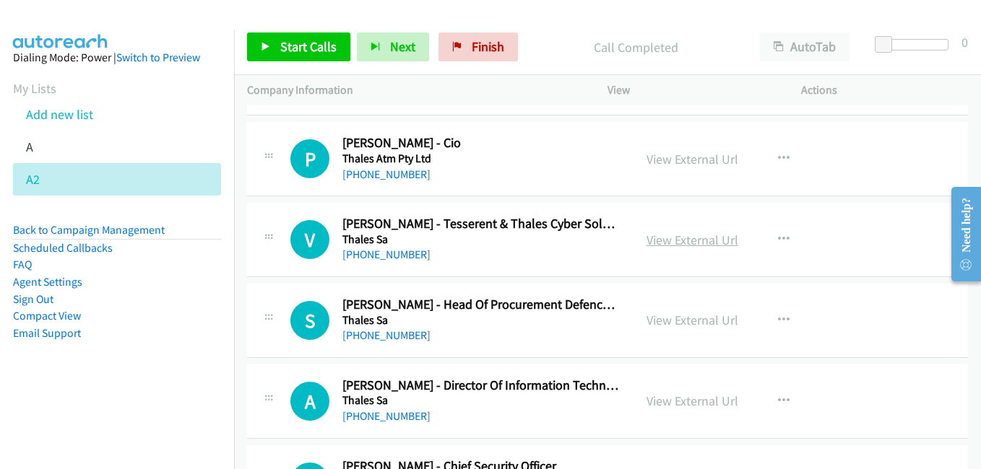
click at [683, 243] on link "View External Url" at bounding box center [692, 240] width 92 height 17
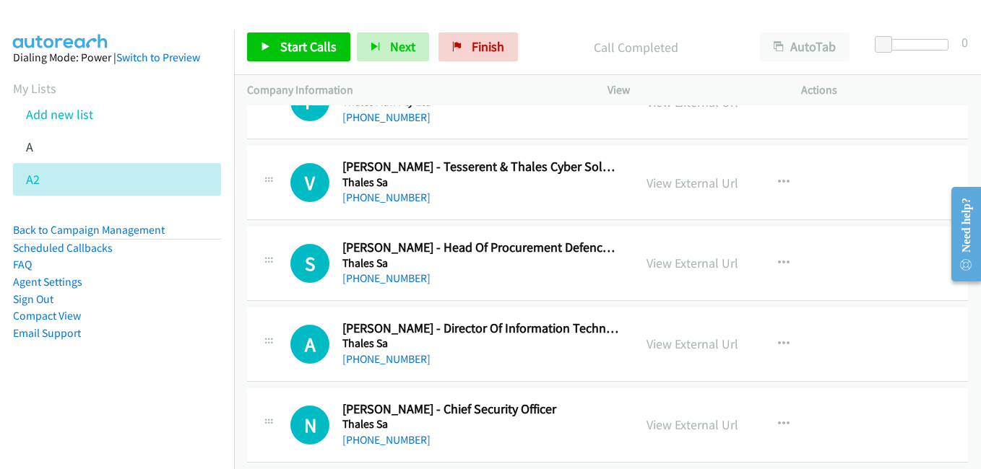
scroll to position [2239, 0]
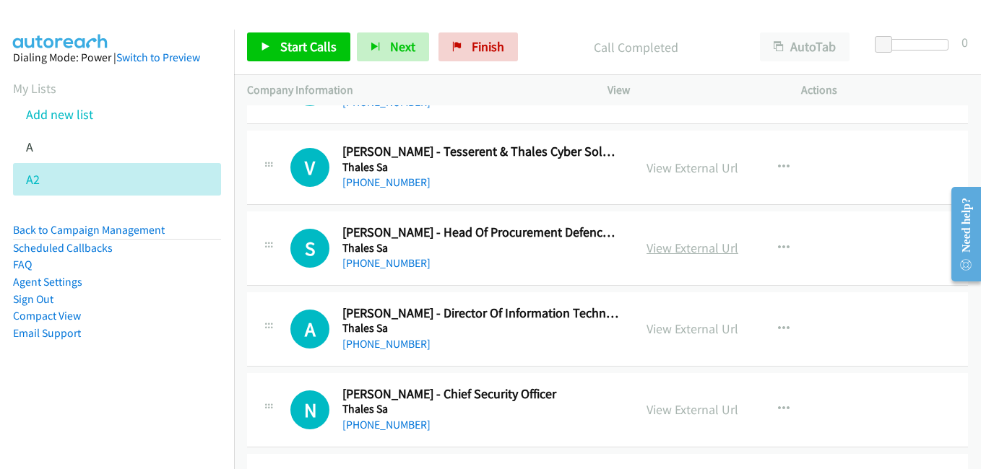
click at [689, 250] on link "View External Url" at bounding box center [692, 248] width 92 height 17
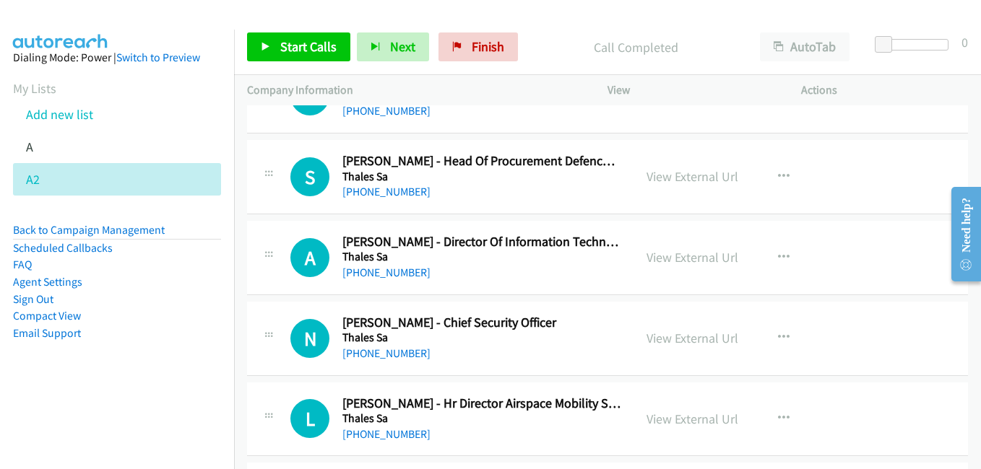
scroll to position [2311, 0]
click at [696, 255] on link "View External Url" at bounding box center [692, 256] width 92 height 17
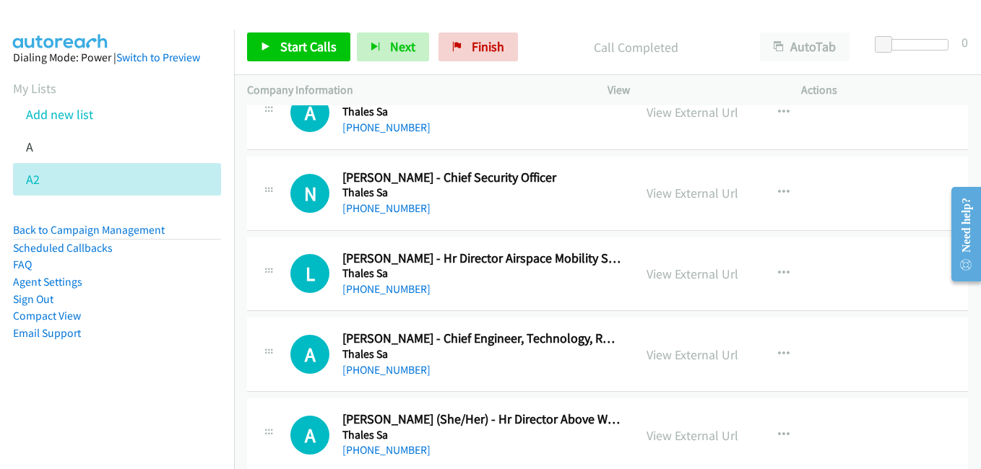
scroll to position [2528, 0]
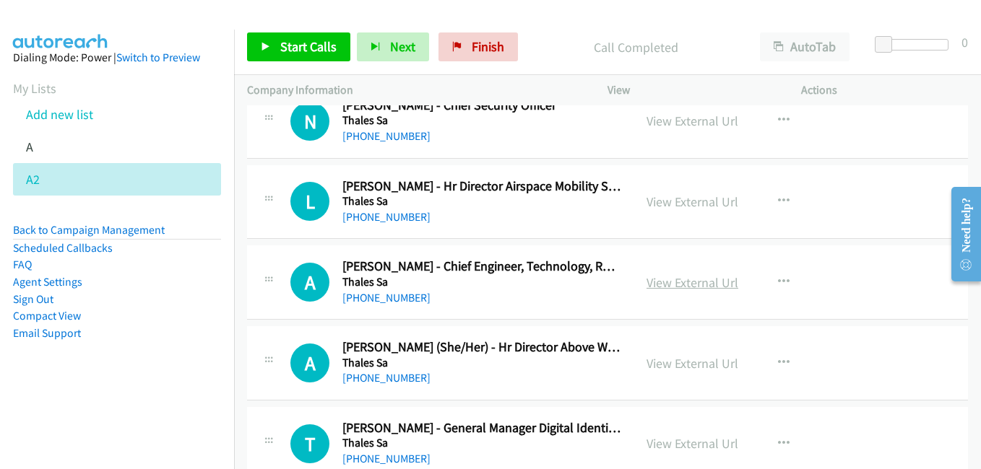
click at [673, 284] on link "View External Url" at bounding box center [692, 282] width 92 height 17
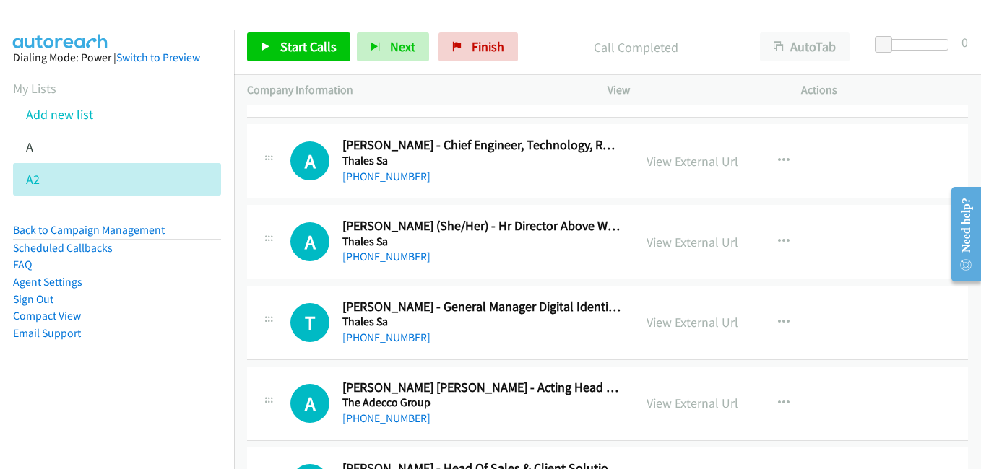
scroll to position [2672, 0]
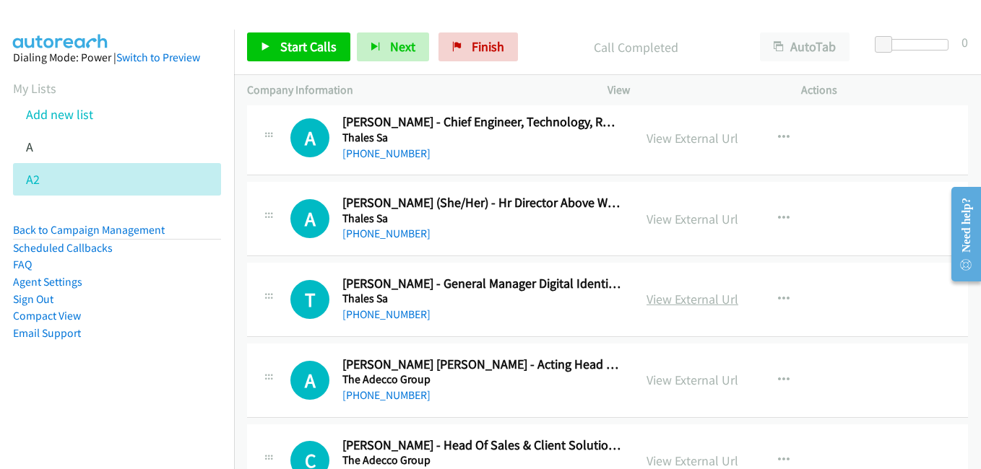
click at [668, 305] on link "View External Url" at bounding box center [692, 299] width 92 height 17
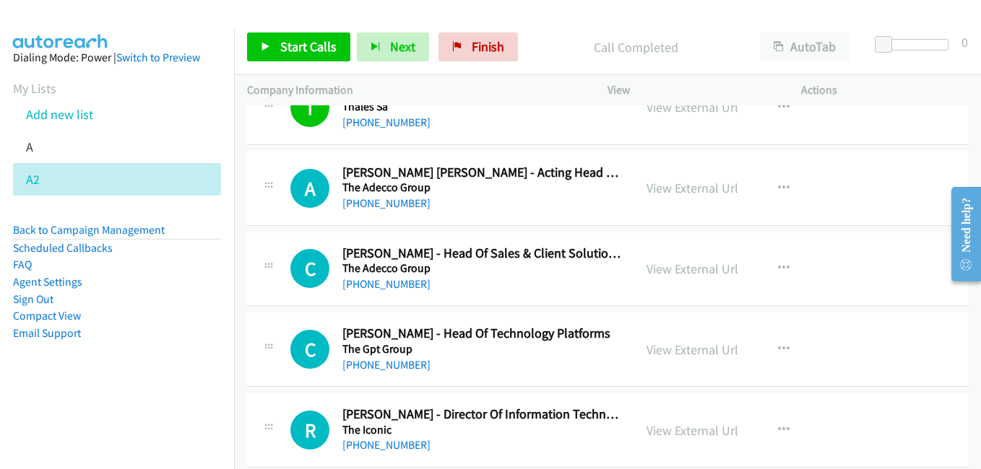
scroll to position [2889, 0]
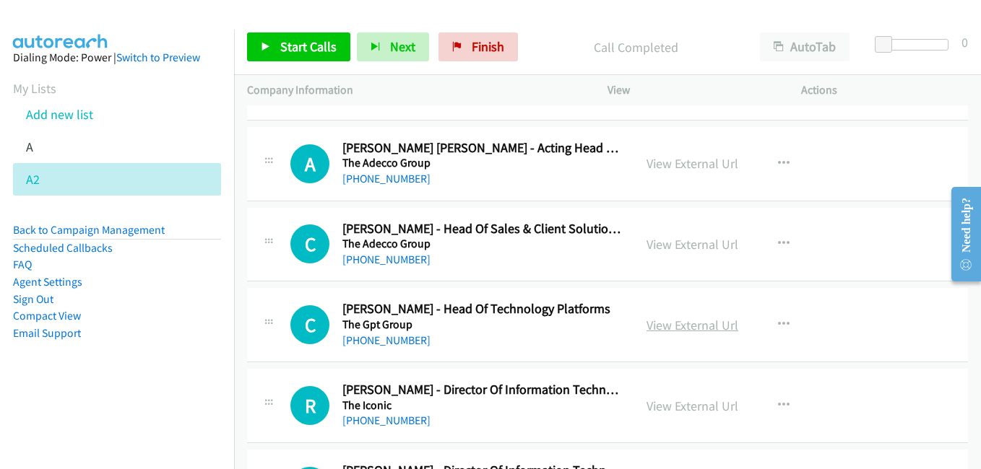
click at [688, 328] on link "View External Url" at bounding box center [692, 325] width 92 height 17
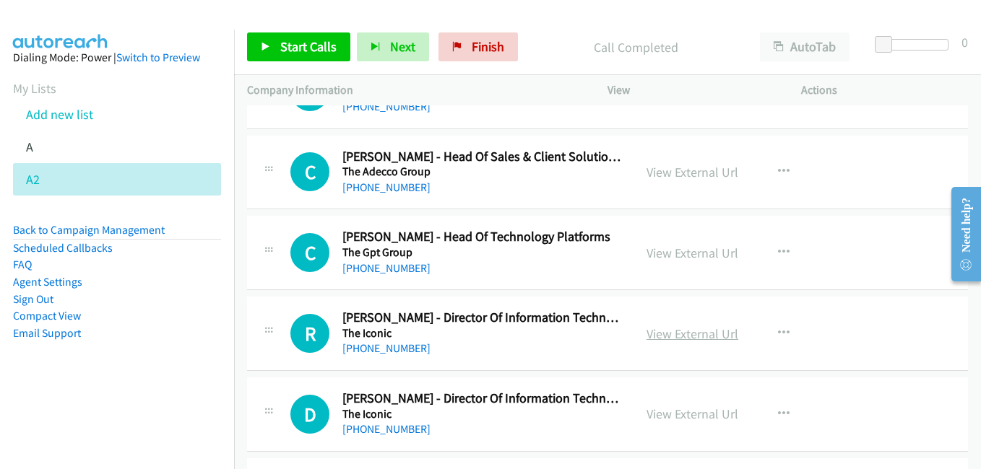
click at [687, 333] on link "View External Url" at bounding box center [692, 334] width 92 height 17
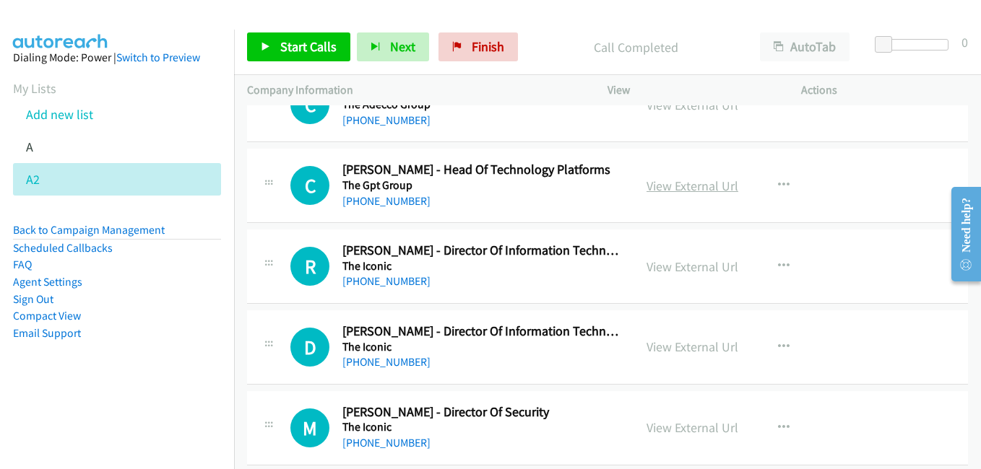
scroll to position [3106, 0]
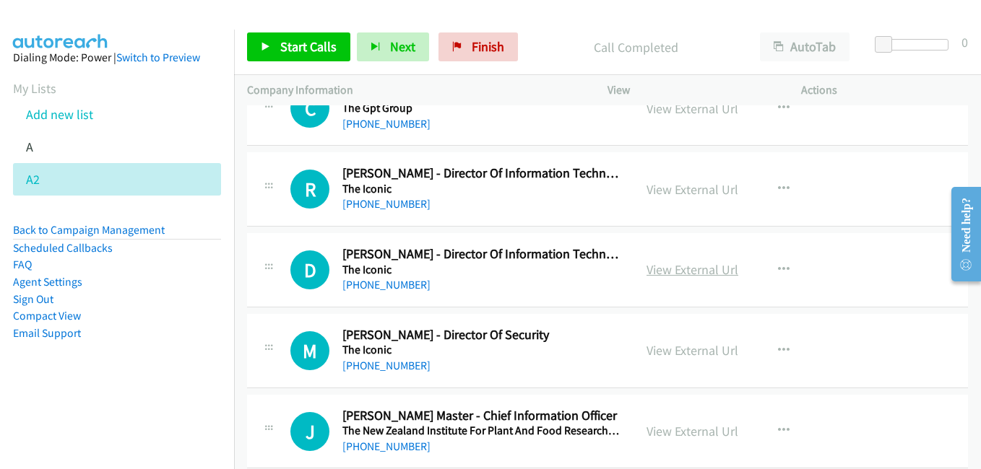
click at [667, 265] on link "View External Url" at bounding box center [692, 269] width 92 height 17
drag, startPoint x: 672, startPoint y: 347, endPoint x: 657, endPoint y: 342, distance: 15.6
click at [672, 347] on link "View External Url" at bounding box center [692, 350] width 92 height 17
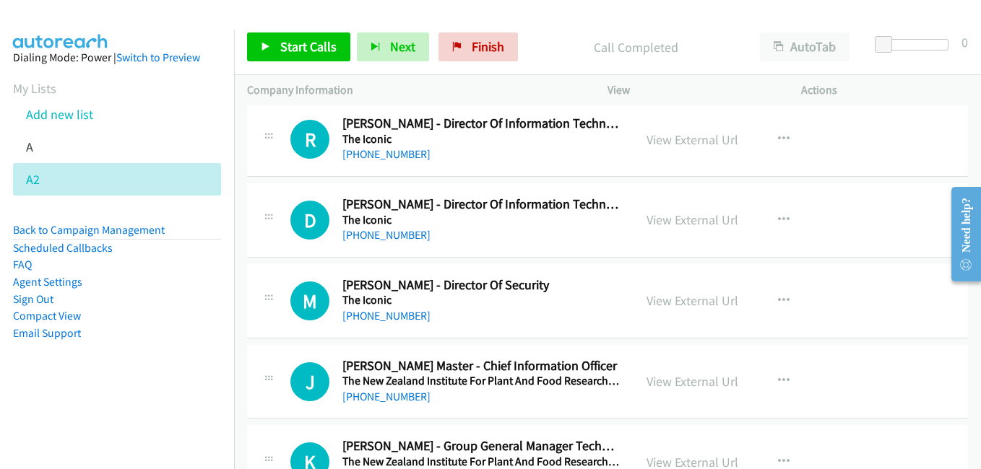
scroll to position [3178, 0]
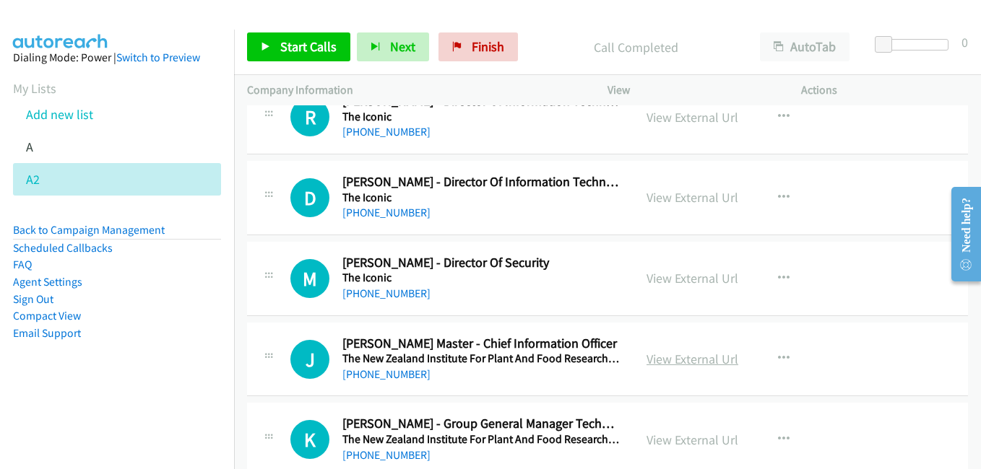
click at [697, 355] on link "View External Url" at bounding box center [692, 359] width 92 height 17
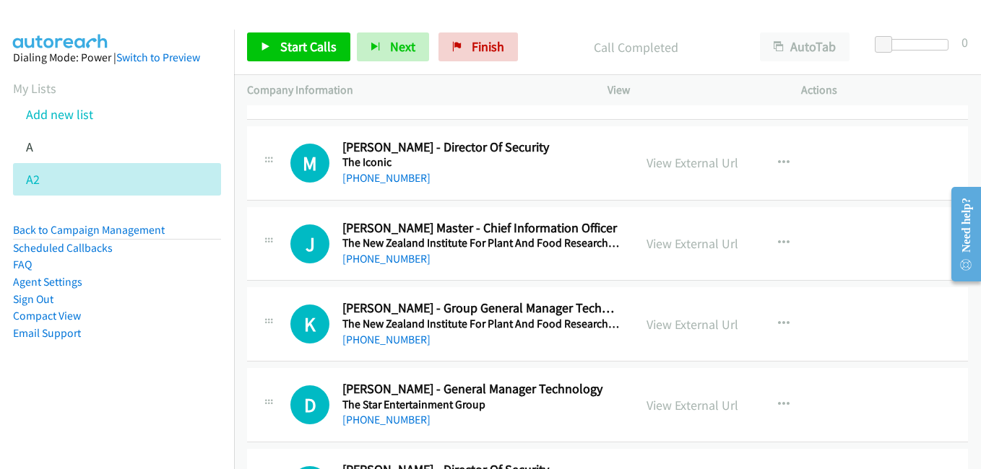
scroll to position [3322, 0]
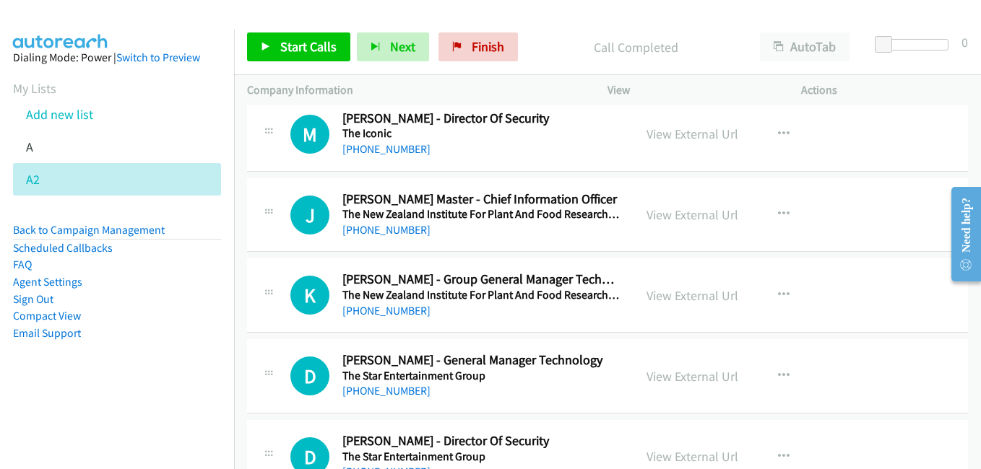
drag, startPoint x: 683, startPoint y: 293, endPoint x: 588, endPoint y: 272, distance: 97.6
click at [683, 293] on link "View External Url" at bounding box center [692, 295] width 92 height 17
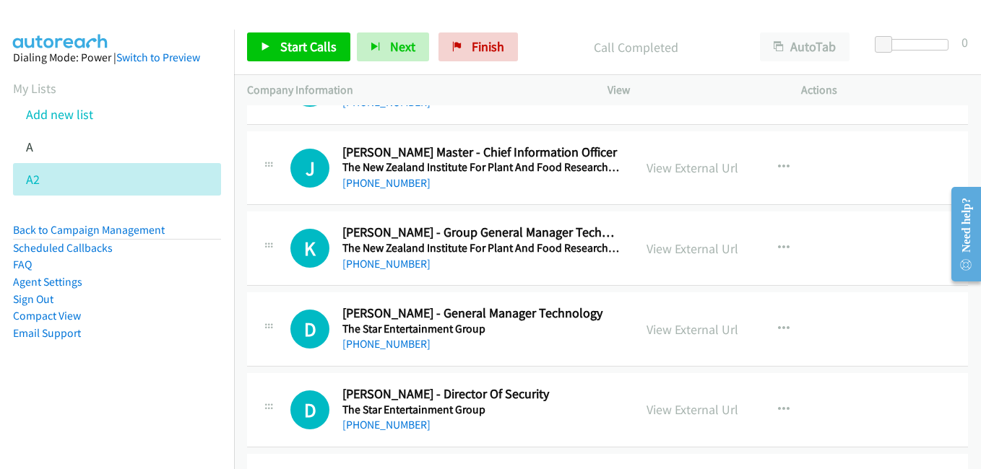
scroll to position [3395, 0]
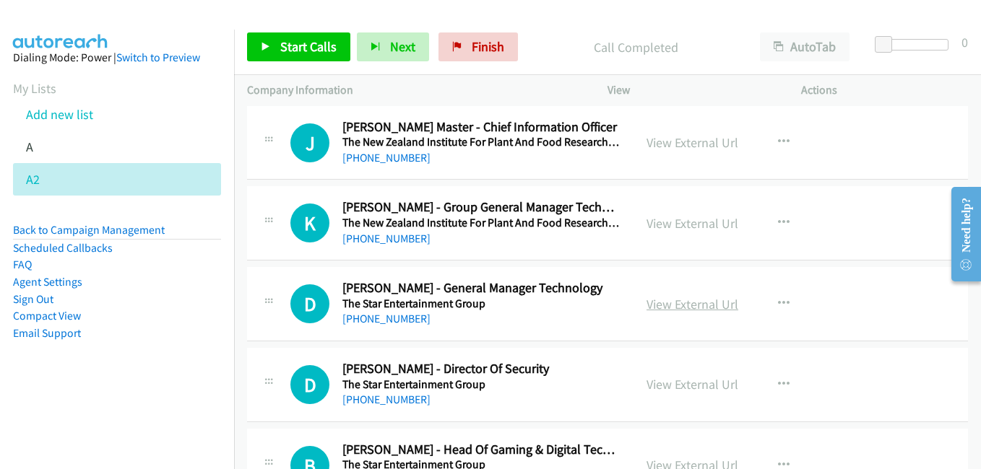
click at [690, 303] on link "View External Url" at bounding box center [692, 304] width 92 height 17
click at [675, 383] on link "View External Url" at bounding box center [692, 384] width 92 height 17
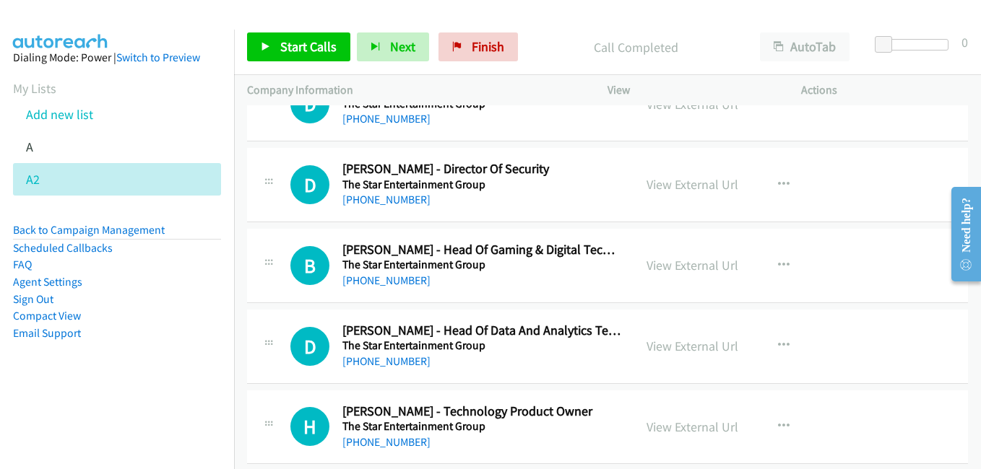
scroll to position [3611, 0]
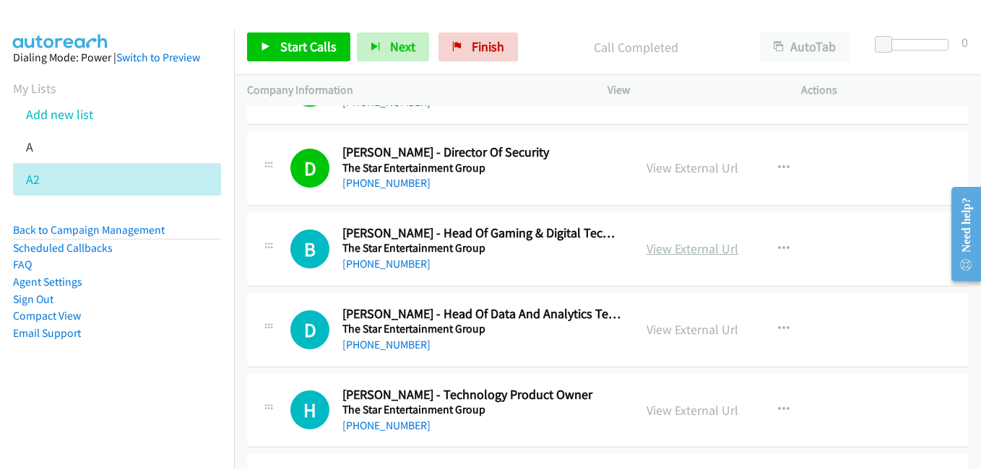
click at [681, 256] on link "View External Url" at bounding box center [692, 249] width 92 height 17
click at [673, 328] on link "View External Url" at bounding box center [692, 329] width 92 height 17
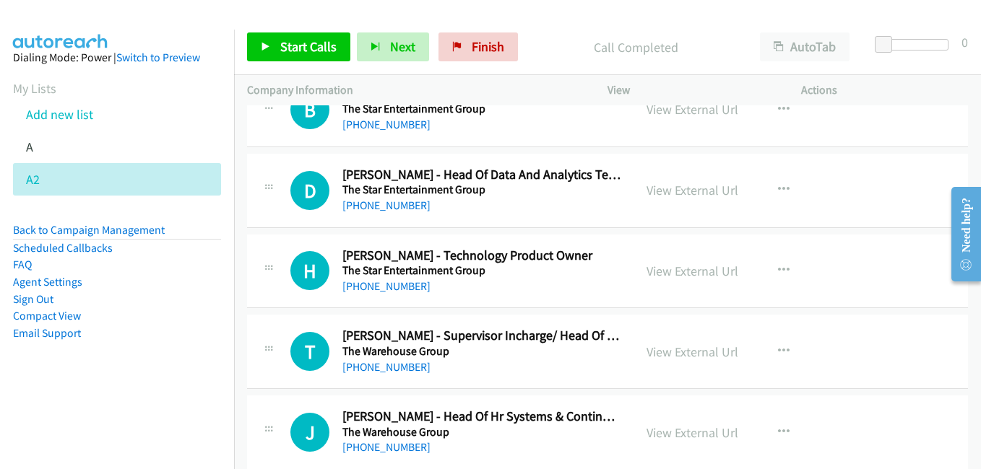
scroll to position [3756, 0]
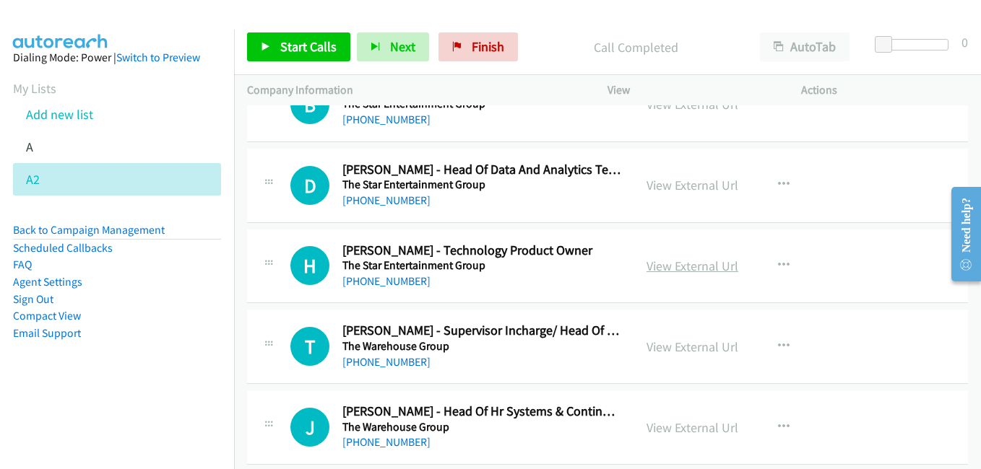
click at [678, 267] on link "View External Url" at bounding box center [692, 266] width 92 height 17
click at [705, 347] on link "View External Url" at bounding box center [692, 347] width 92 height 17
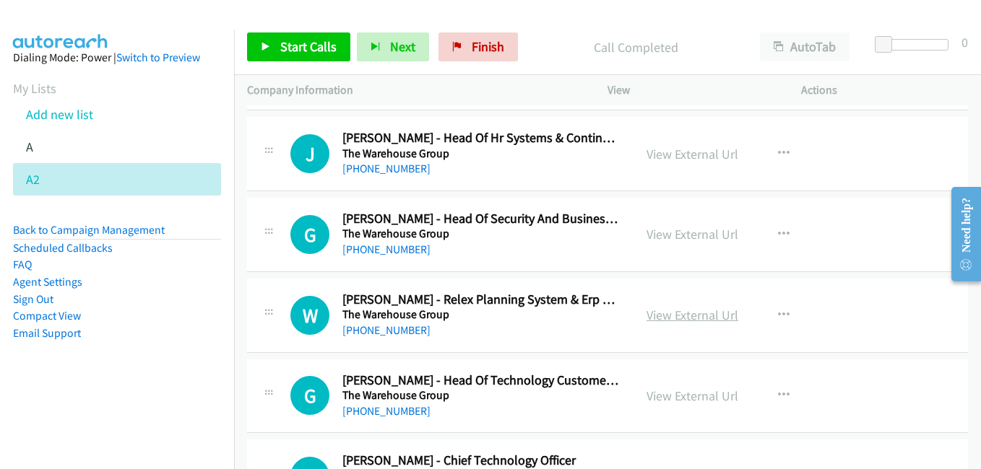
scroll to position [4117, 0]
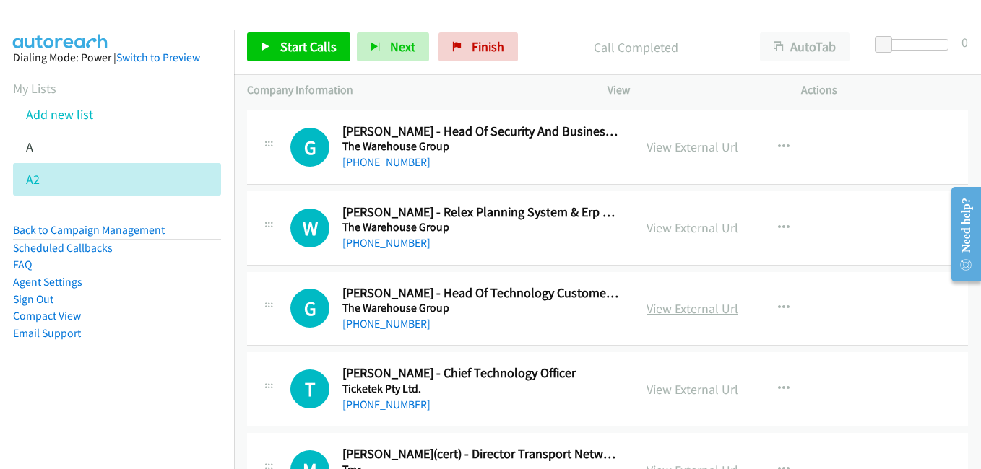
click at [687, 310] on link "View External Url" at bounding box center [692, 308] width 92 height 17
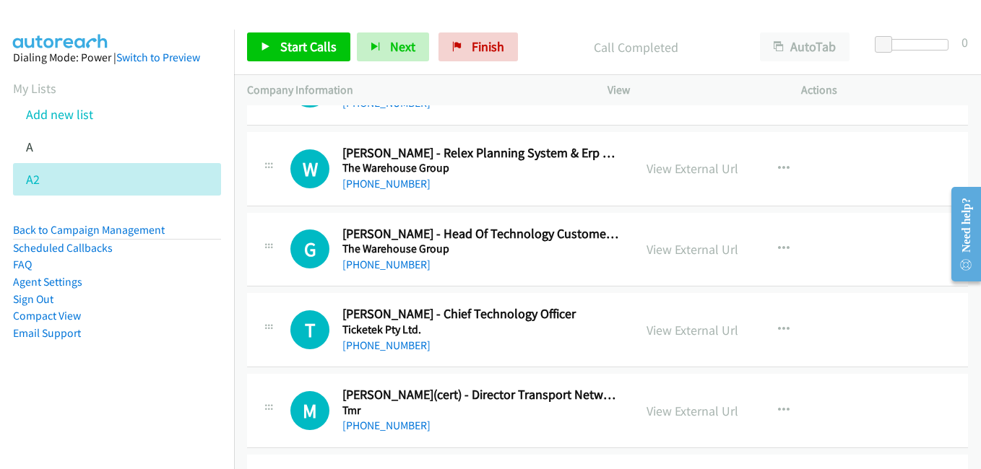
scroll to position [4189, 0]
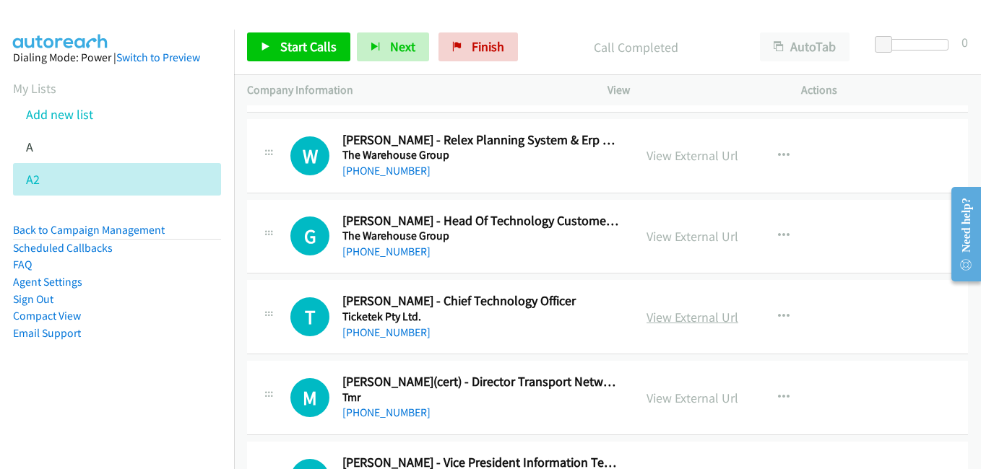
click at [675, 319] on link "View External Url" at bounding box center [692, 317] width 92 height 17
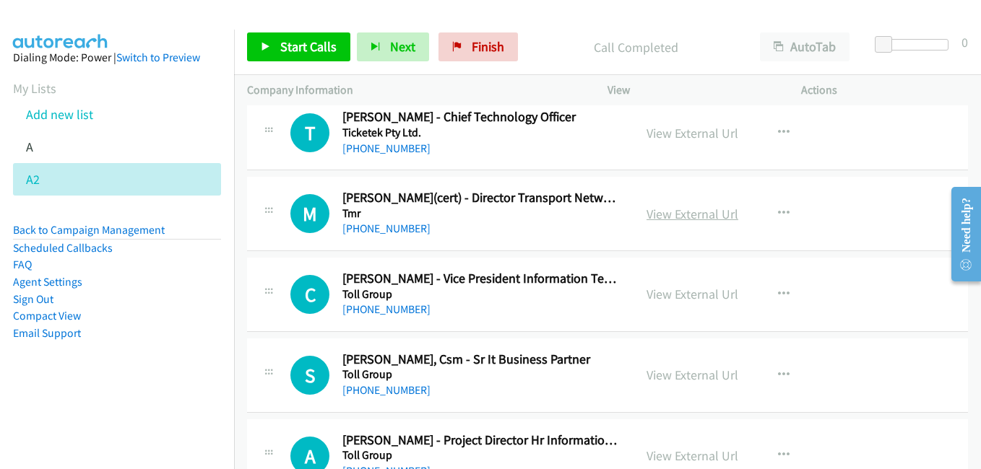
scroll to position [4406, 0]
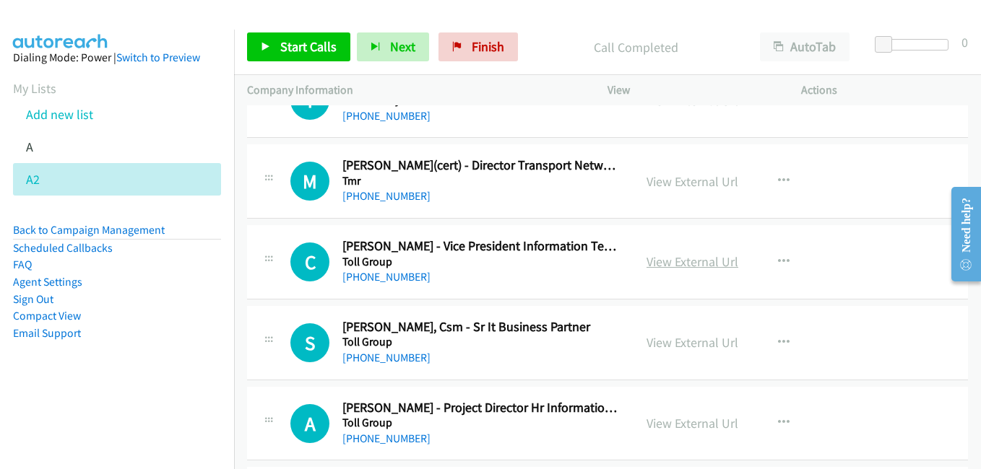
click at [664, 262] on link "View External Url" at bounding box center [692, 262] width 92 height 17
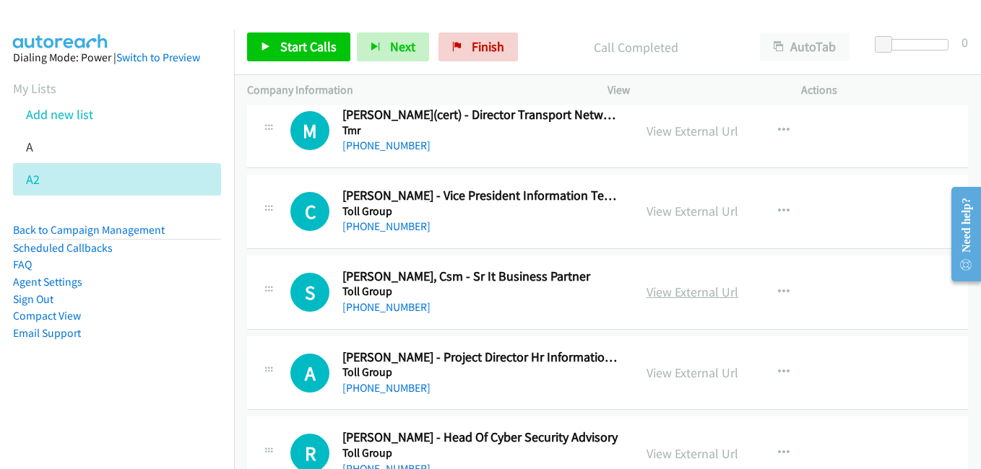
scroll to position [4478, 0]
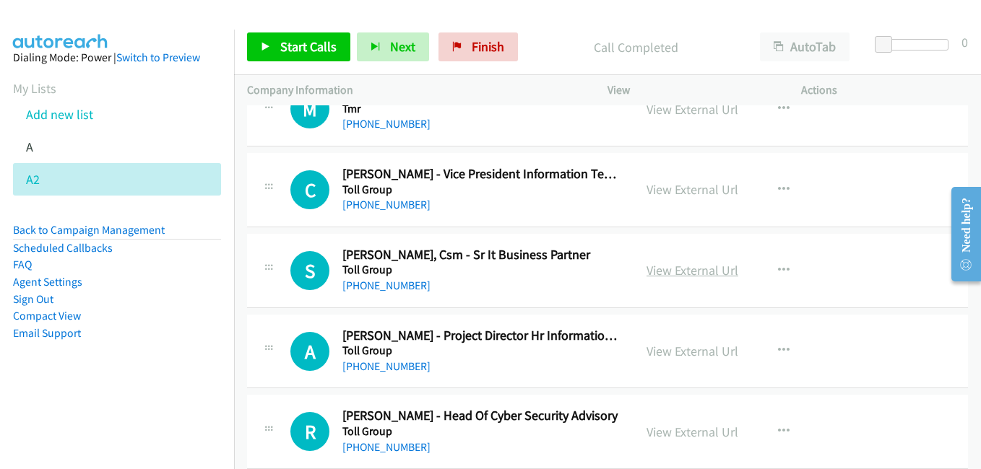
click at [681, 274] on link "View External Url" at bounding box center [692, 270] width 92 height 17
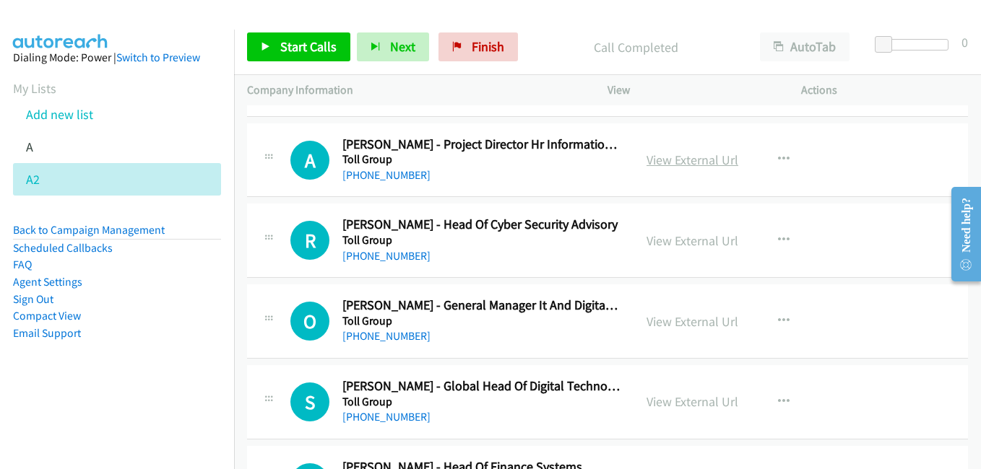
scroll to position [4695, 0]
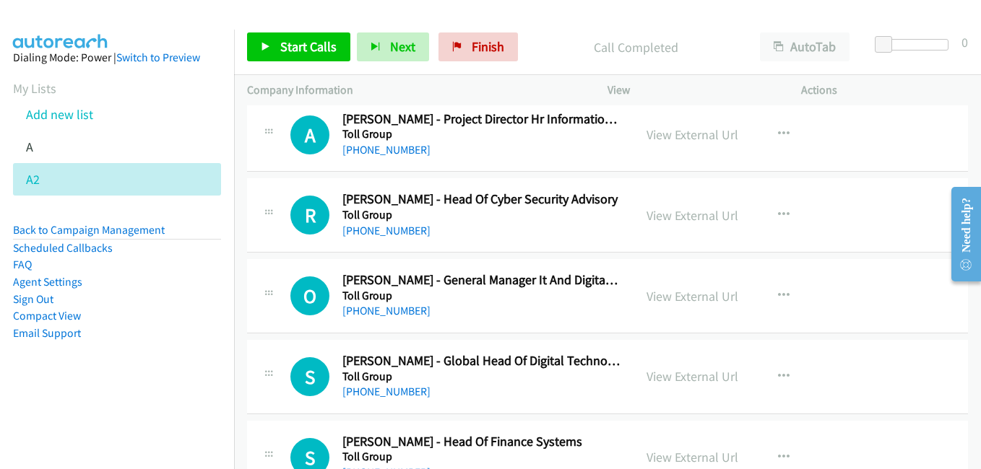
drag, startPoint x: 678, startPoint y: 222, endPoint x: 668, endPoint y: 224, distance: 10.2
click at [678, 222] on link "View External Url" at bounding box center [692, 215] width 92 height 17
drag, startPoint x: 673, startPoint y: 300, endPoint x: 262, endPoint y: 50, distance: 481.0
click at [695, 293] on link "View External Url" at bounding box center [692, 296] width 92 height 17
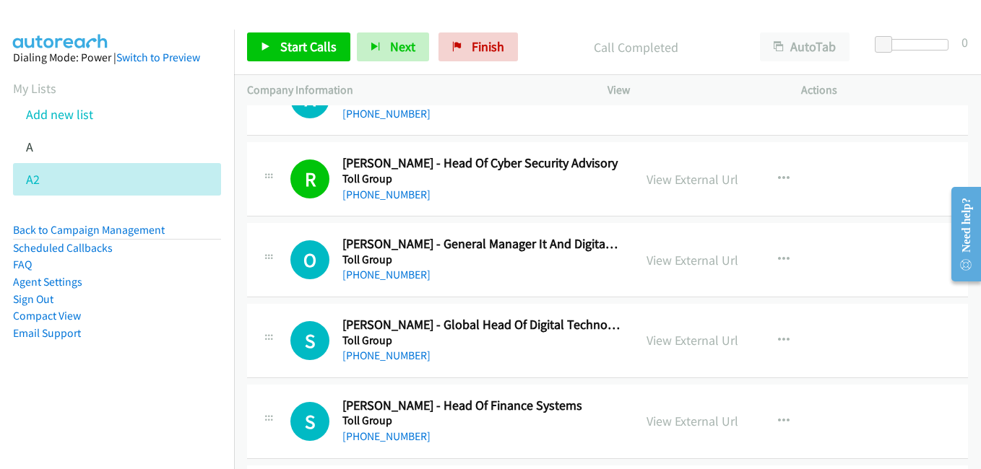
scroll to position [4767, 0]
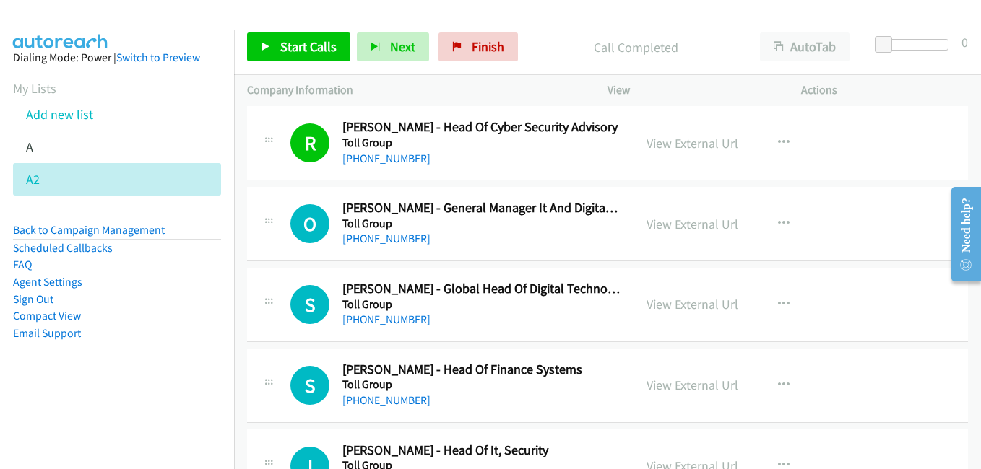
click at [680, 301] on link "View External Url" at bounding box center [692, 304] width 92 height 17
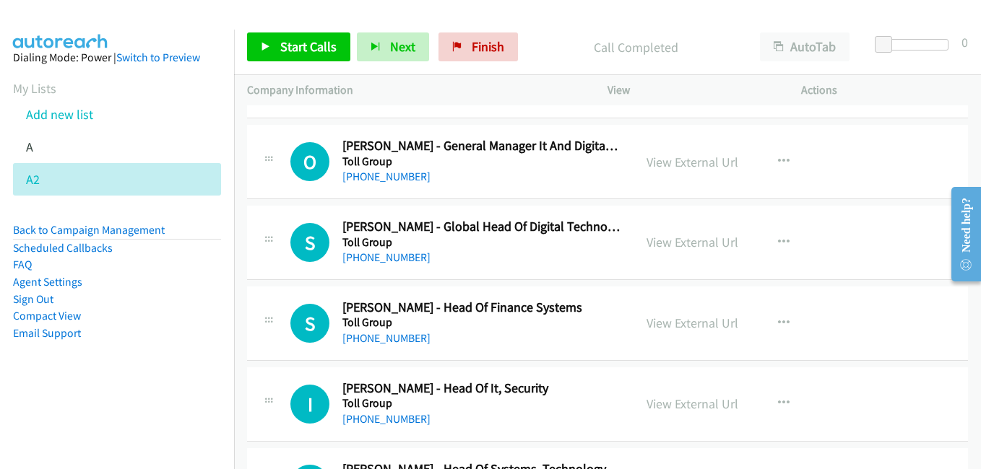
scroll to position [4911, 0]
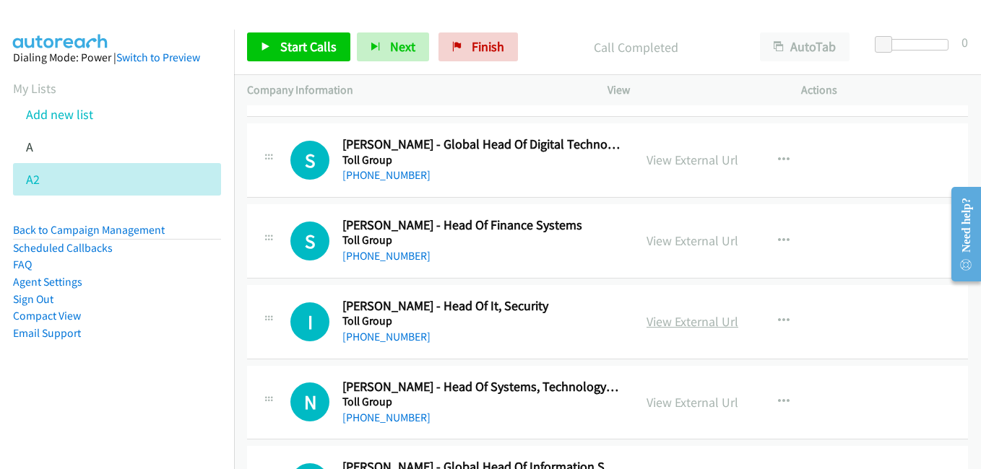
click at [677, 324] on link "View External Url" at bounding box center [692, 321] width 92 height 17
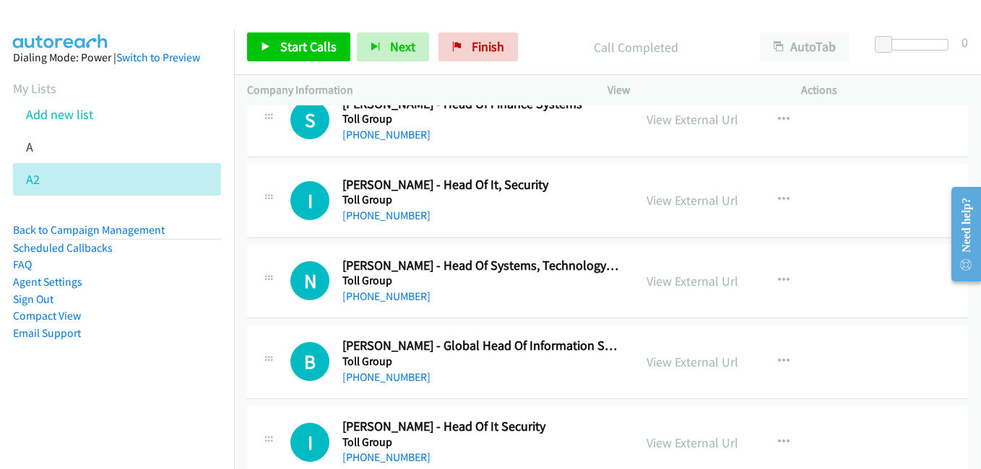
scroll to position [5056, 0]
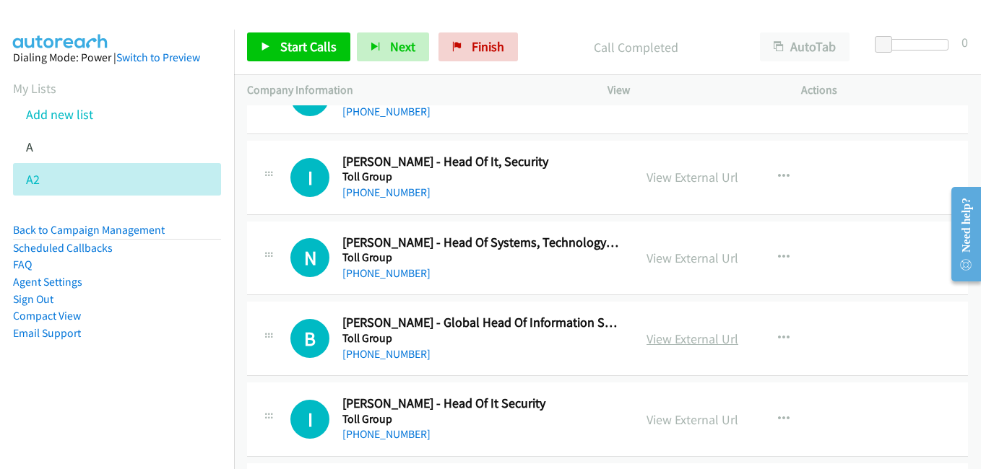
click at [685, 339] on link "View External Url" at bounding box center [692, 339] width 92 height 17
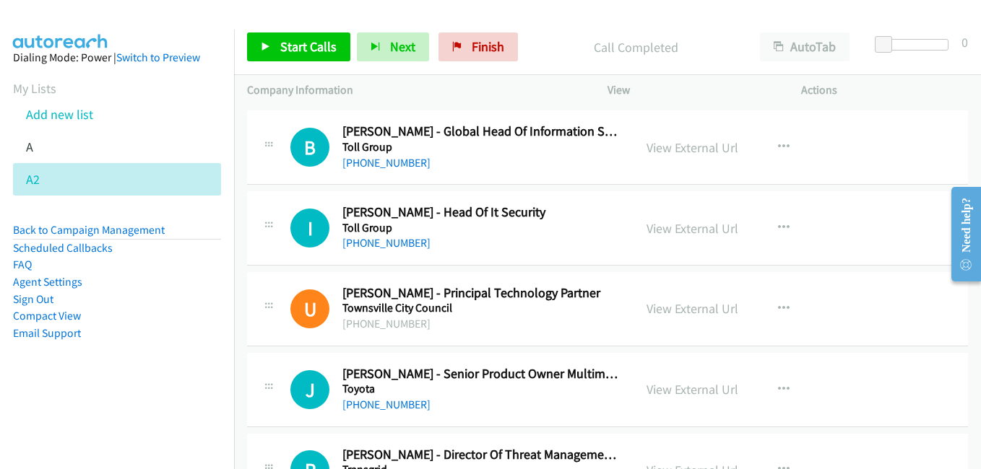
scroll to position [5272, 0]
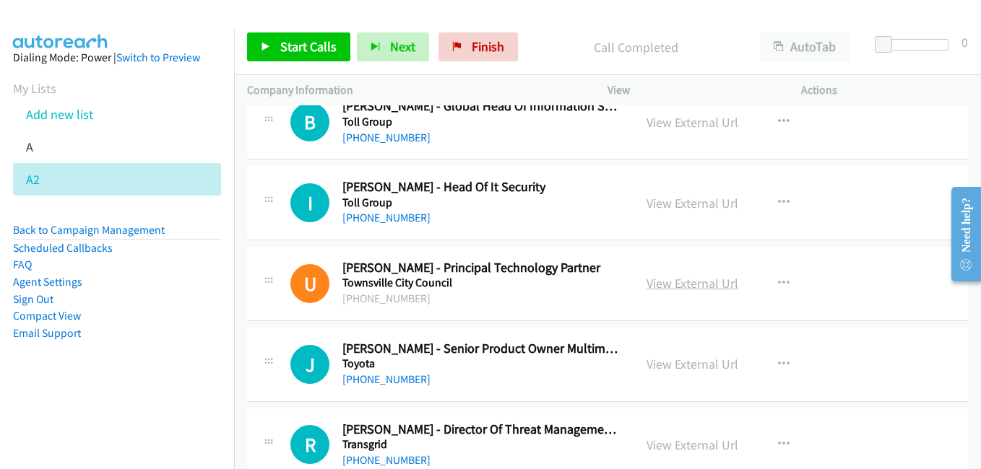
click at [685, 288] on link "View External Url" at bounding box center [692, 283] width 92 height 17
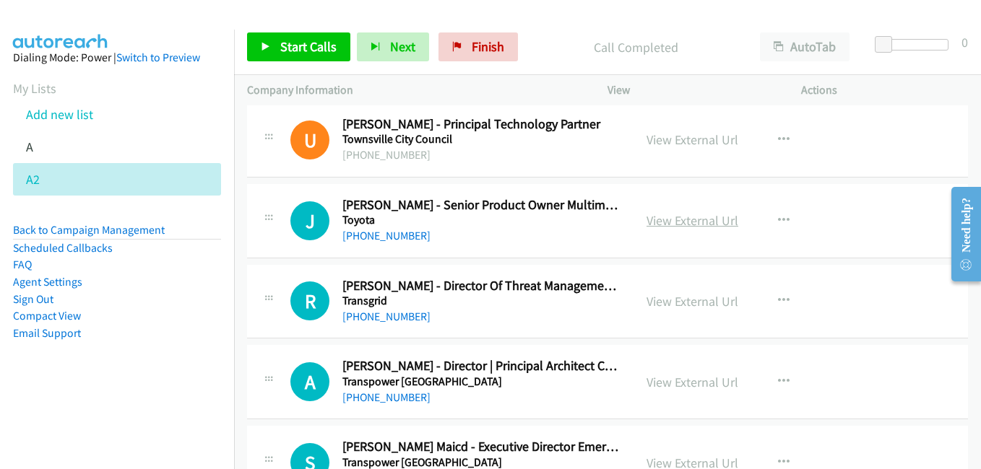
scroll to position [5417, 0]
click at [665, 298] on link "View External Url" at bounding box center [692, 301] width 92 height 17
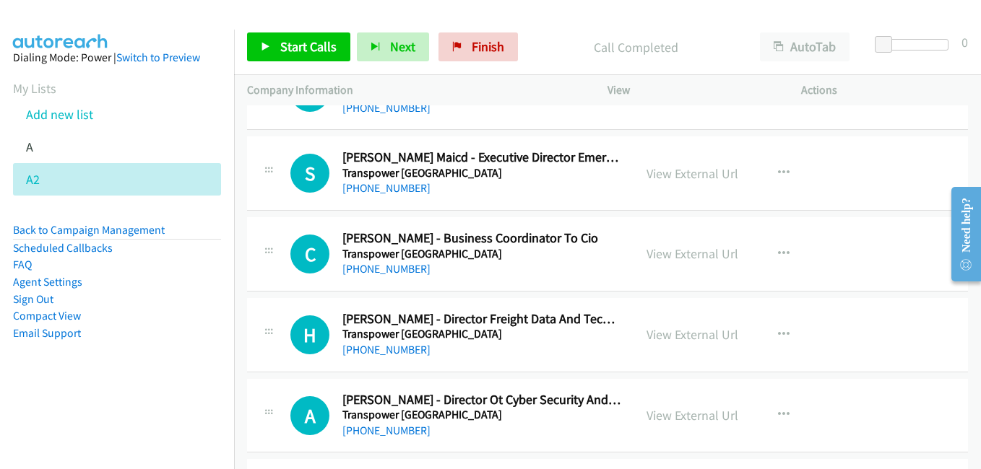
scroll to position [5778, 0]
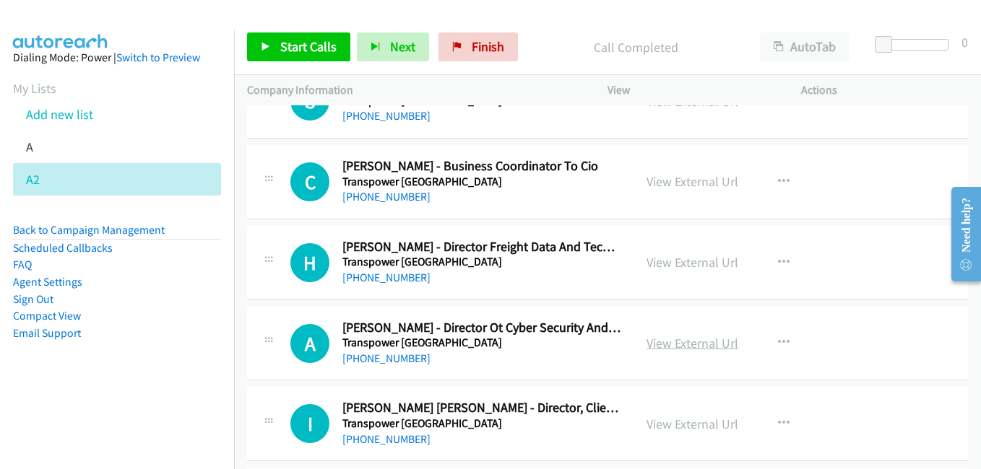
click at [672, 347] on link "View External Url" at bounding box center [692, 343] width 92 height 17
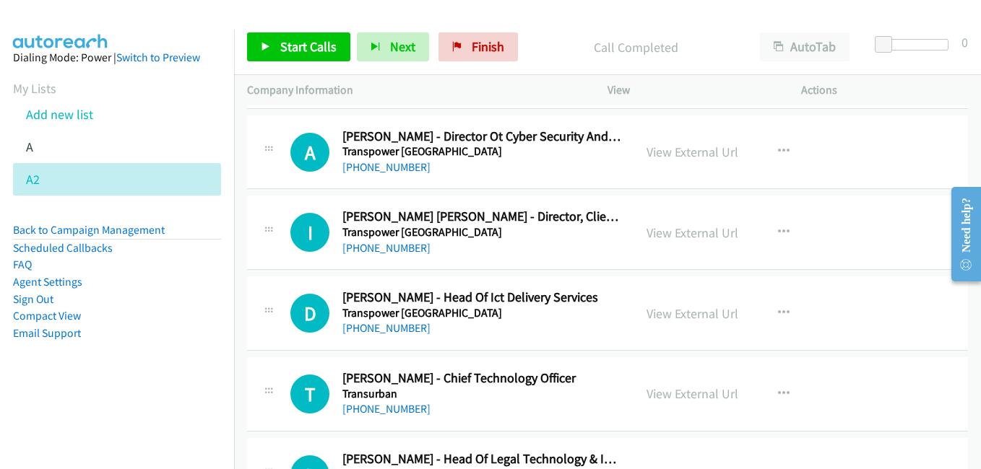
scroll to position [5995, 0]
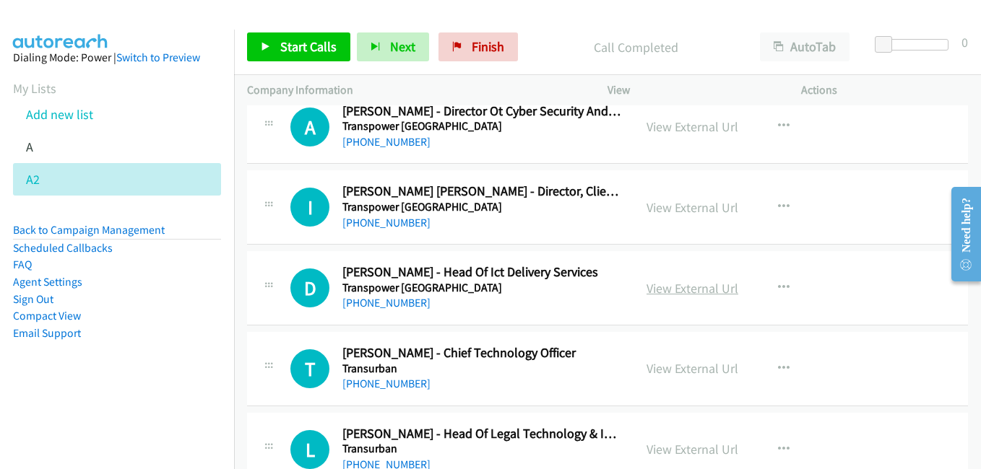
click at [675, 293] on link "View External Url" at bounding box center [692, 288] width 92 height 17
click at [702, 370] on link "View External Url" at bounding box center [692, 368] width 92 height 17
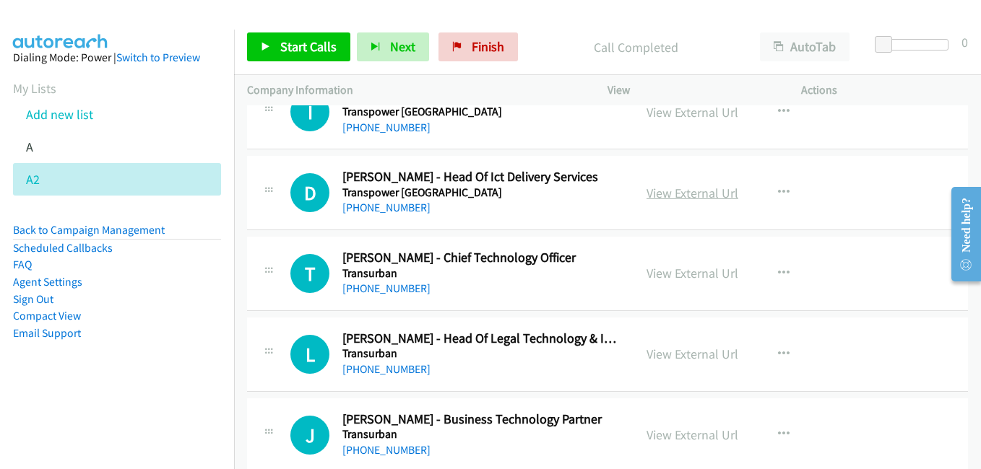
scroll to position [6139, 0]
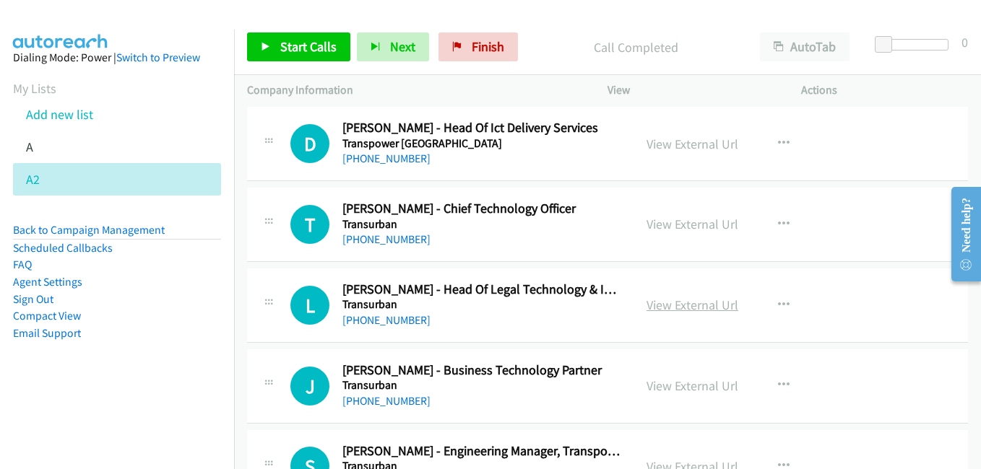
click at [675, 307] on link "View External Url" at bounding box center [692, 305] width 92 height 17
